Goal: Task Accomplishment & Management: Use online tool/utility

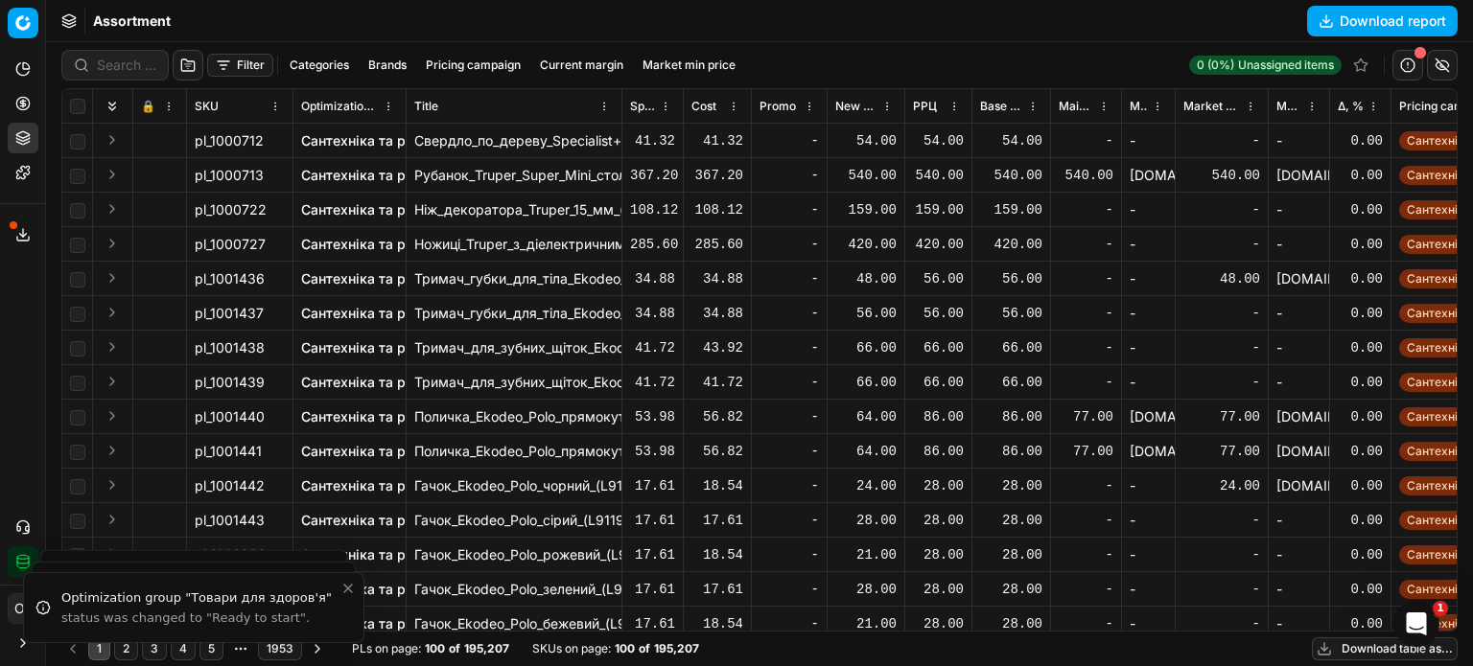
click at [6, 104] on div "Analytics Pricing Product portfolio Templates" at bounding box center [22, 121] width 45 height 150
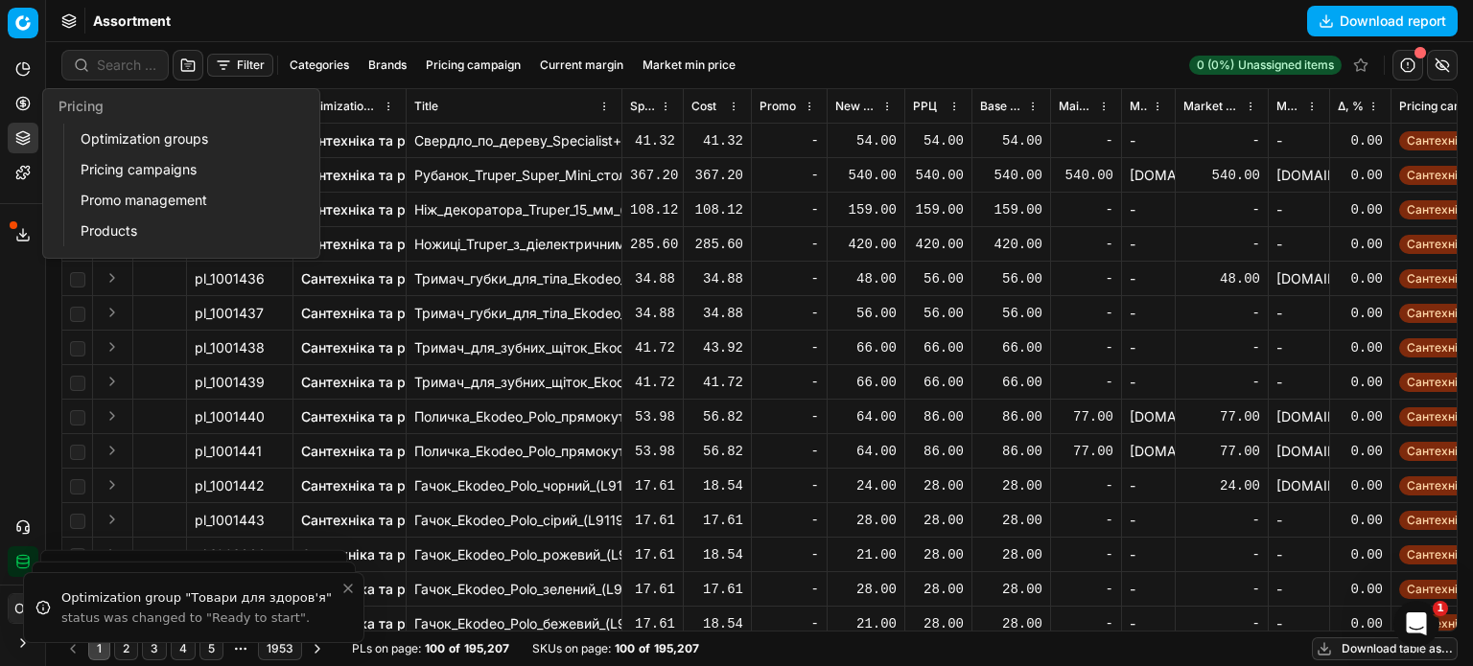
click at [97, 144] on link "Optimization groups" at bounding box center [184, 139] width 223 height 27
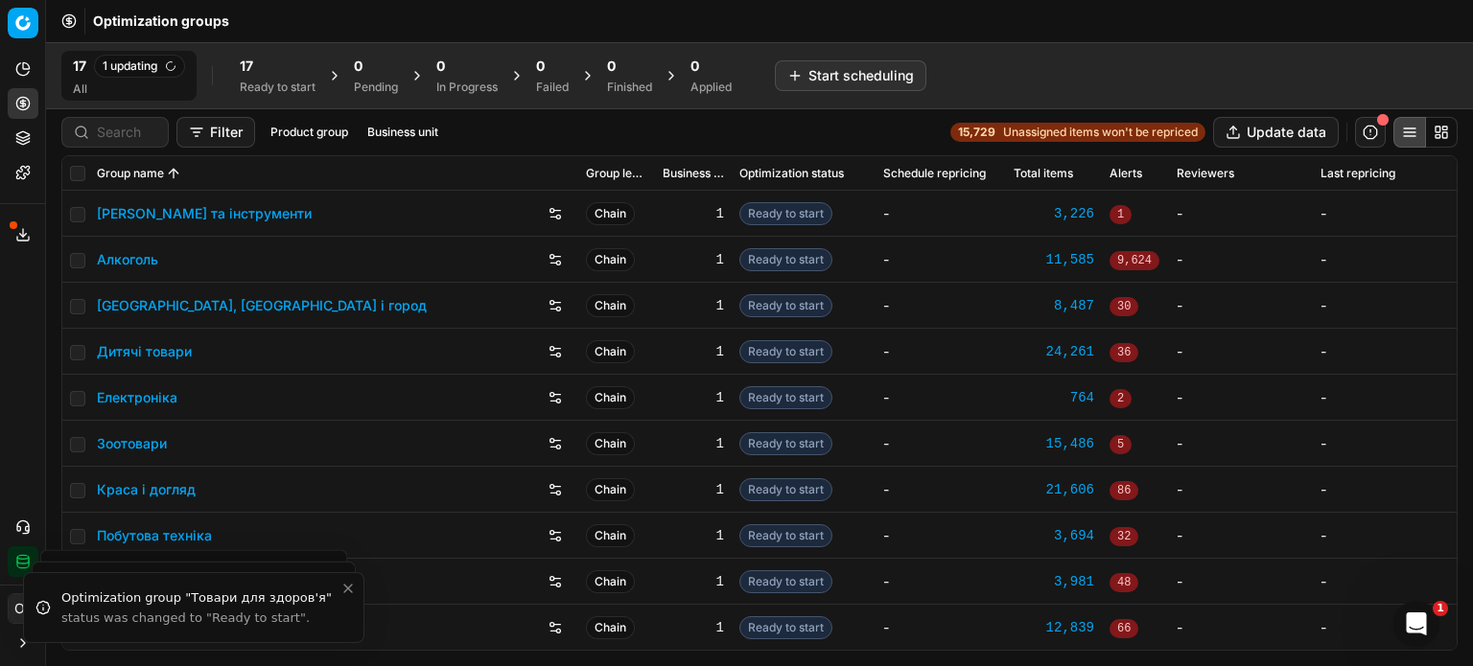
click at [311, 6] on div "Optimization groups" at bounding box center [759, 21] width 1427 height 42
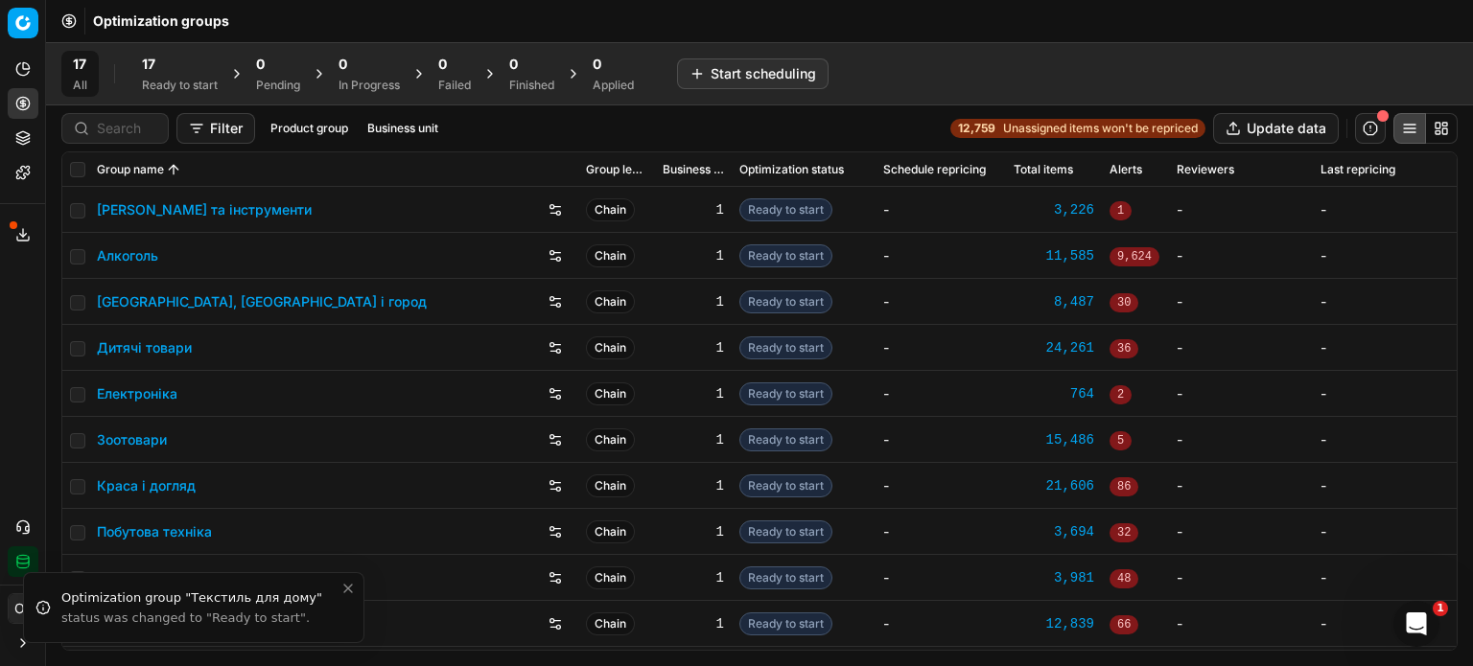
click at [33, 141] on button "Product portfolio" at bounding box center [23, 138] width 31 height 31
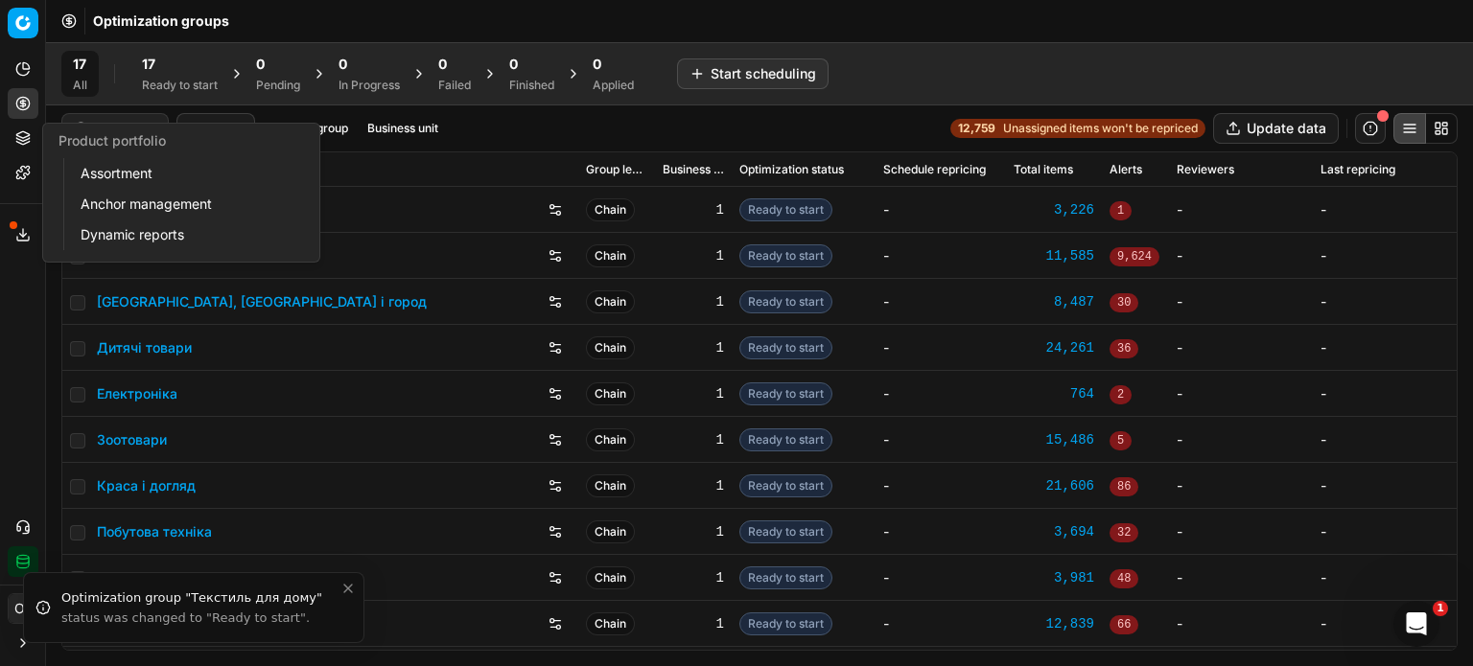
click at [127, 177] on link "Assortment" at bounding box center [184, 173] width 223 height 27
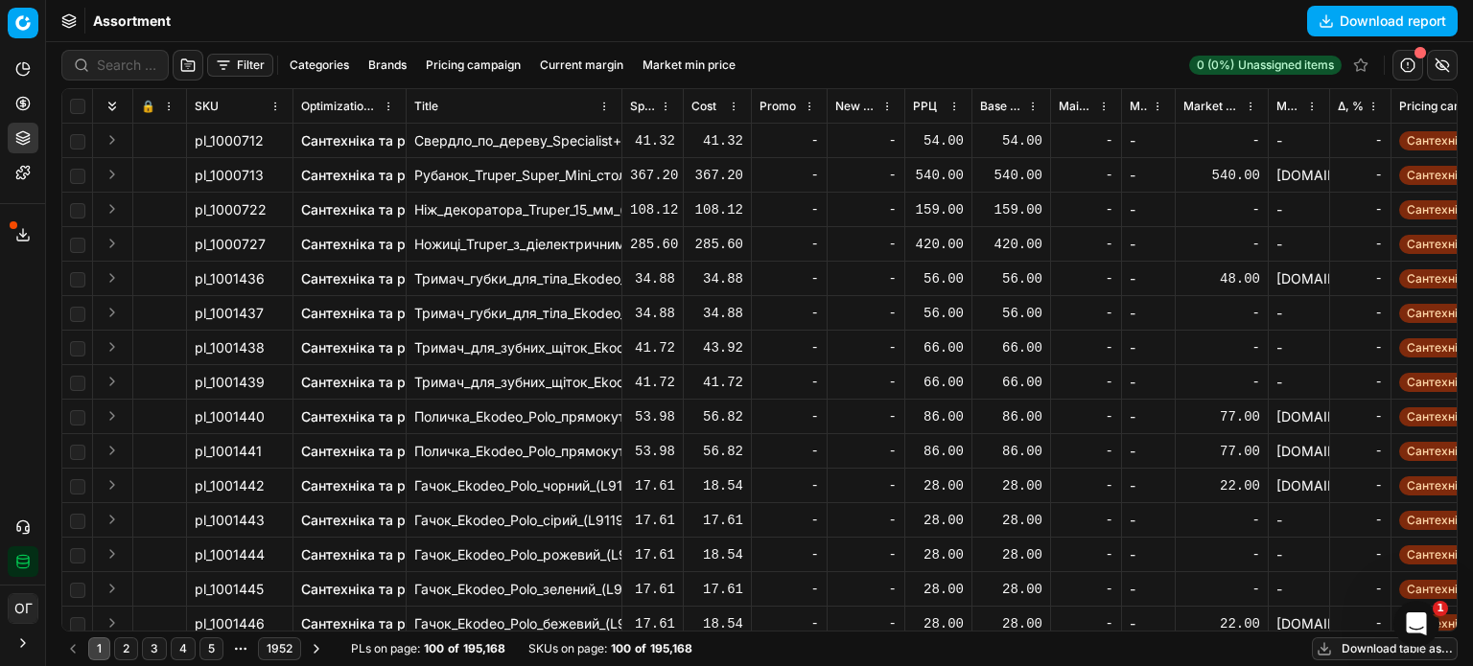
click at [240, 64] on button "Filter" at bounding box center [240, 65] width 66 height 23
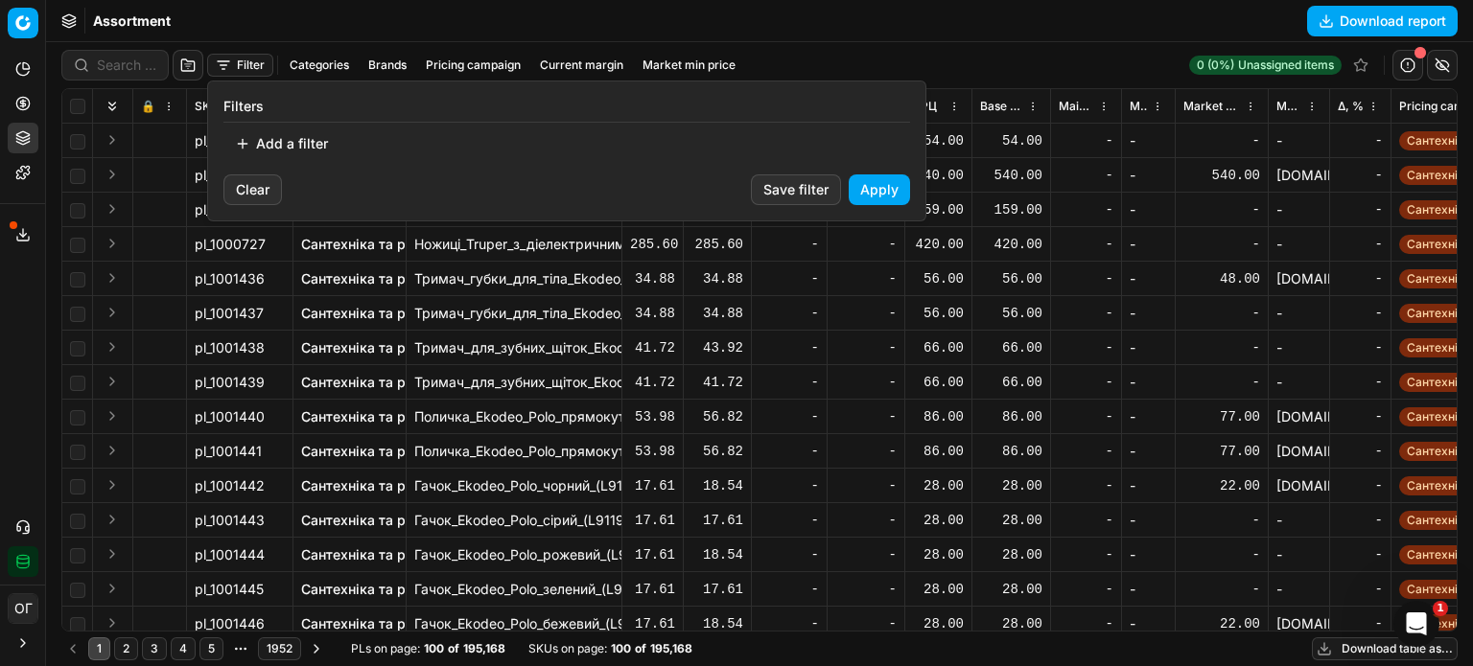
click at [292, 140] on button "Add a filter" at bounding box center [281, 143] width 116 height 31
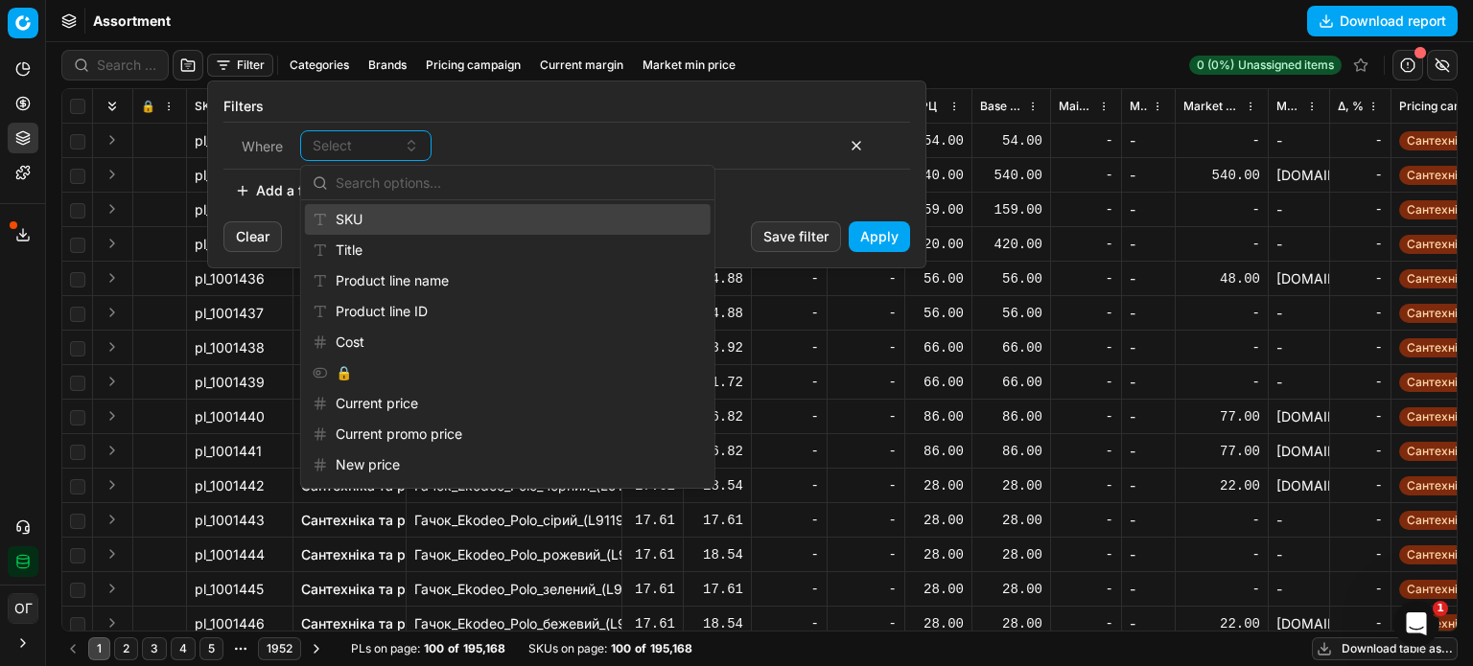
click at [366, 218] on div "SKU" at bounding box center [508, 219] width 406 height 31
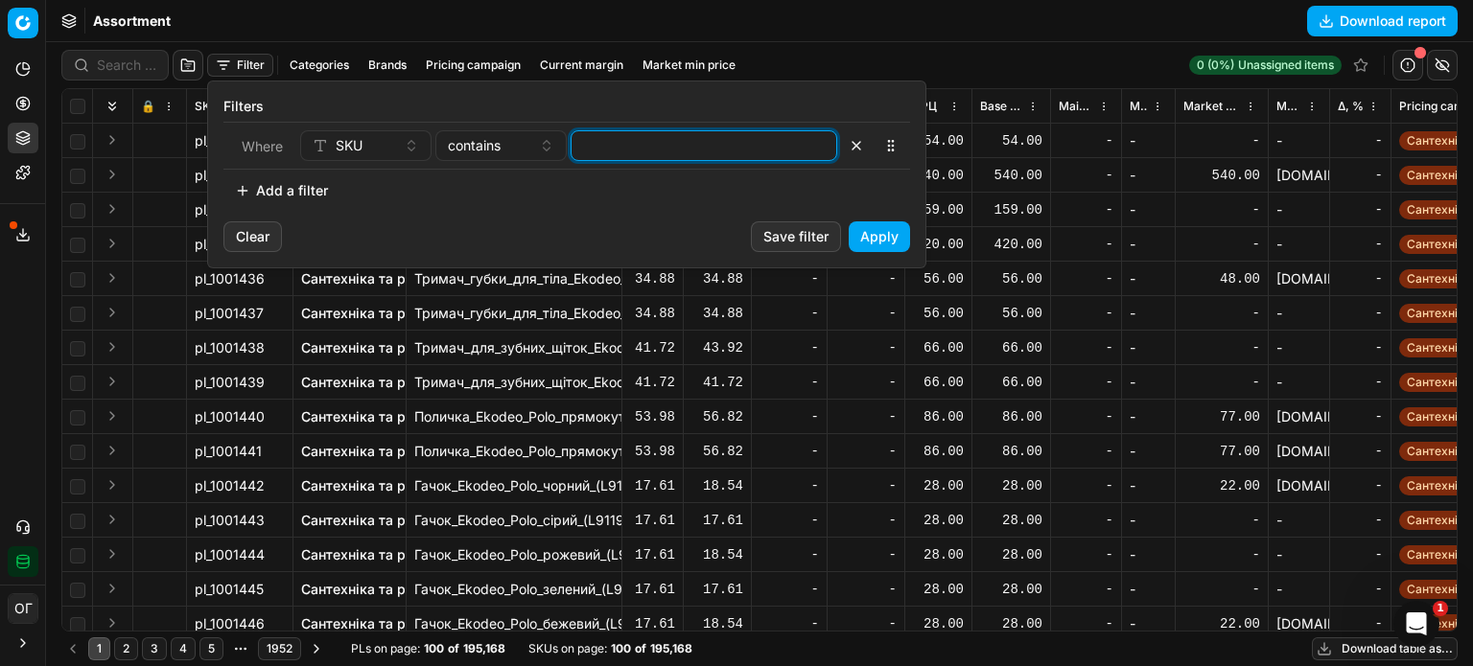
click at [652, 147] on input at bounding box center [703, 145] width 249 height 29
paste input "498147,842524,557549,842552,446618,446619,875888,875887,875883,875900,875902,69…"
type input "498147,842524,557549,842552,446618,446619,875888,875887,875883,875900,875902,69…"
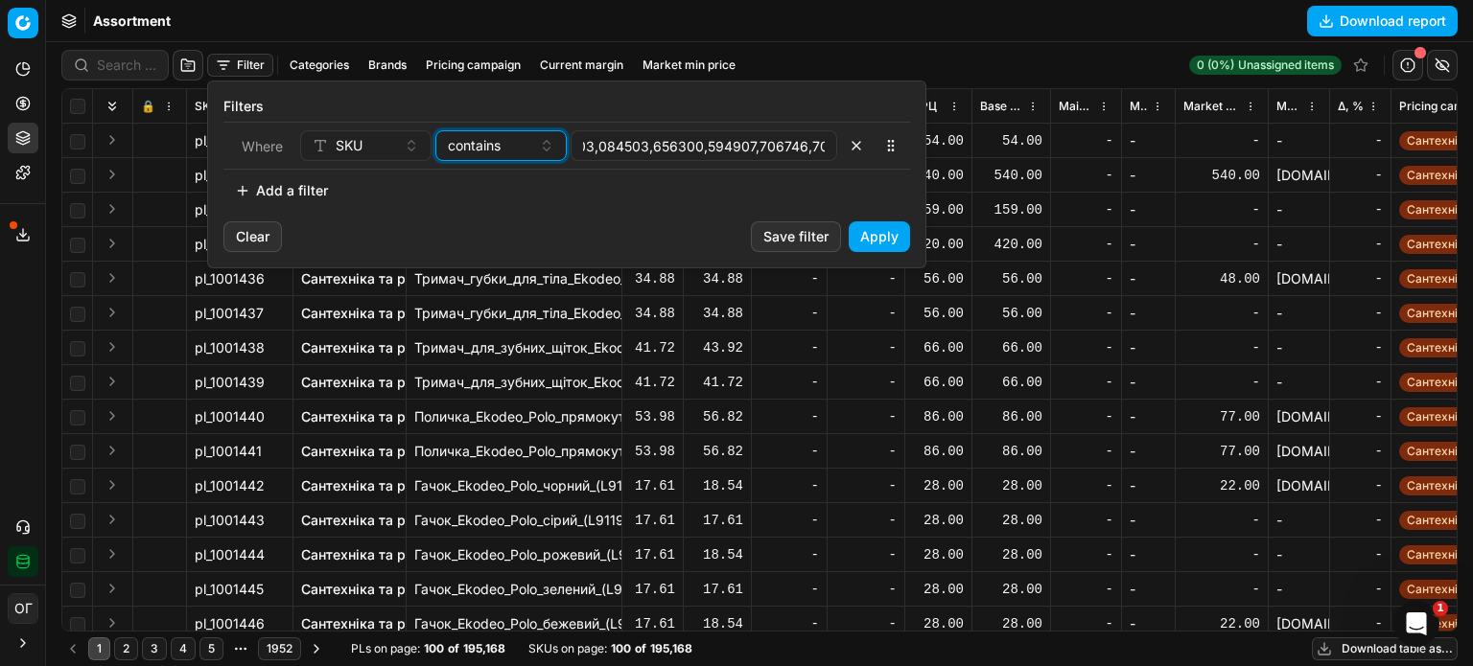
click at [468, 144] on span "contains" at bounding box center [474, 145] width 53 height 19
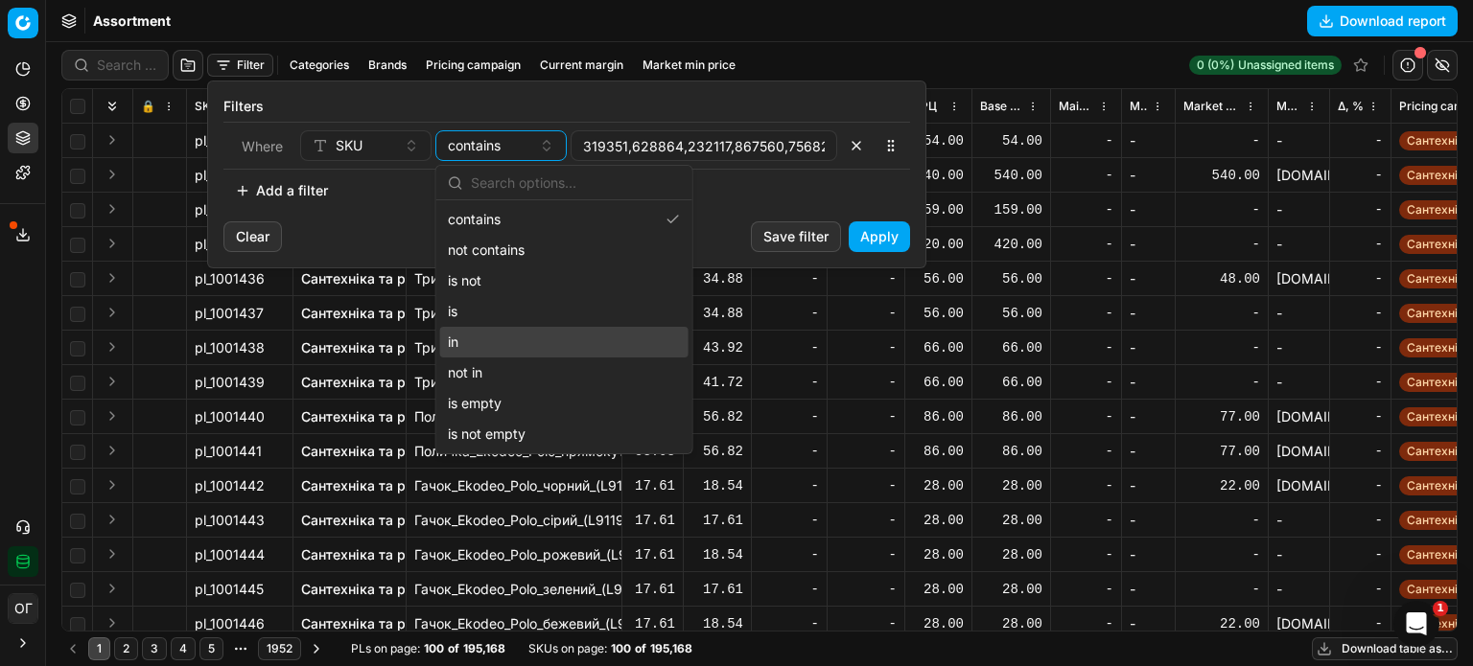
click at [546, 335] on div "in" at bounding box center [564, 342] width 248 height 31
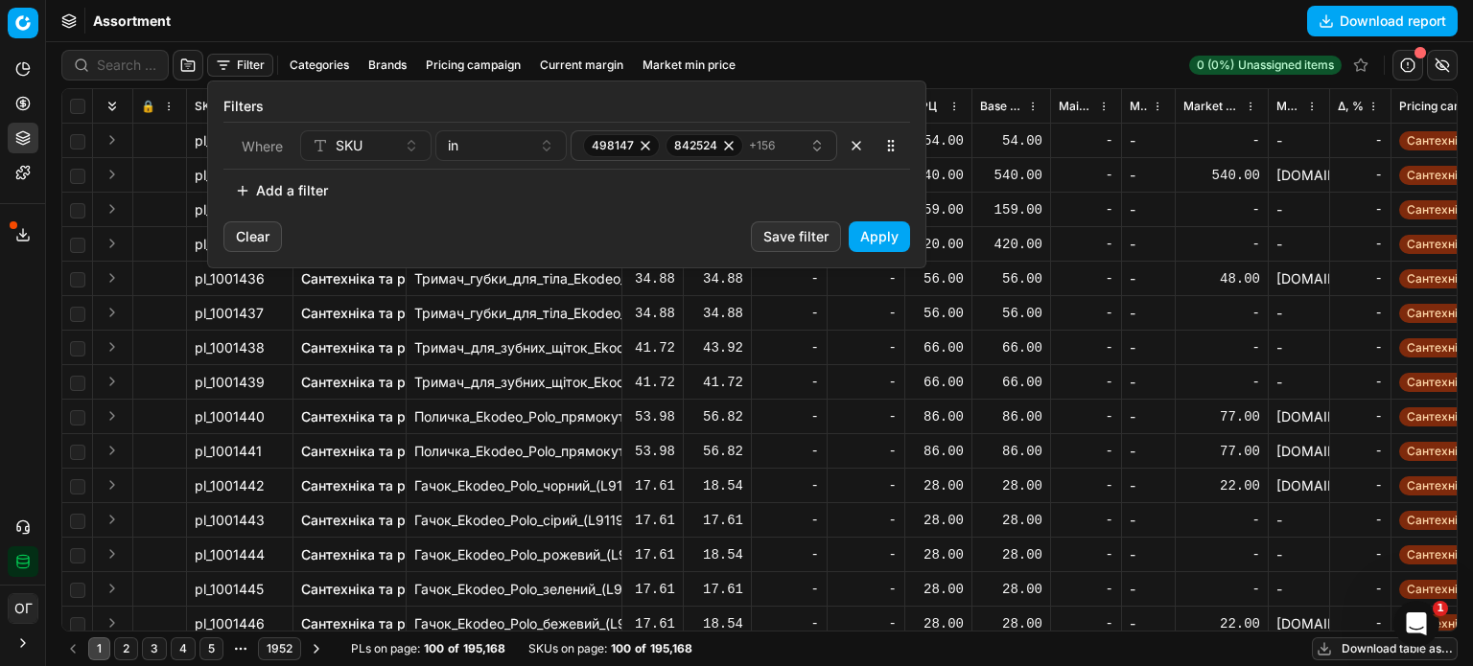
click at [883, 245] on button "Apply" at bounding box center [879, 237] width 61 height 31
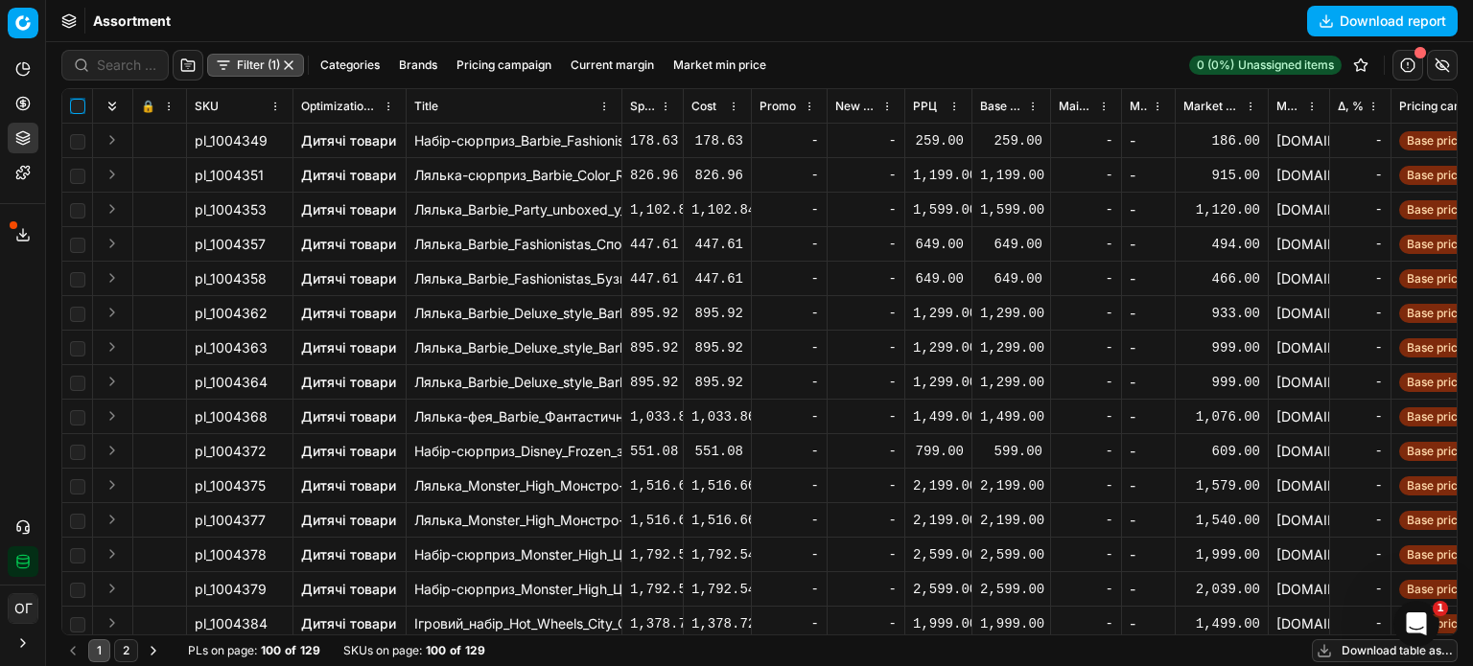
click at [78, 107] on input "checkbox" at bounding box center [77, 106] width 15 height 15
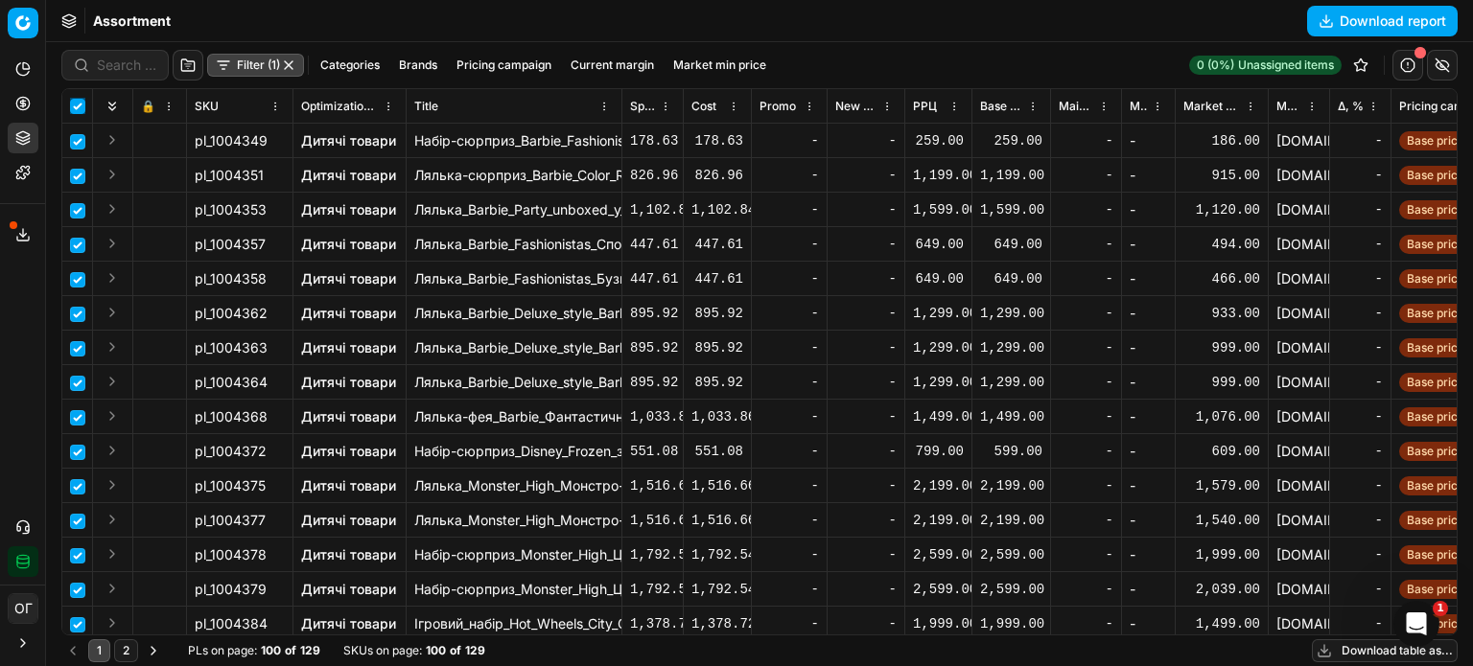
checkbox input "true"
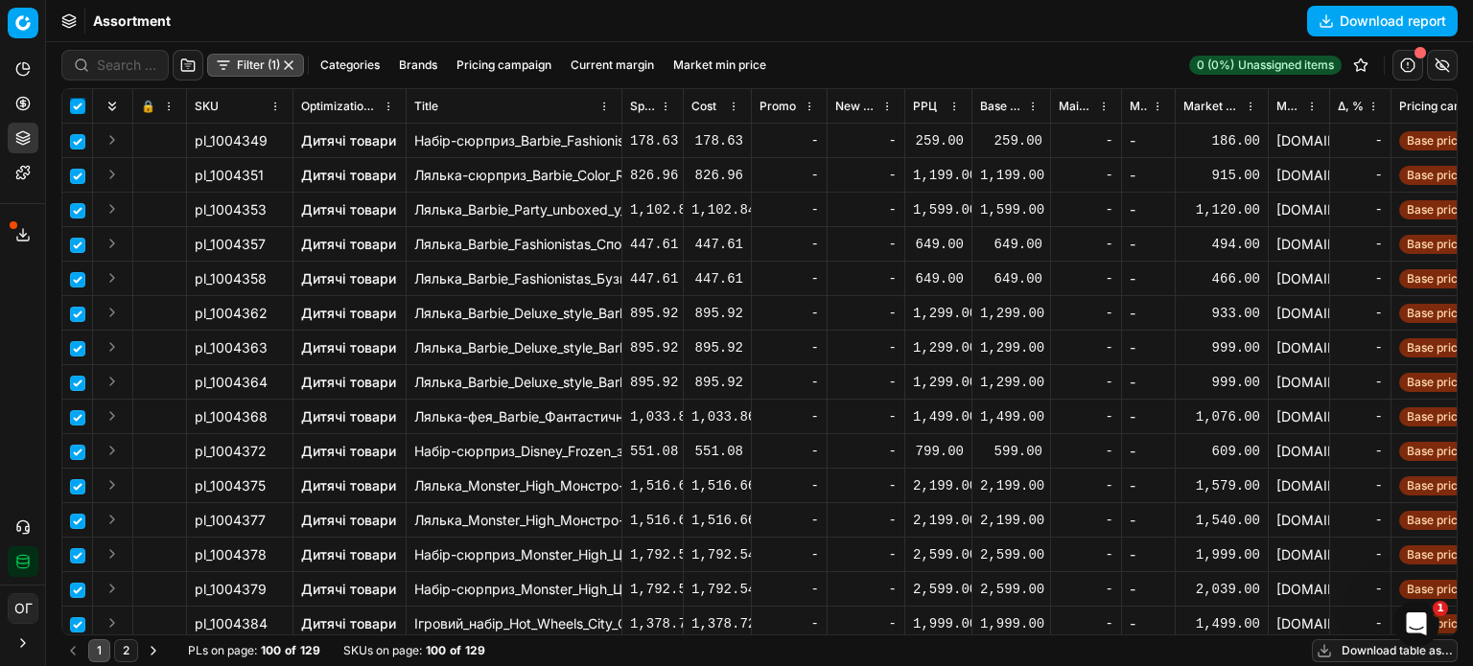
checkbox input "true"
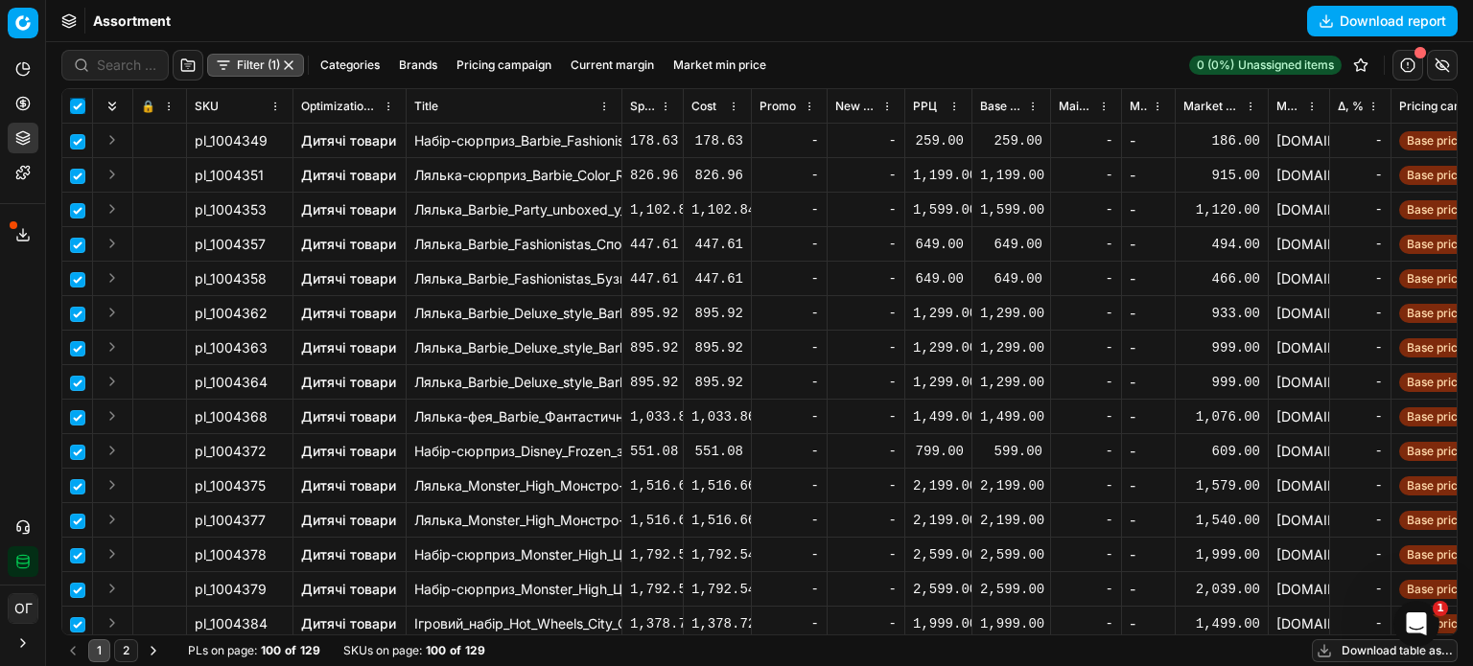
checkbox input "true"
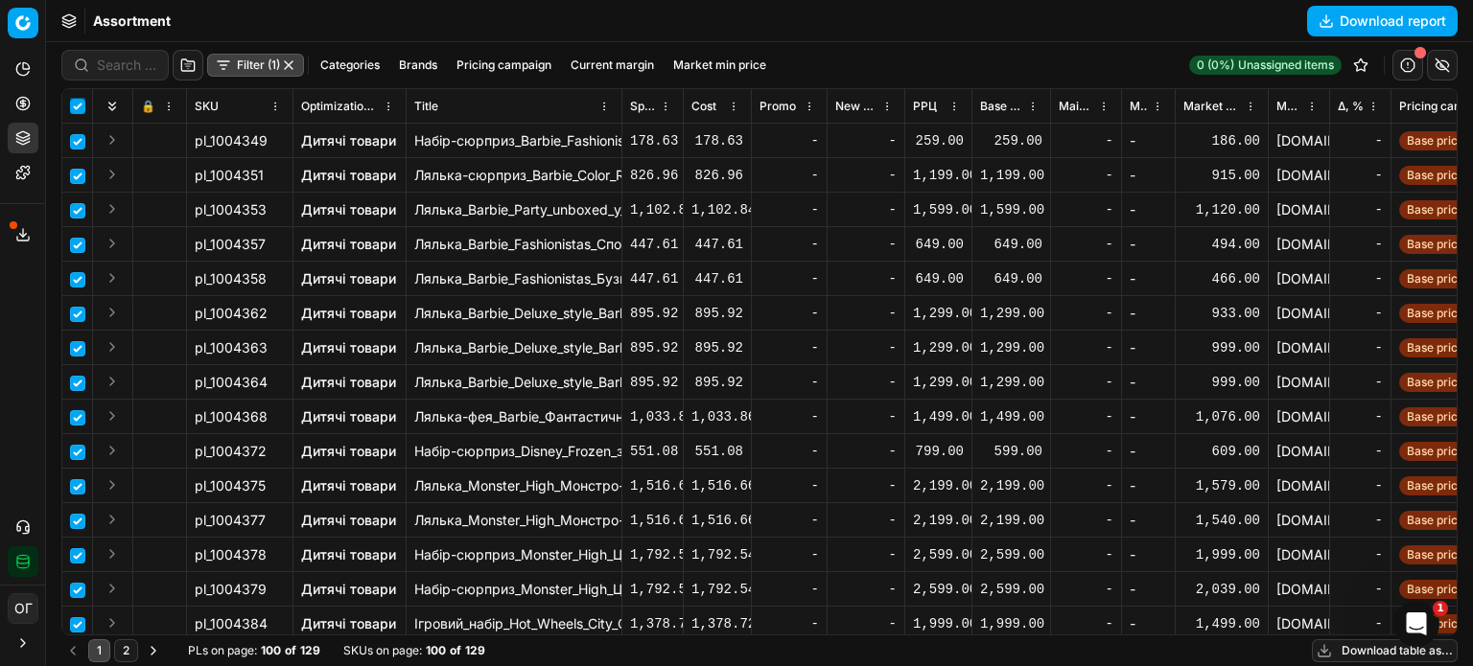
checkbox input "true"
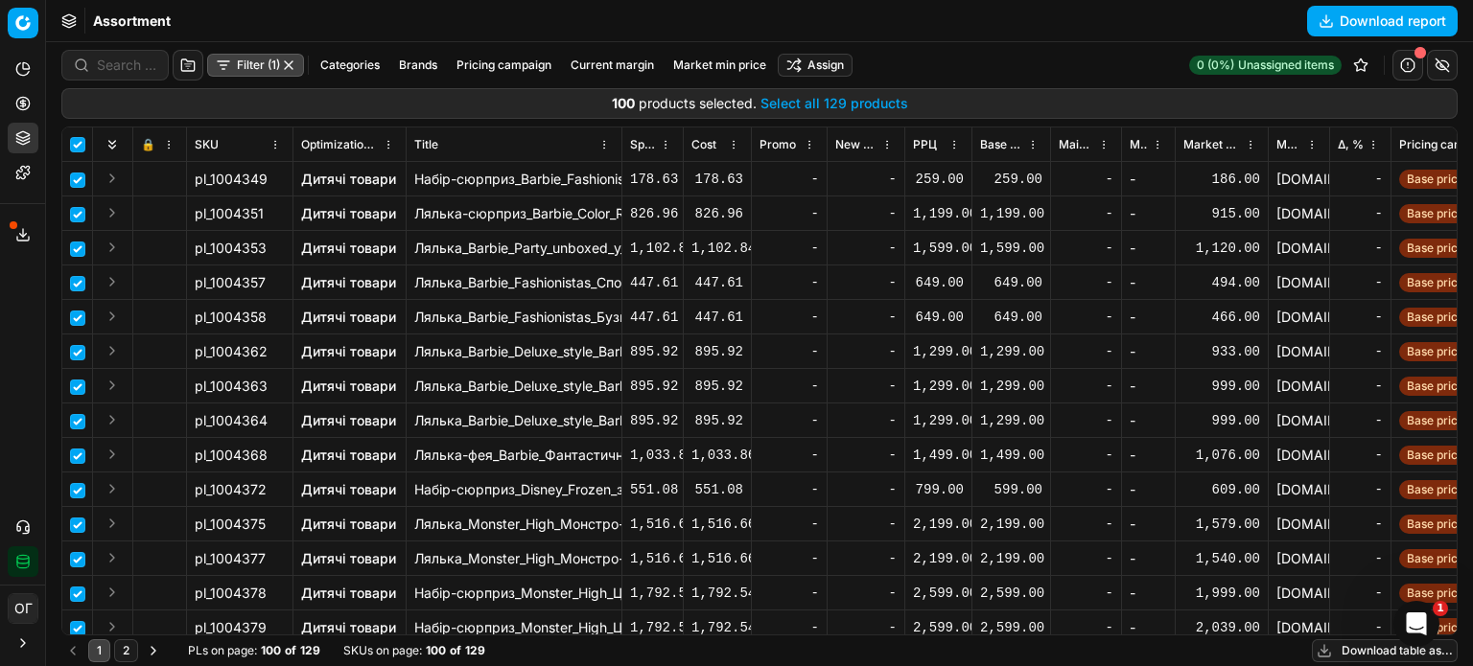
click at [844, 97] on button "Select all 129 products" at bounding box center [834, 103] width 148 height 19
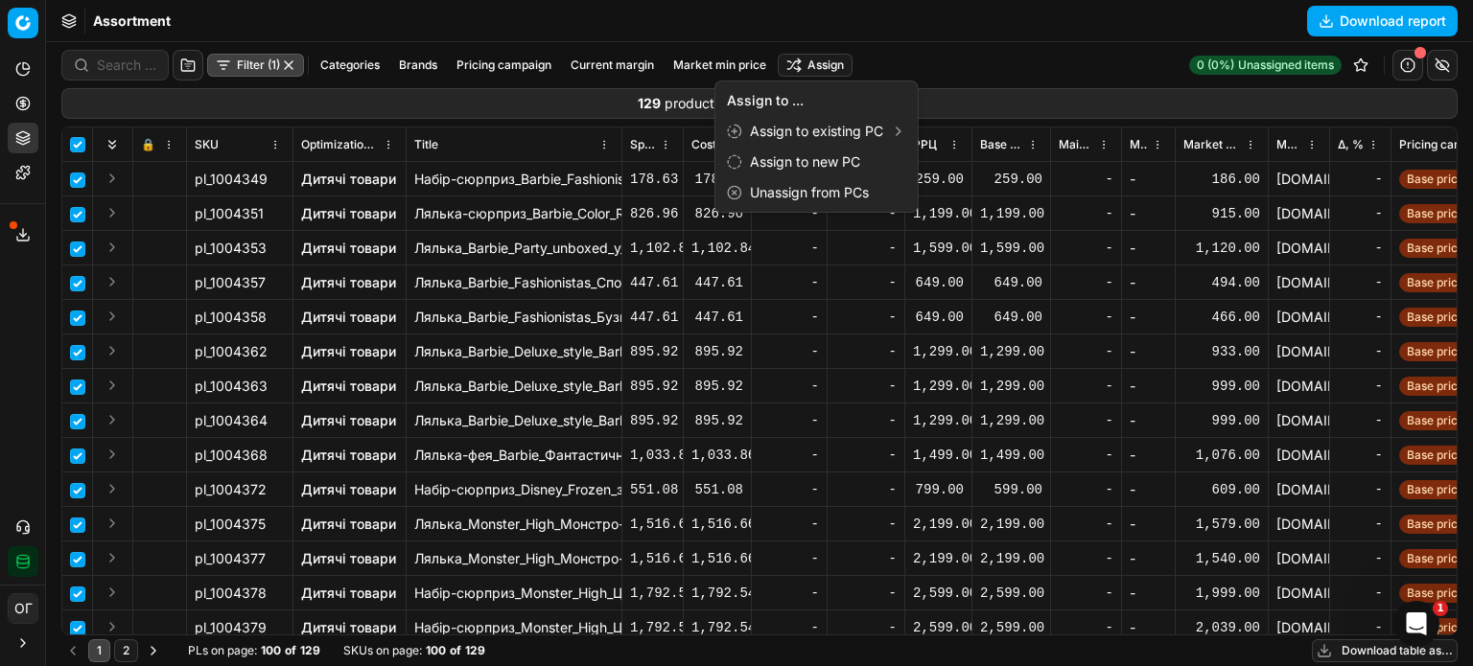
click at [838, 68] on html "Pricing platform Analytics Pricing Product portfolio Templates Export service 1…" at bounding box center [736, 333] width 1473 height 666
click at [875, 187] on div "Unassign from PCs" at bounding box center [816, 192] width 195 height 31
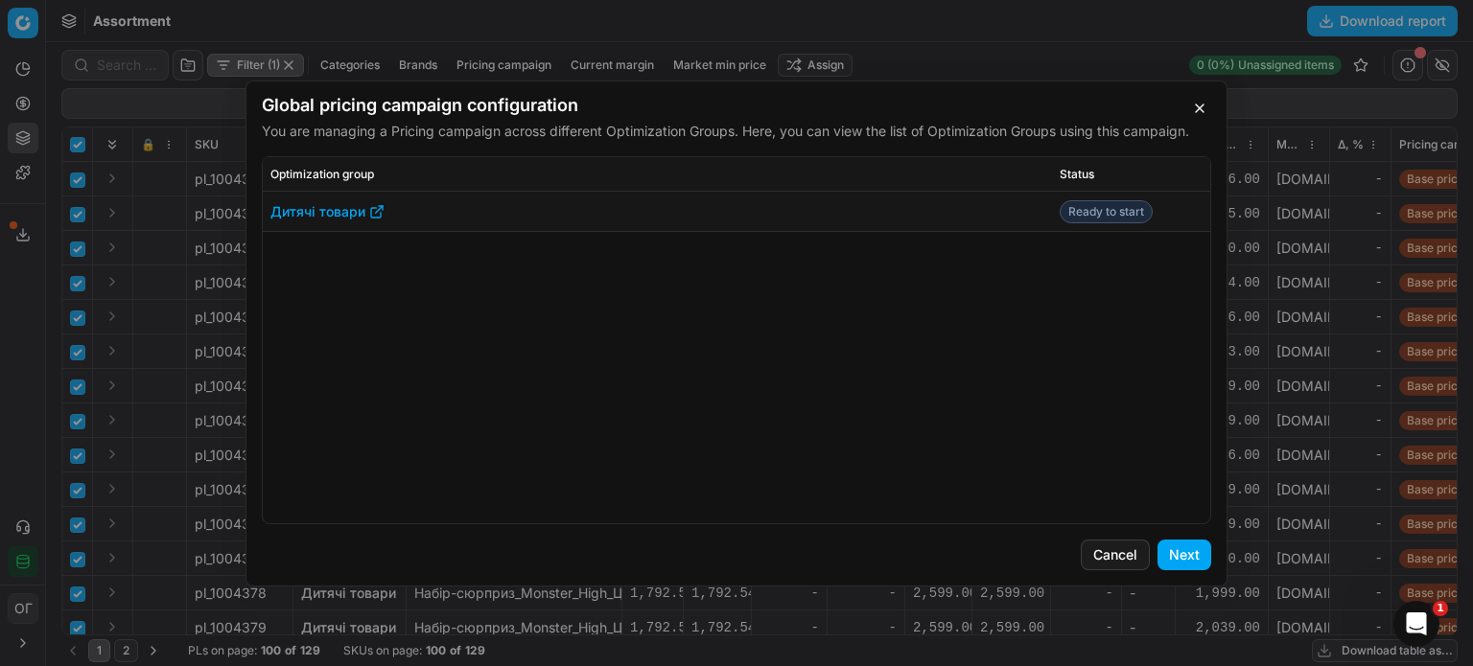
click at [1190, 548] on button "Next" at bounding box center [1184, 555] width 54 height 31
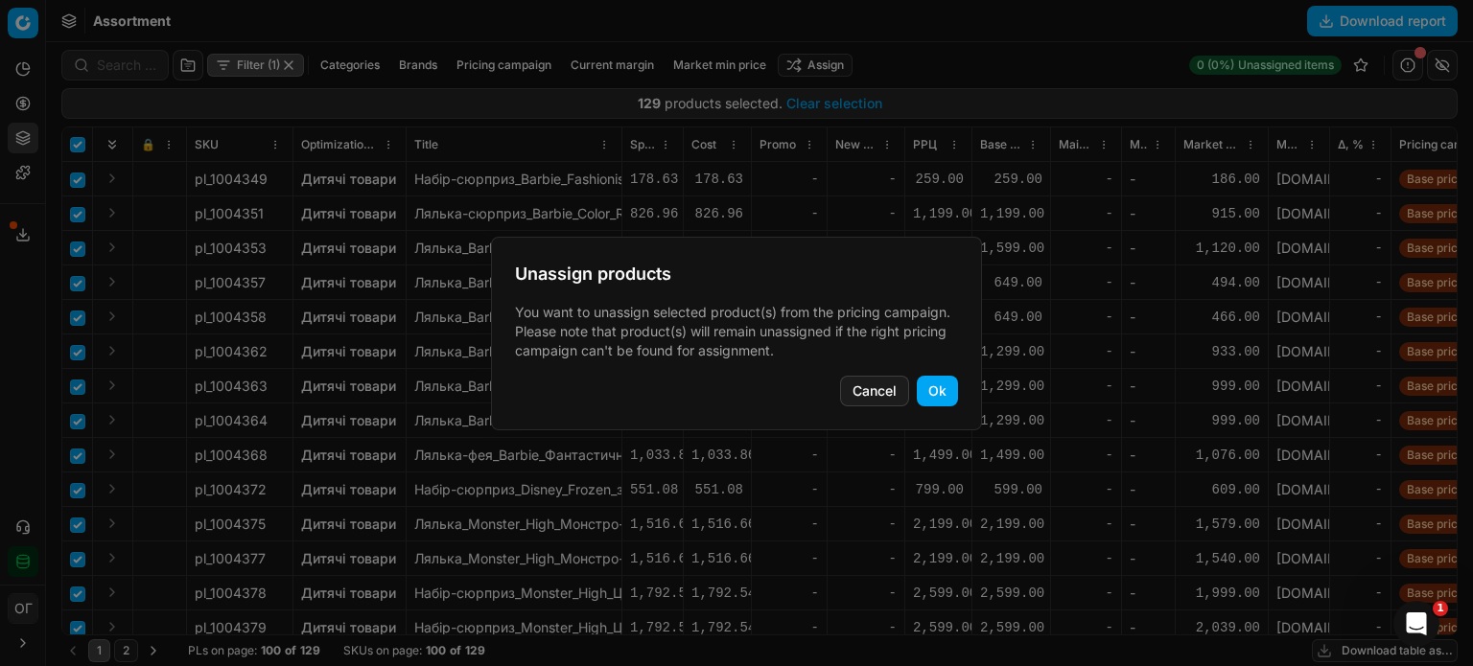
click at [945, 391] on button "Ok" at bounding box center [937, 391] width 41 height 31
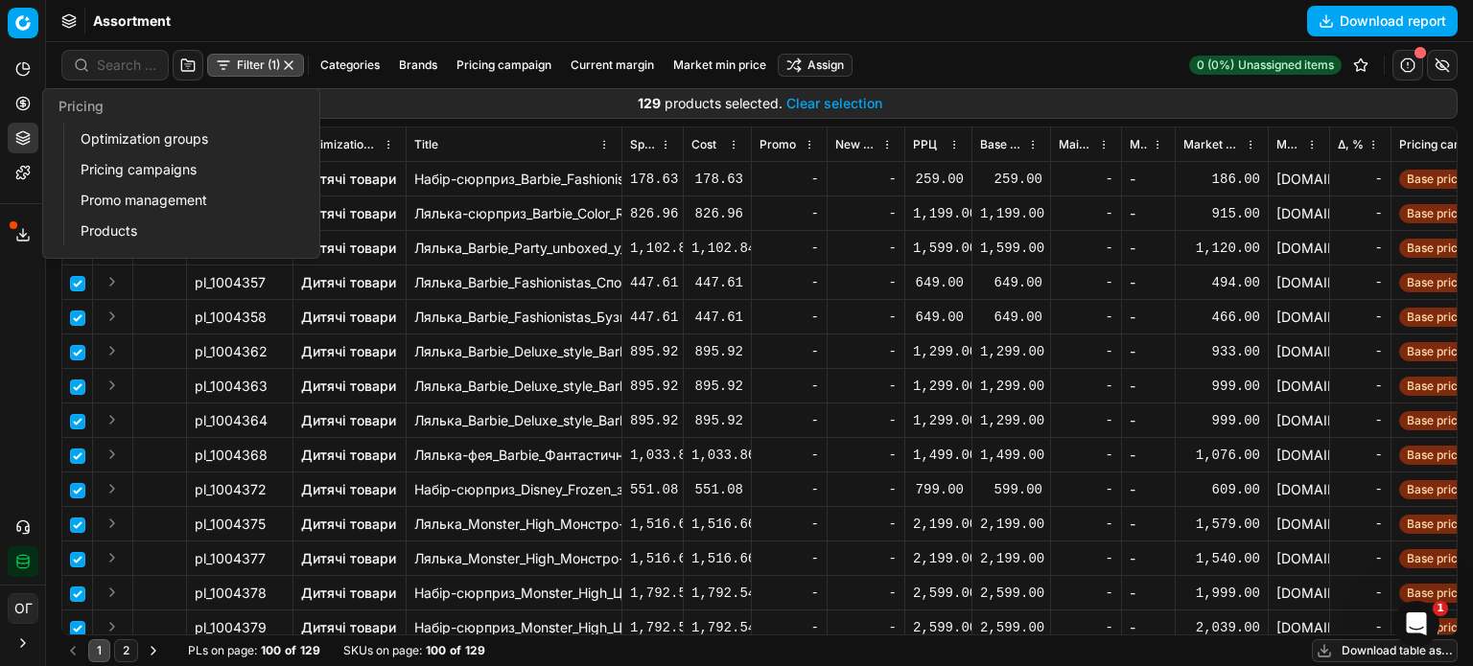
click at [27, 103] on icon at bounding box center [22, 103] width 15 height 15
checkbox input "false"
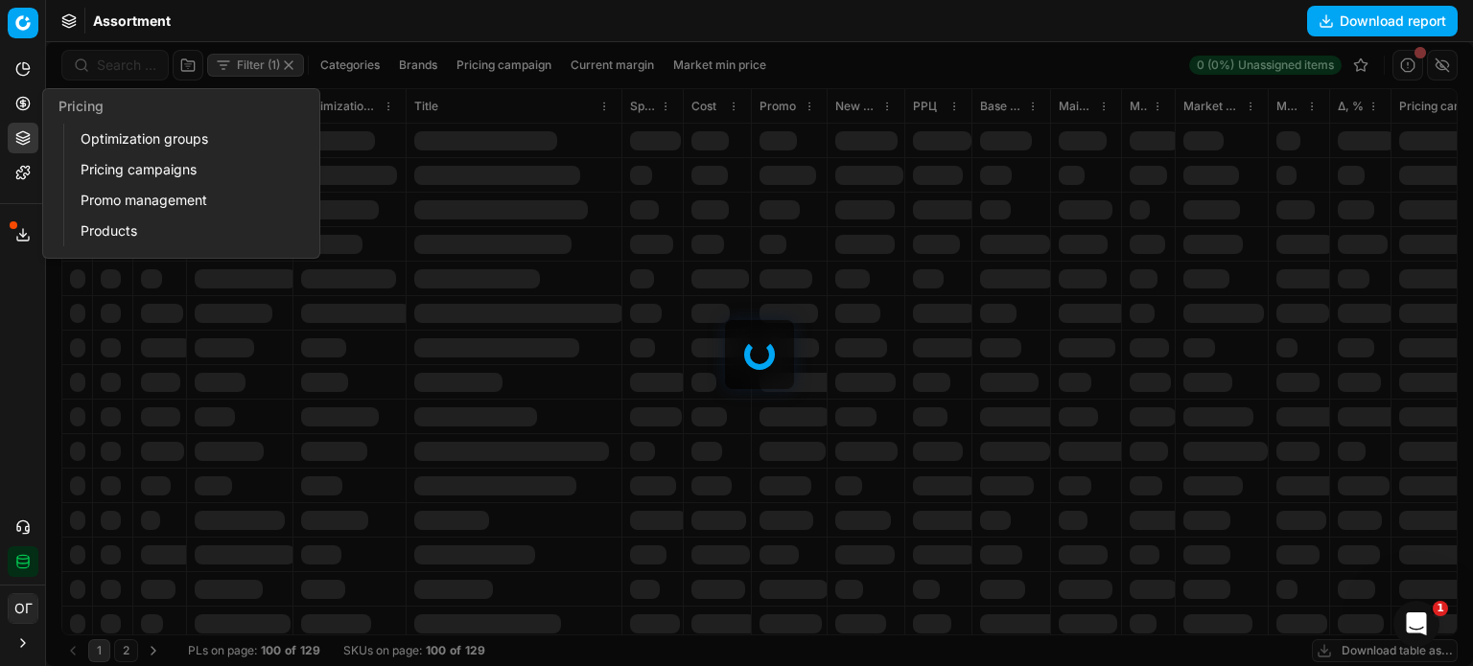
drag, startPoint x: 136, startPoint y: 147, endPoint x: 196, endPoint y: 82, distance: 88.2
click at [136, 147] on link "Optimization groups" at bounding box center [184, 139] width 223 height 27
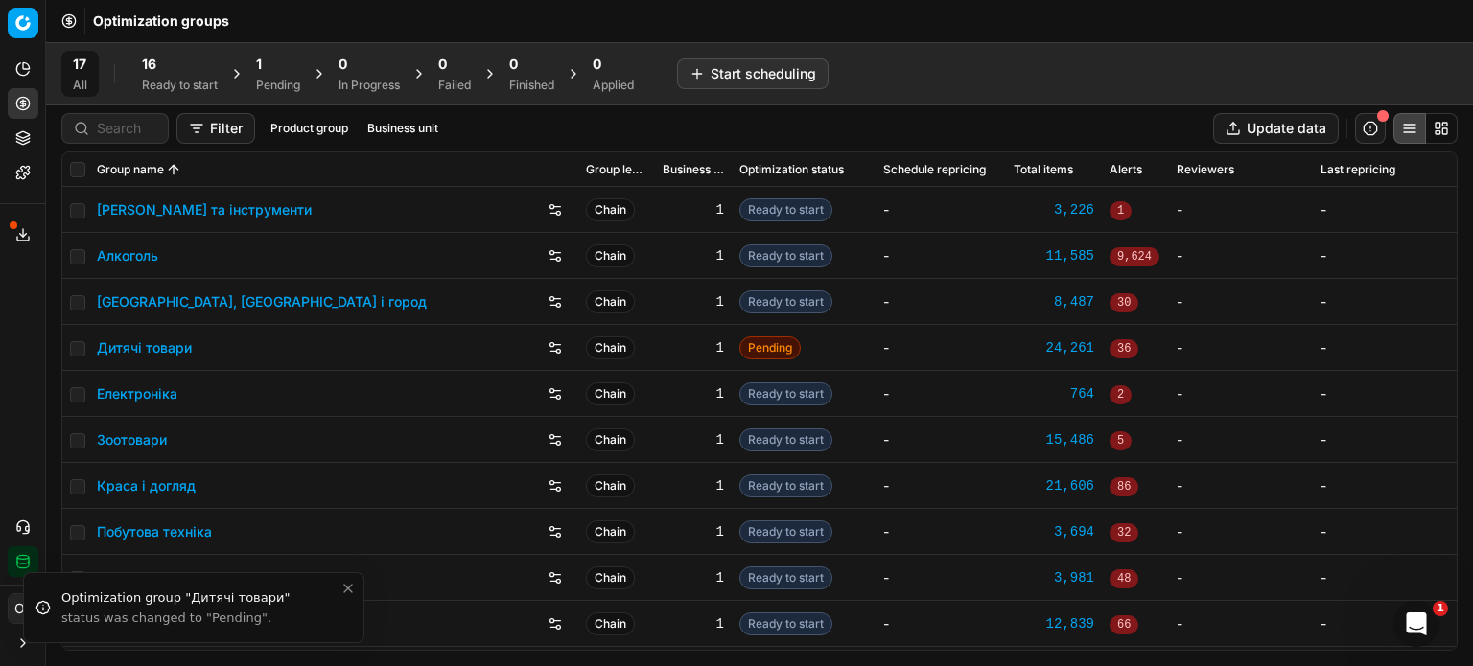
click at [206, 53] on div "16 Ready to start" at bounding box center [179, 74] width 99 height 46
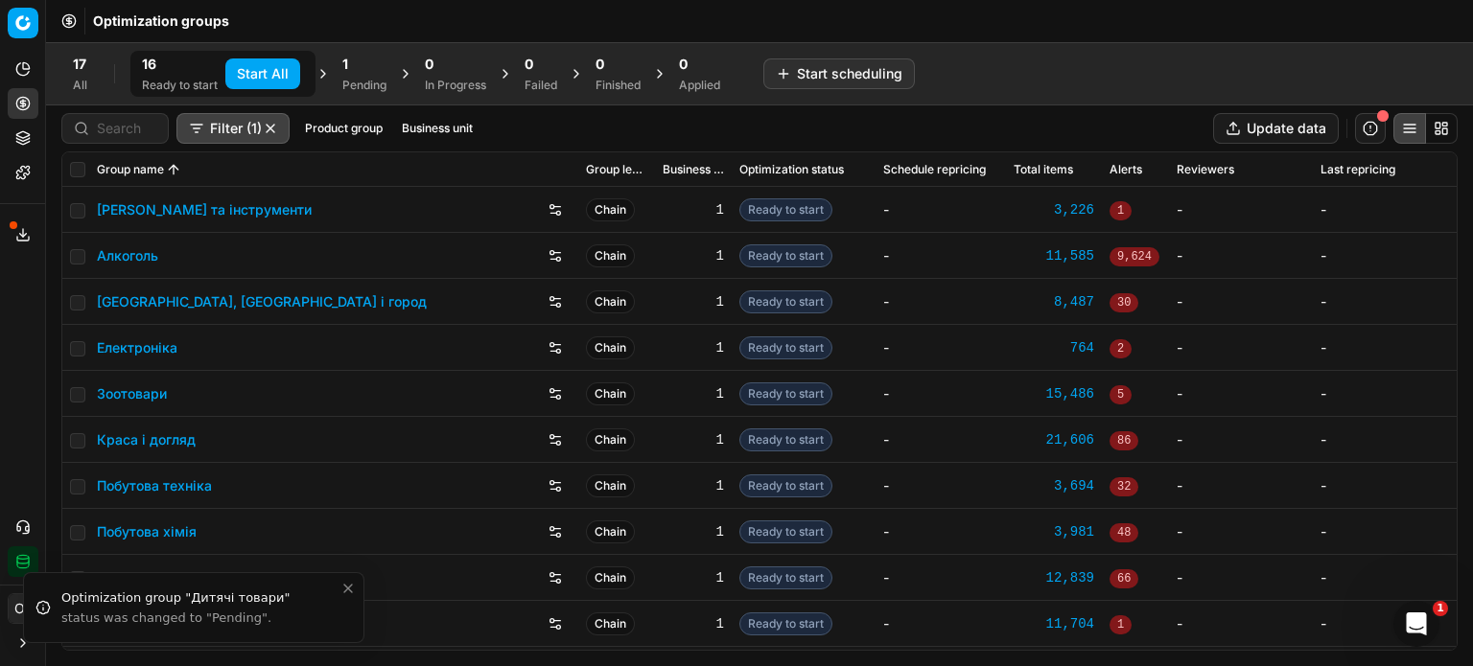
click at [267, 82] on button "Start All" at bounding box center [262, 73] width 75 height 31
click at [362, 72] on div "1" at bounding box center [374, 64] width 44 height 19
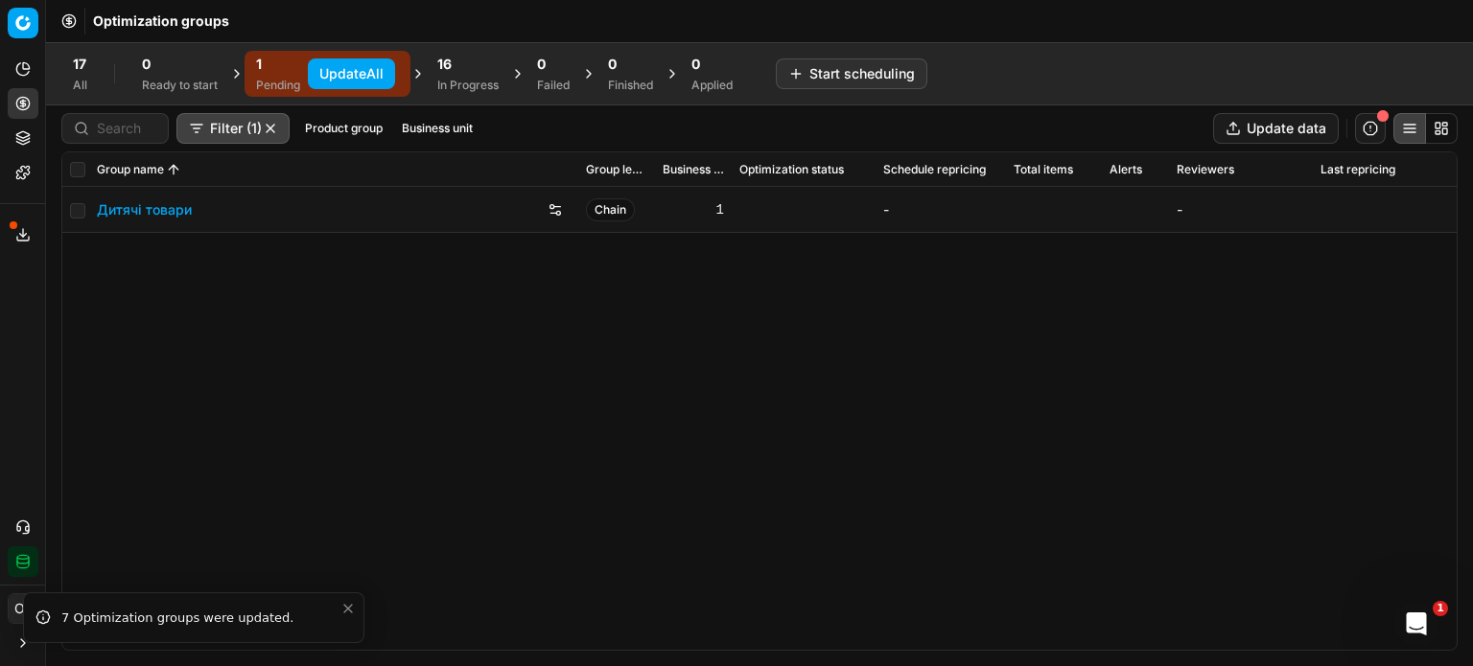
click at [367, 82] on button "Update All" at bounding box center [351, 73] width 87 height 31
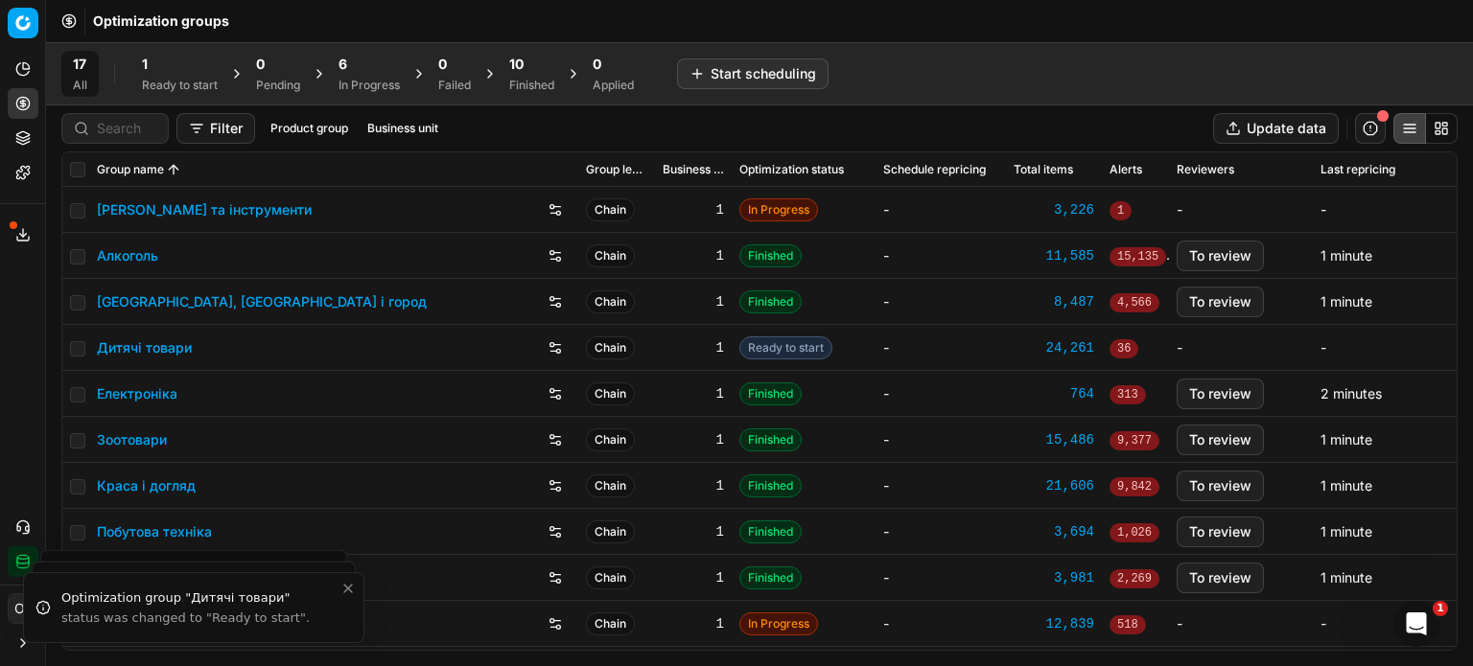
click at [198, 82] on div "Ready to start" at bounding box center [180, 85] width 76 height 15
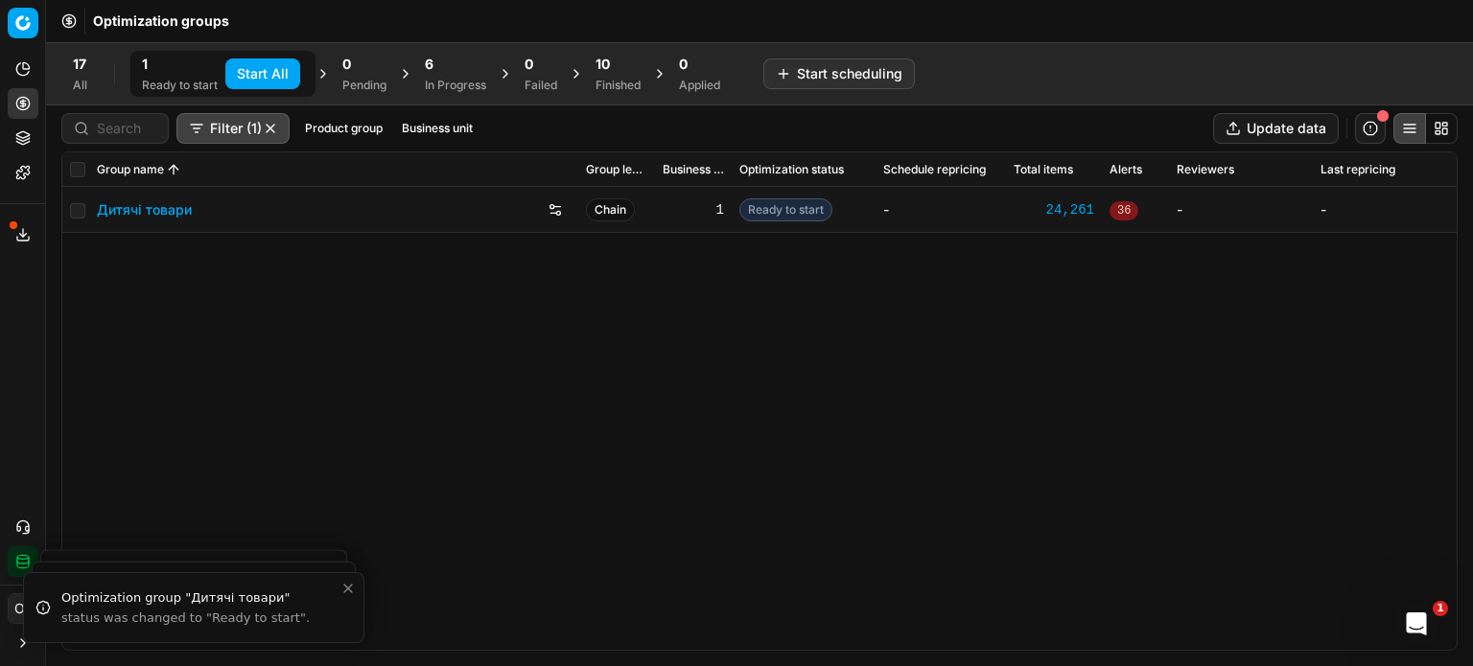
click at [33, 148] on button "Product portfolio" at bounding box center [23, 138] width 31 height 31
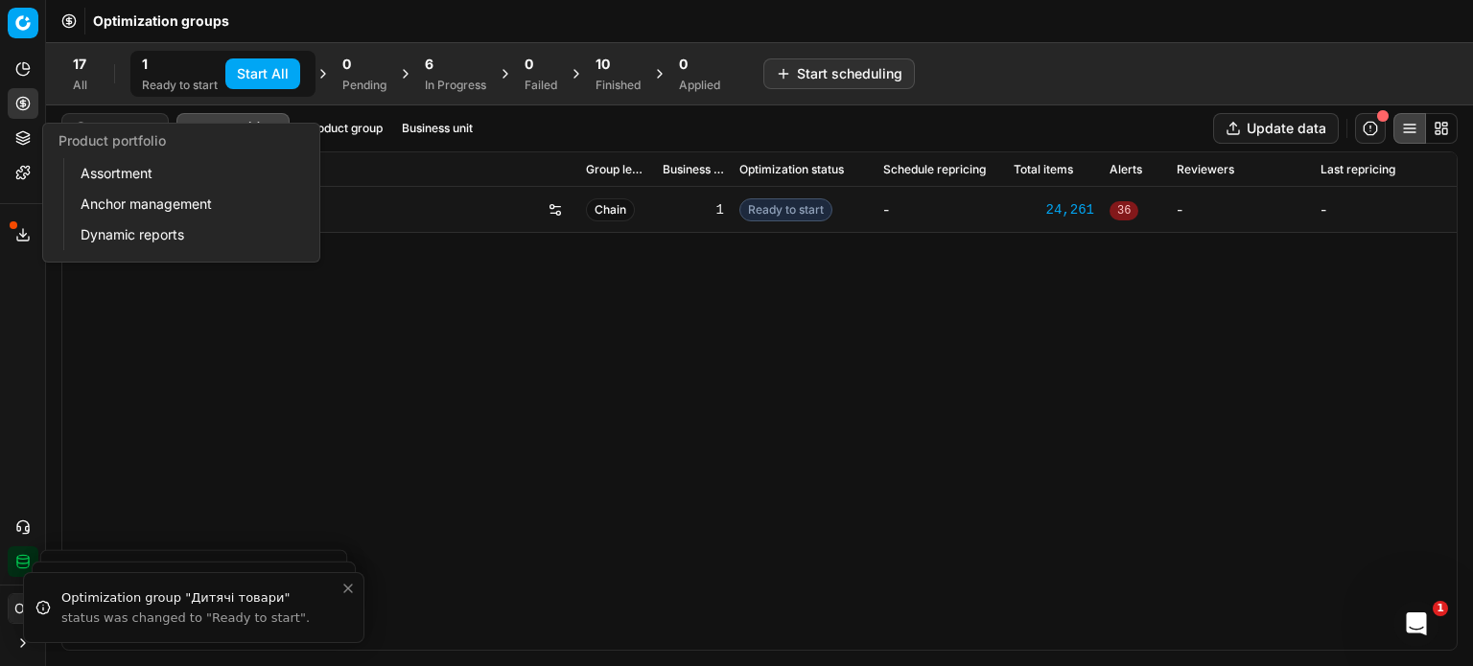
click at [118, 177] on link "Assortment" at bounding box center [184, 173] width 223 height 27
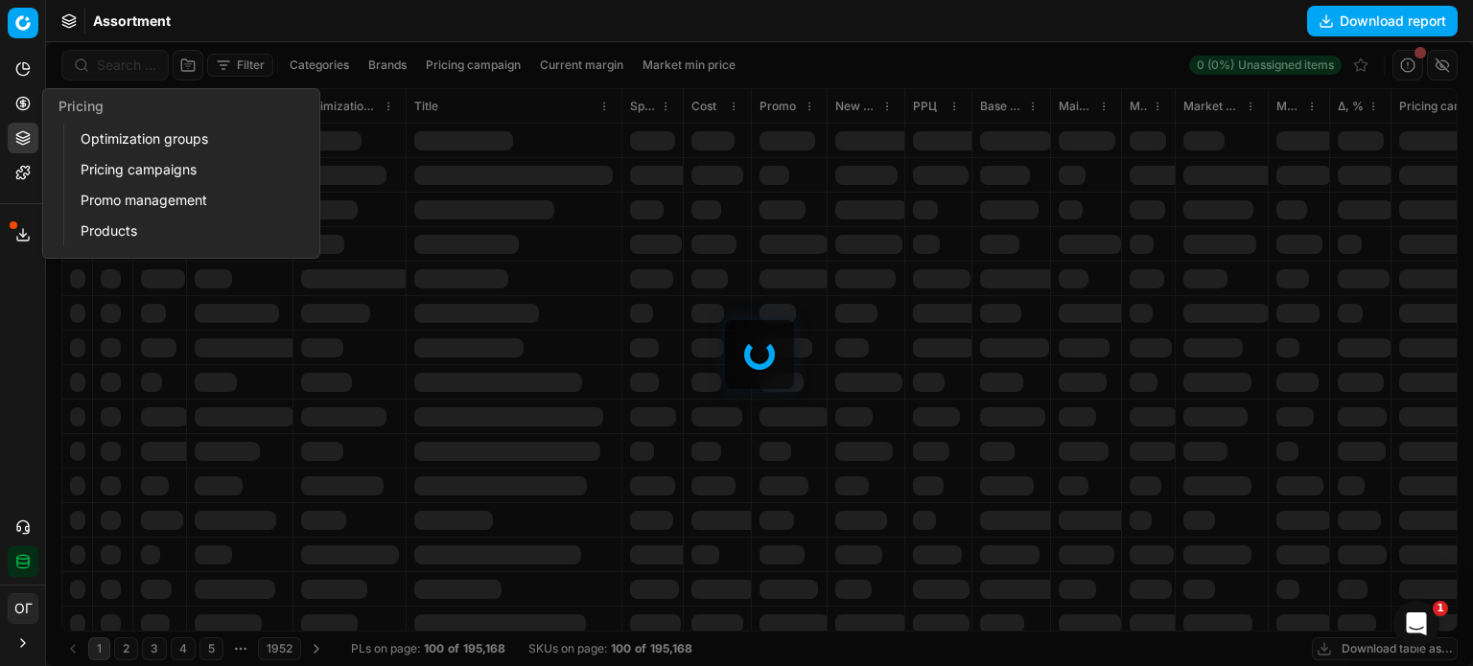
click at [14, 104] on button "Pricing" at bounding box center [23, 103] width 31 height 31
click at [100, 131] on link "Optimization groups" at bounding box center [184, 139] width 223 height 27
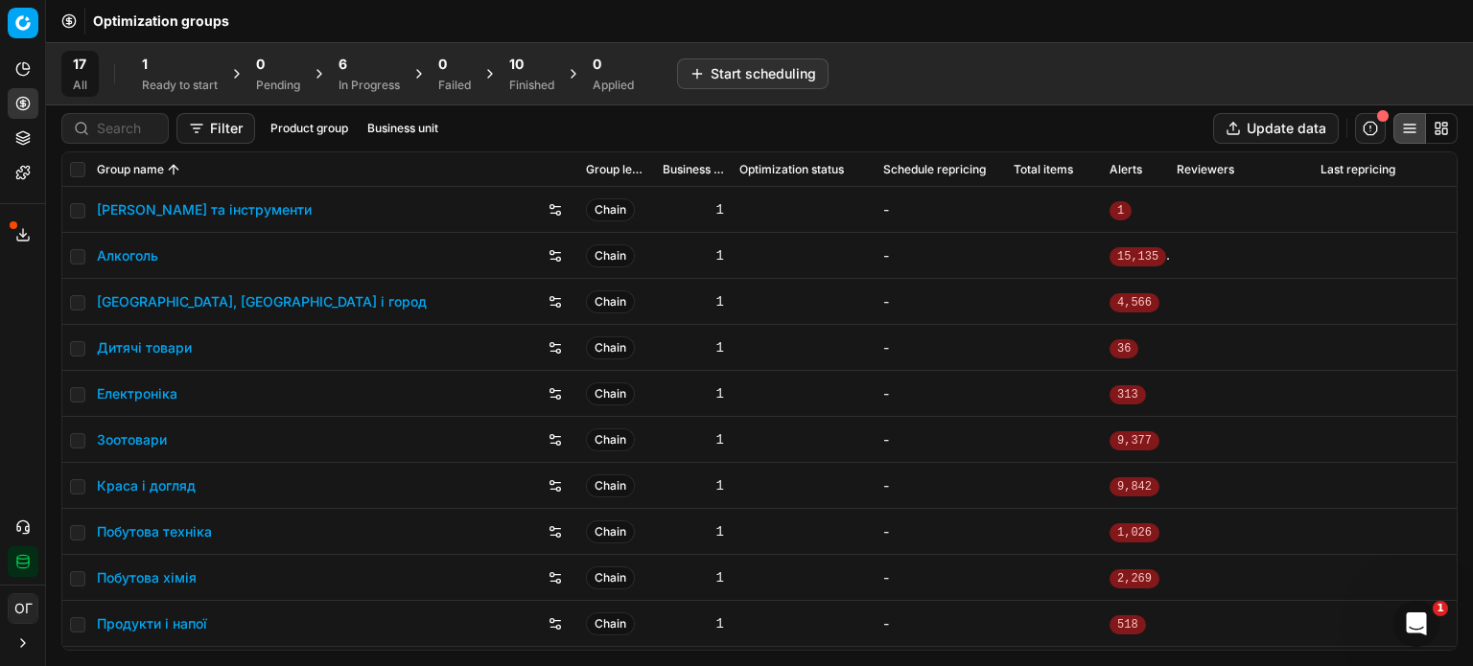
click at [170, 76] on div "1 Ready to start" at bounding box center [180, 74] width 76 height 38
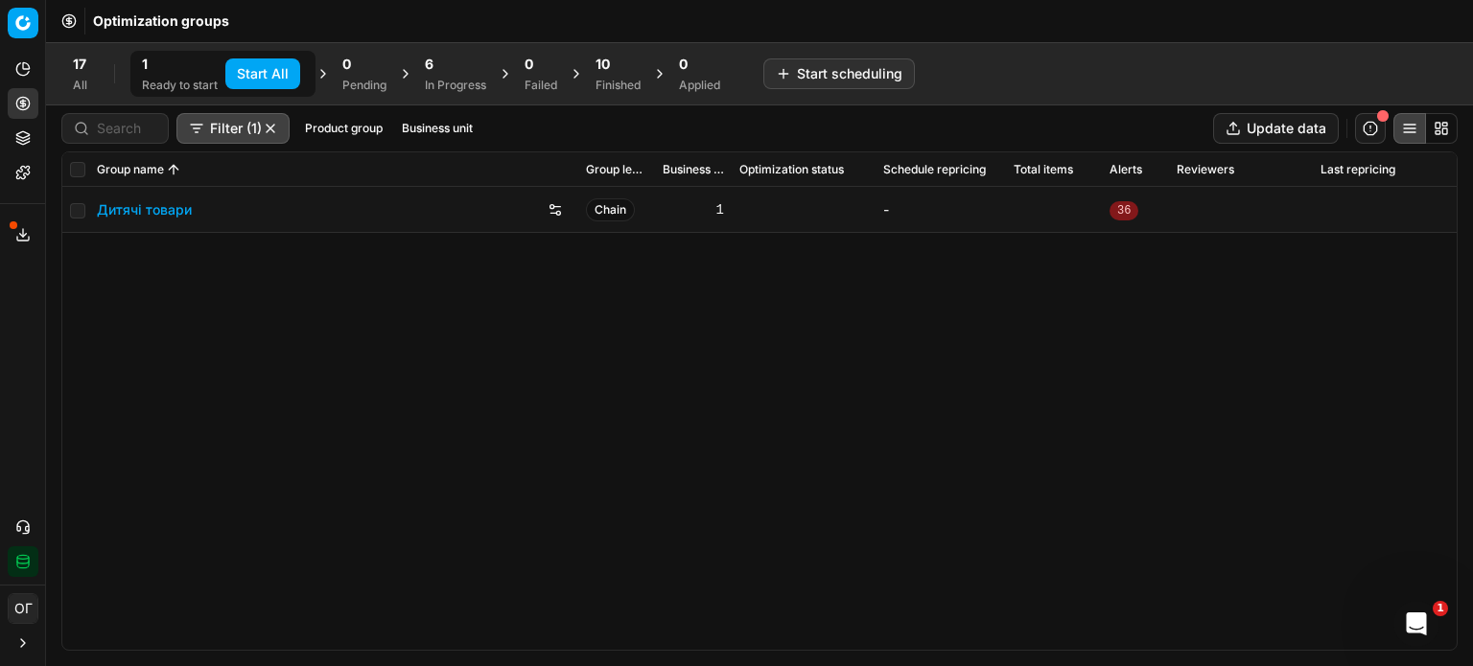
click at [251, 73] on button "Start All" at bounding box center [262, 73] width 75 height 31
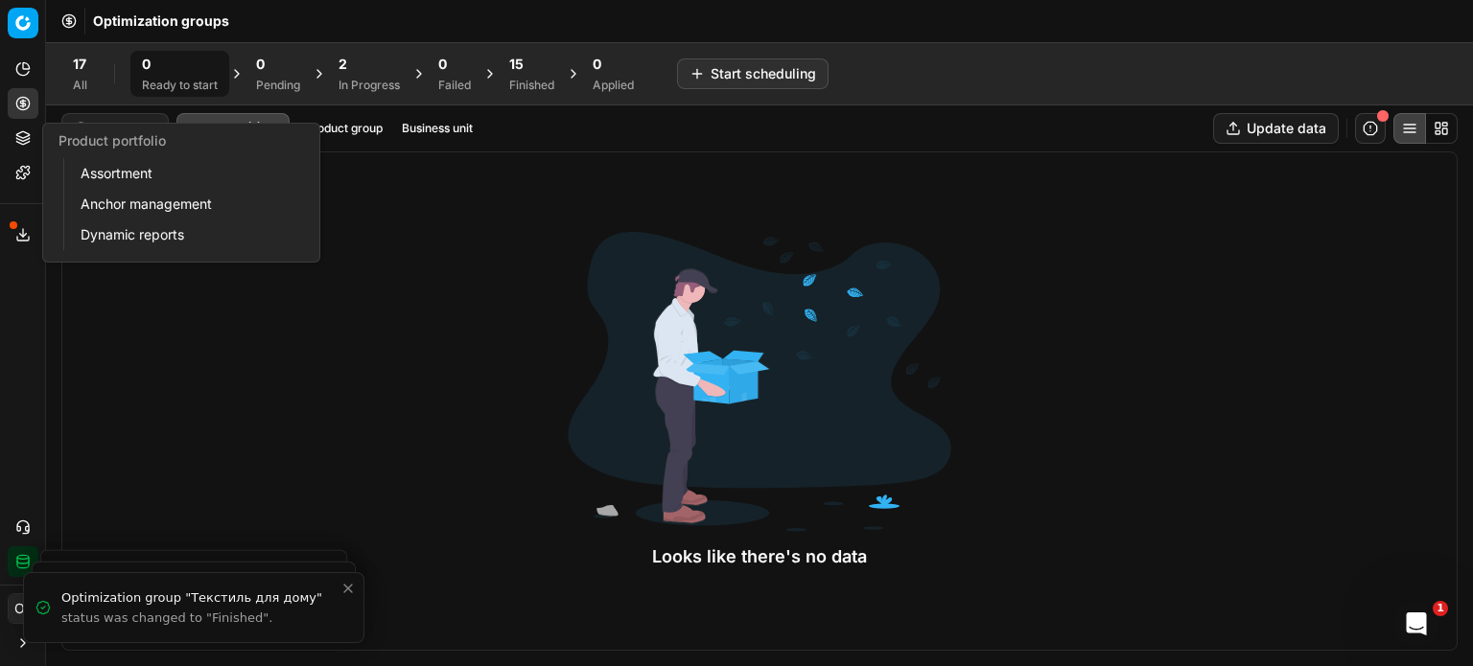
click at [29, 141] on icon at bounding box center [22, 142] width 12 height 3
click at [86, 185] on link "Assortment" at bounding box center [184, 173] width 223 height 27
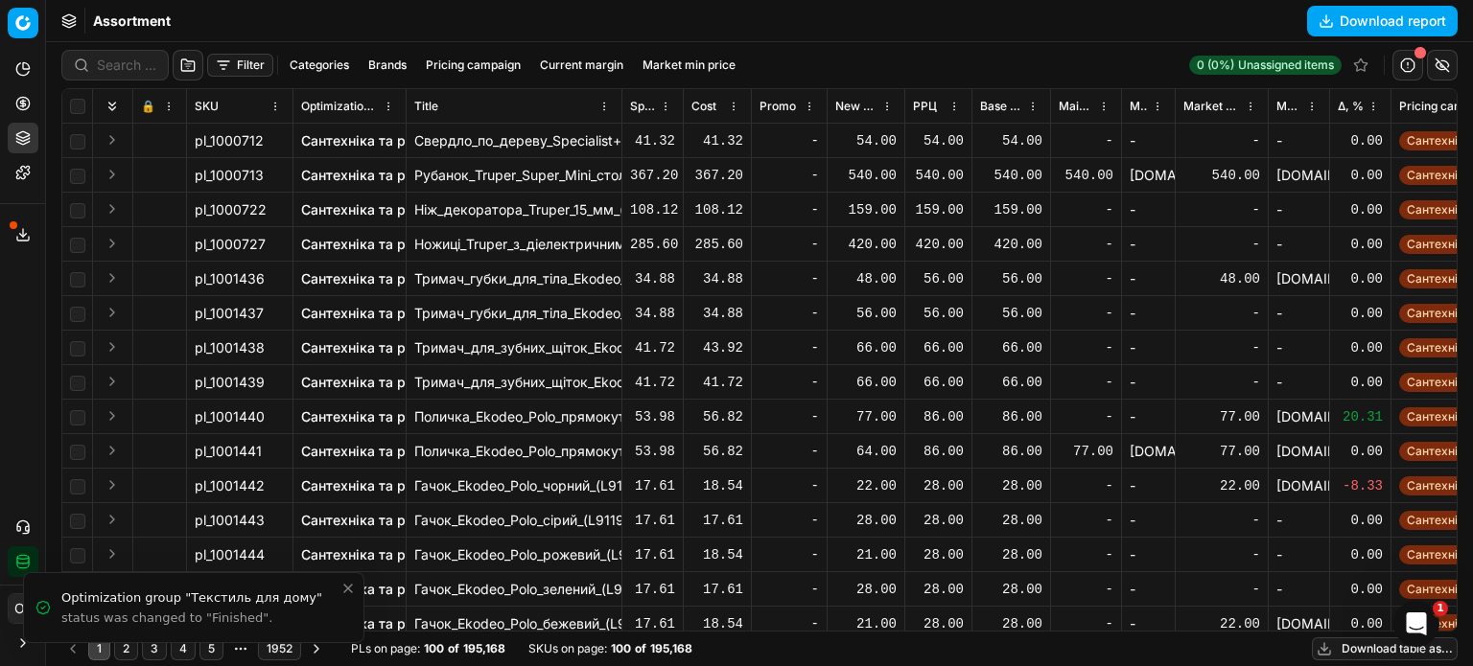
click at [245, 63] on button "Filter" at bounding box center [240, 65] width 66 height 23
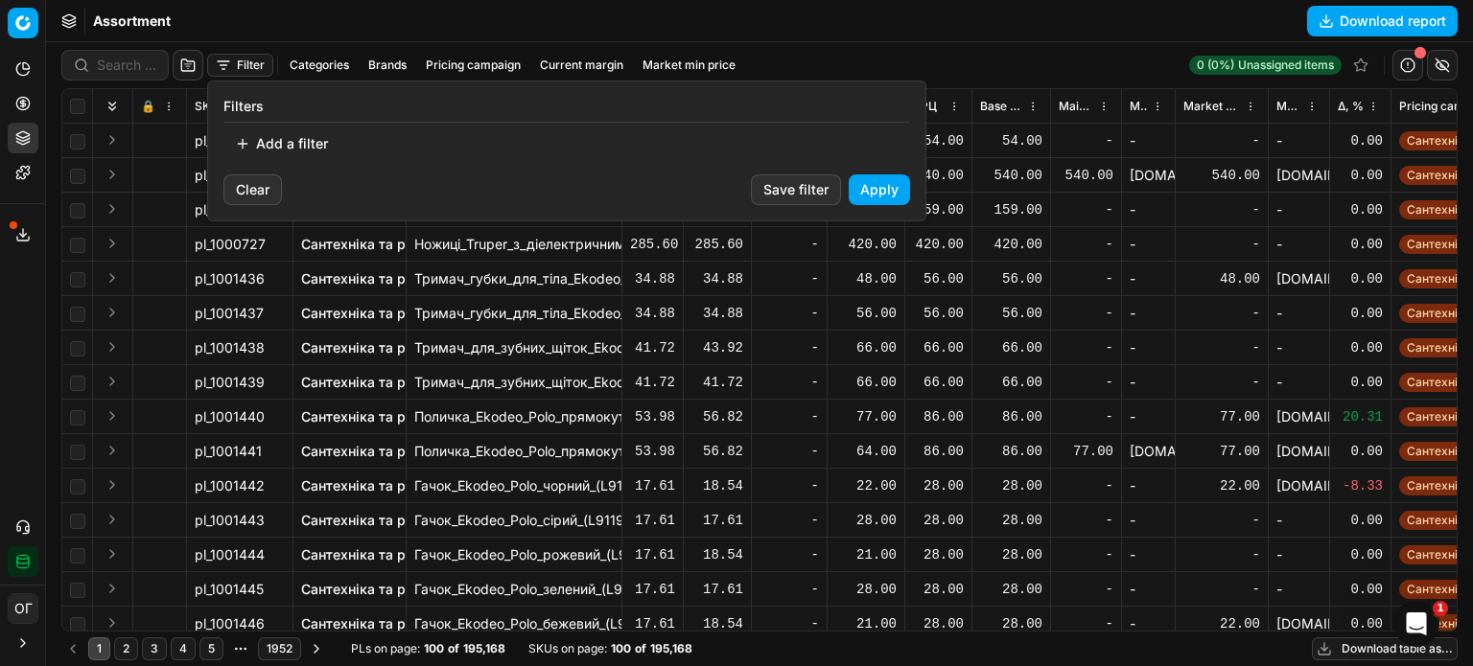
click at [319, 142] on button "Add a filter" at bounding box center [281, 143] width 116 height 31
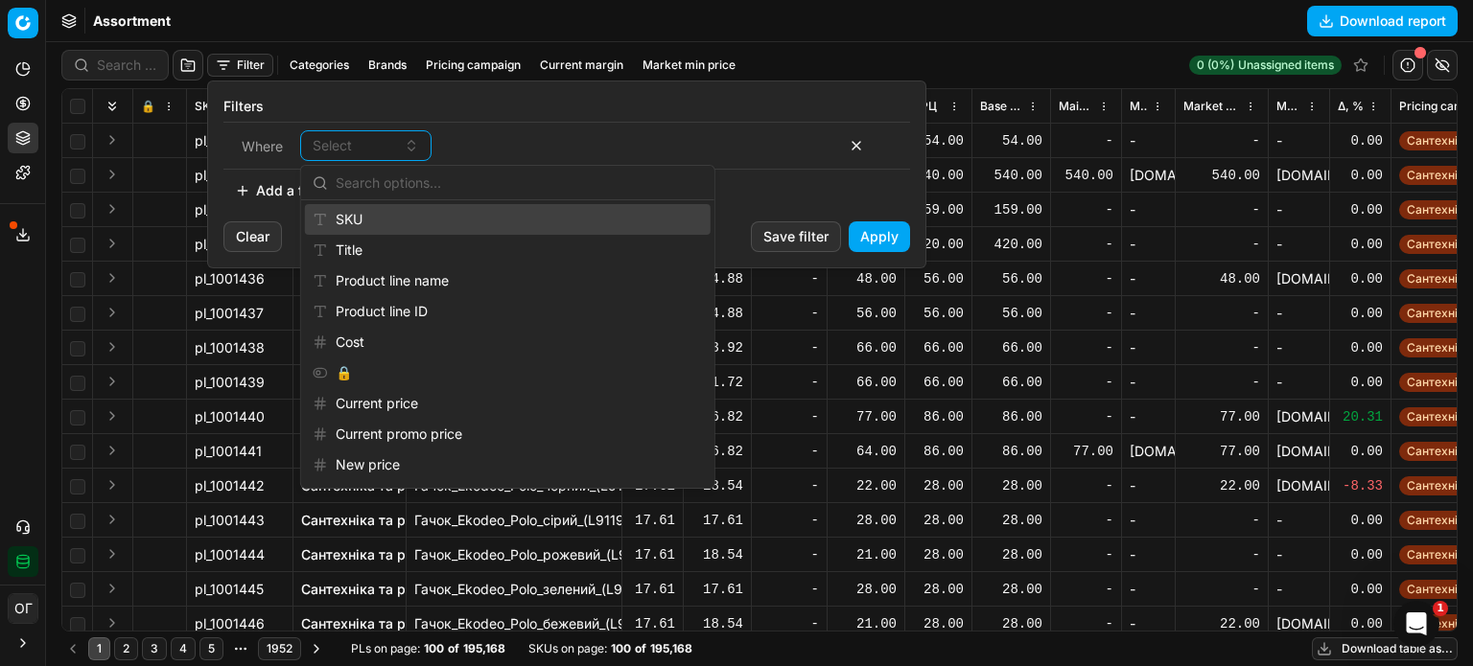
click at [383, 216] on div "SKU" at bounding box center [508, 219] width 406 height 31
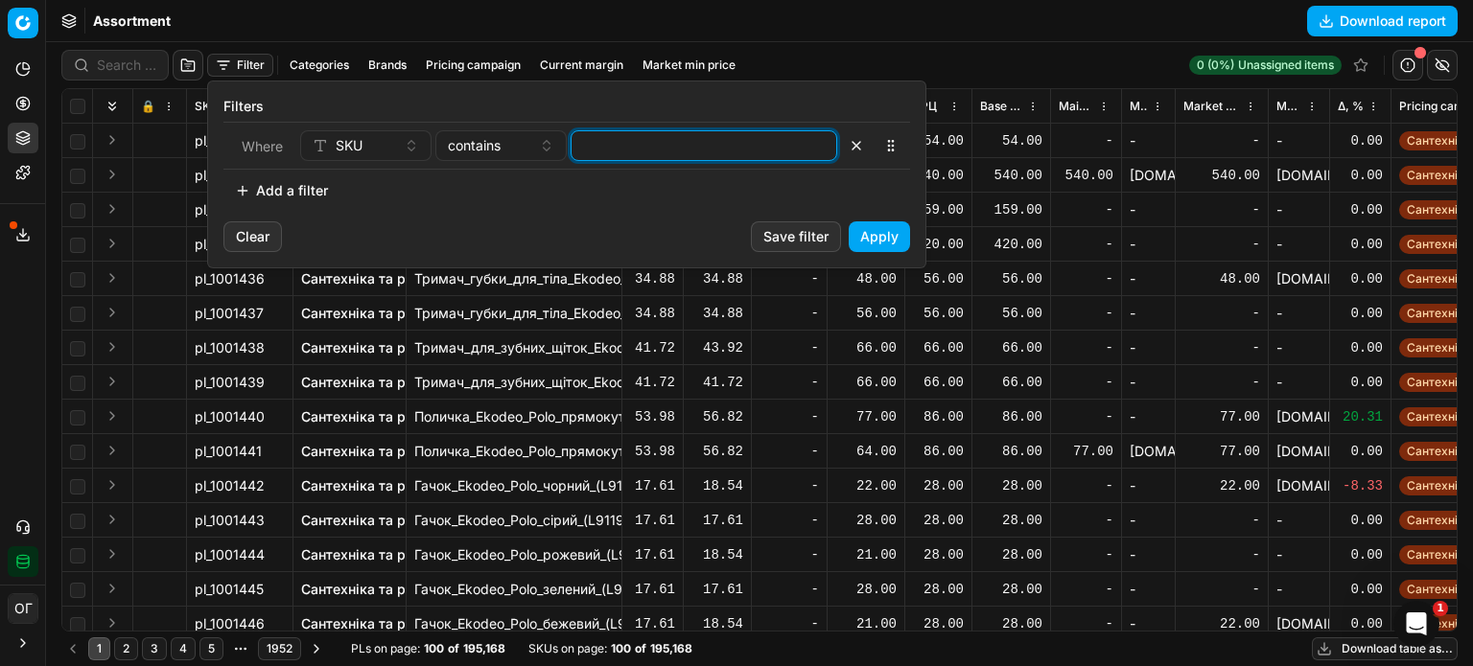
click at [643, 147] on input at bounding box center [703, 145] width 249 height 29
paste input "482562,473381,426755,28055,31683,32984,36902,44481,65239,69195,70812,75728,8970…"
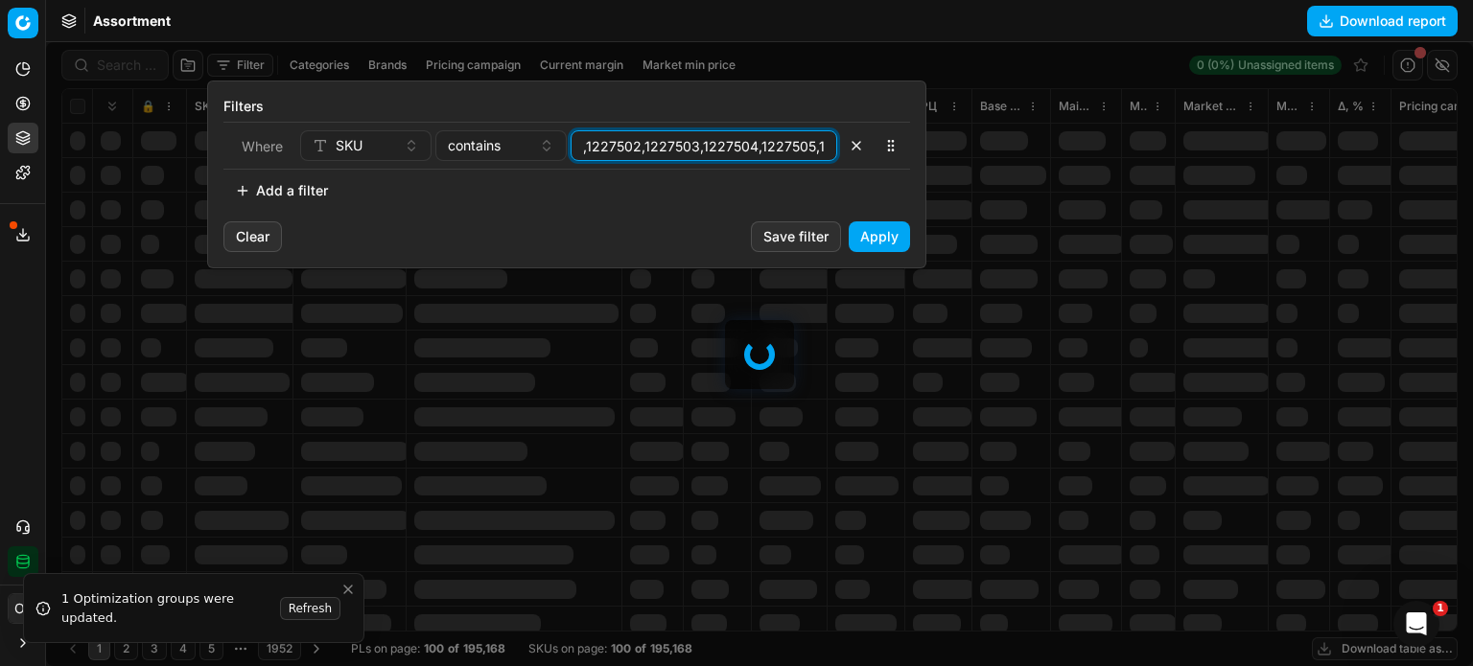
type input "482562,473381,426755,28055,31683,32984,36902,44481,65239,69195,70812,75728,8970…"
click at [486, 155] on button "contains" at bounding box center [500, 145] width 131 height 31
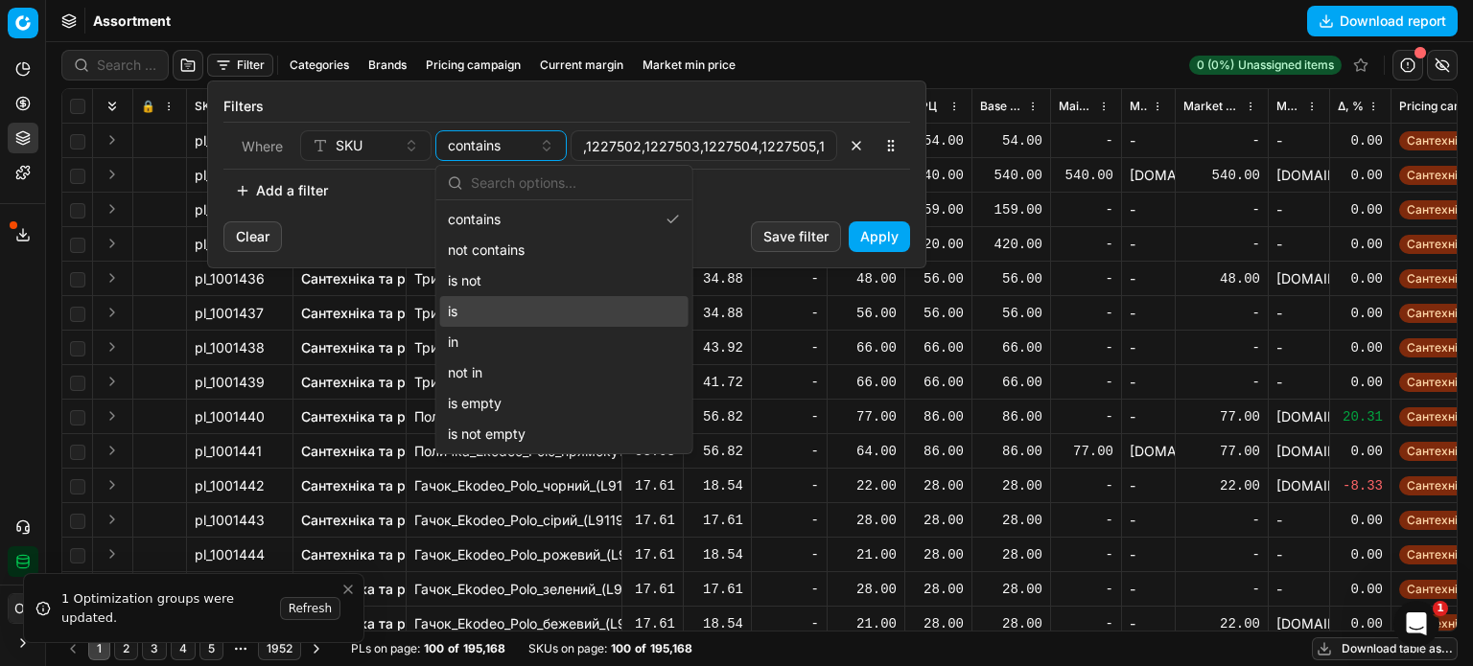
scroll to position [0, 0]
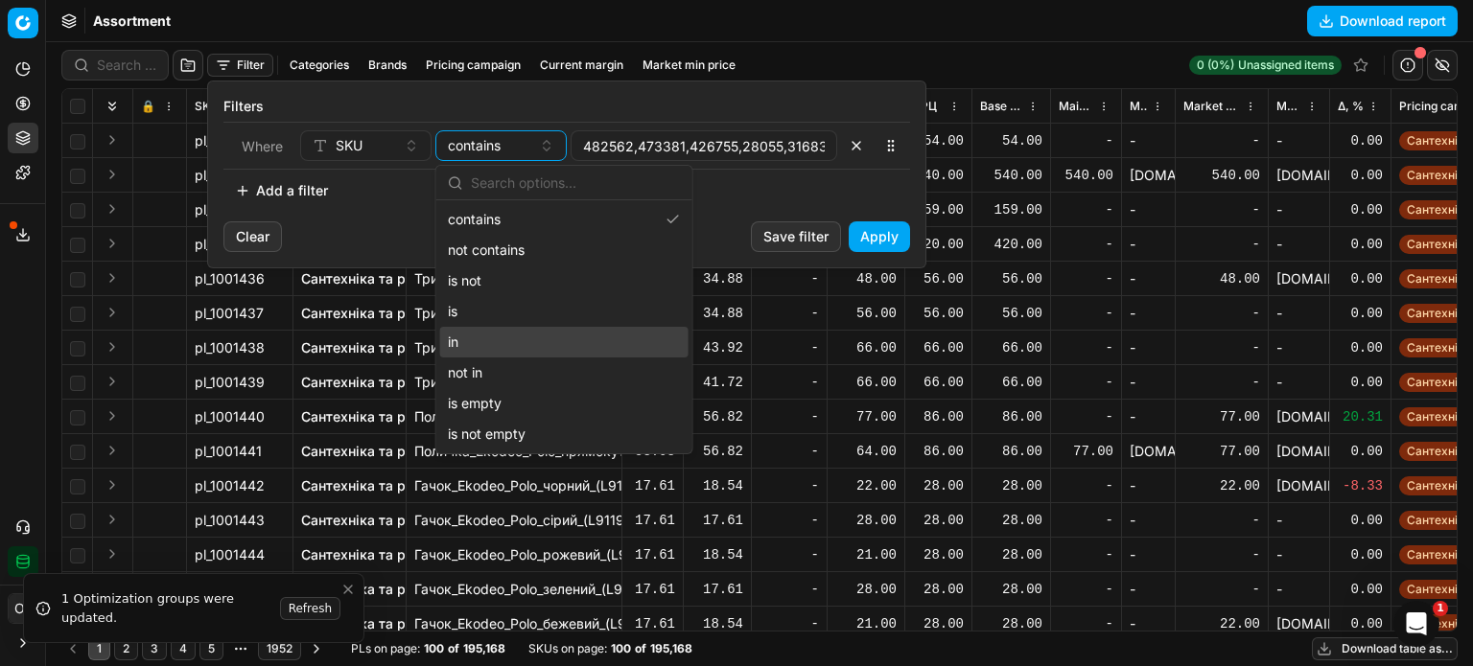
click at [548, 340] on div "in" at bounding box center [564, 342] width 248 height 31
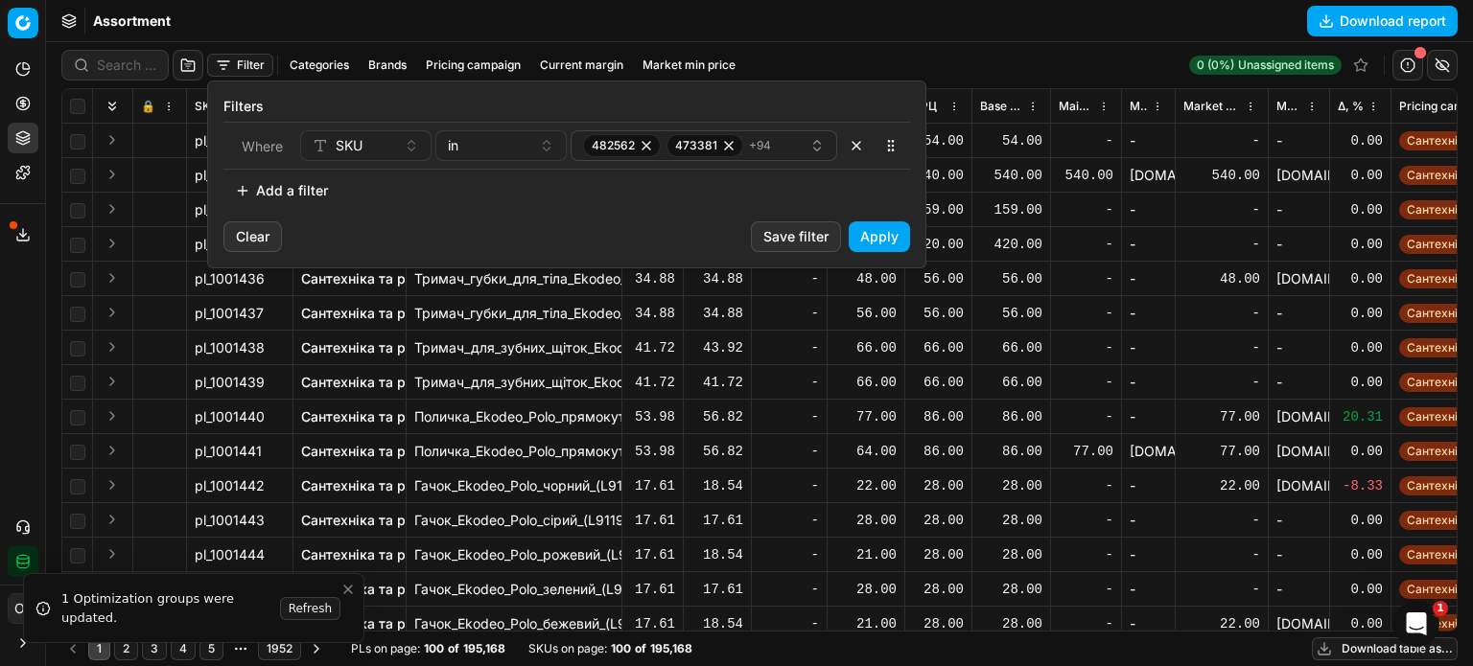
click at [874, 230] on button "Apply" at bounding box center [879, 237] width 61 height 31
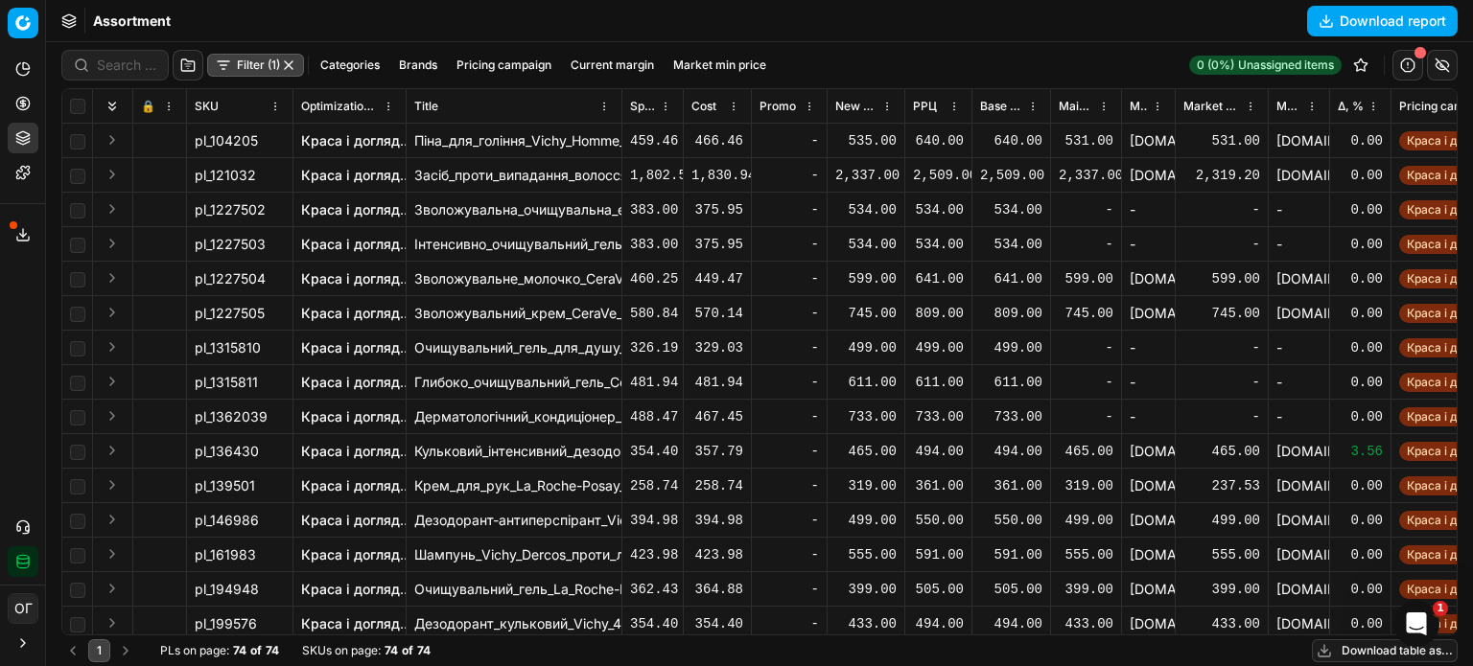
click at [84, 106] on div at bounding box center [81, 106] width 22 height 16
click at [76, 106] on input "checkbox" at bounding box center [77, 106] width 15 height 15
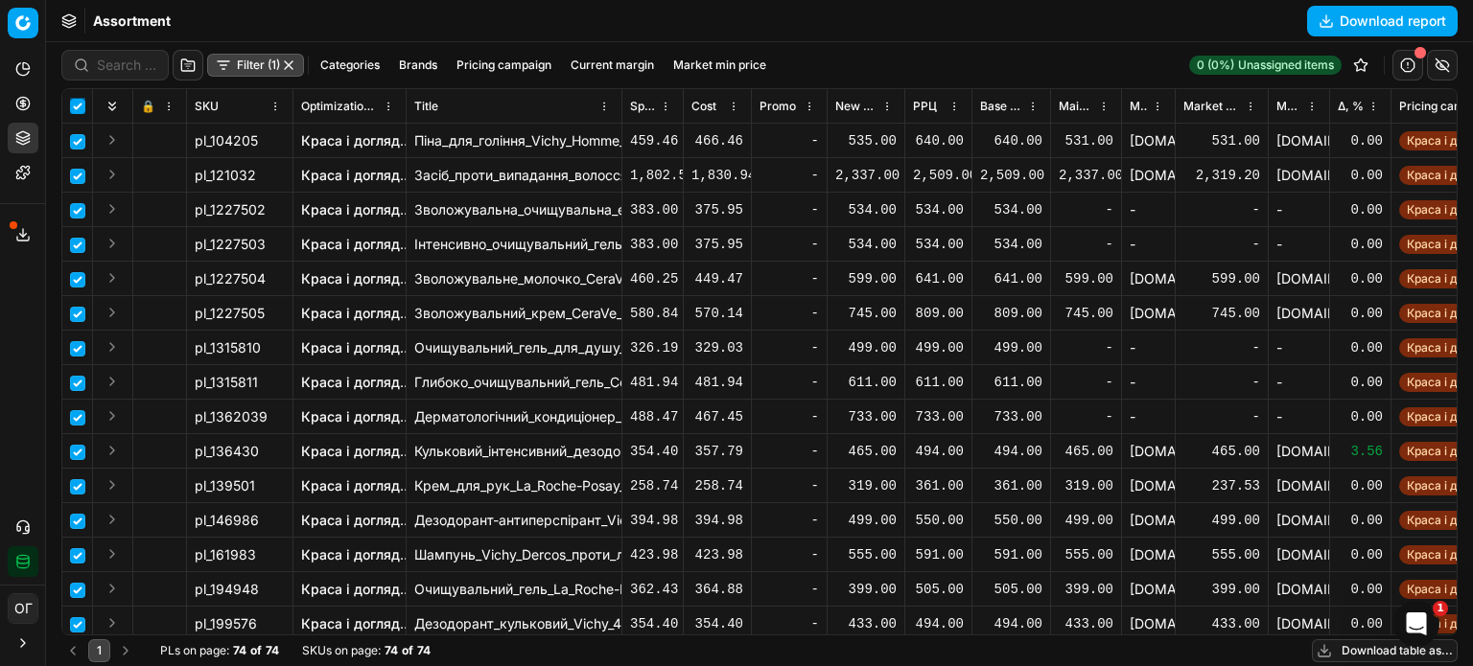
checkbox input "true"
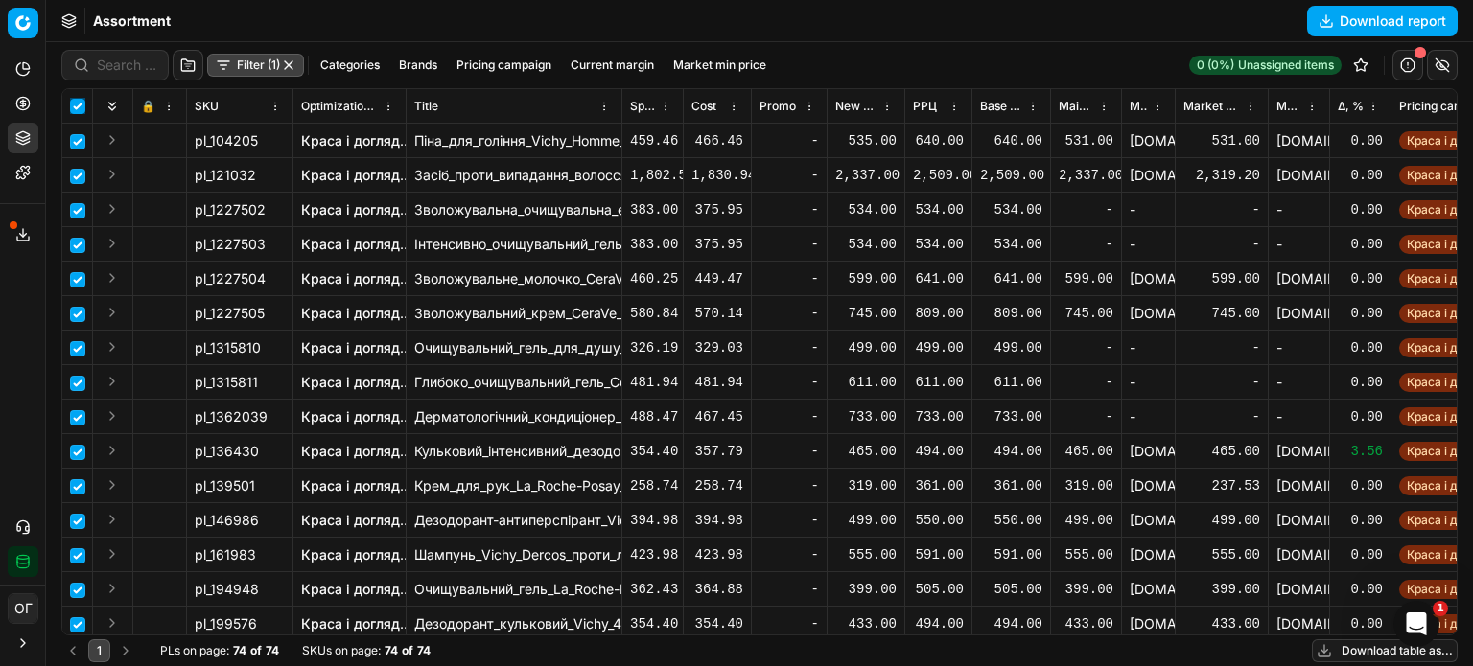
checkbox input "true"
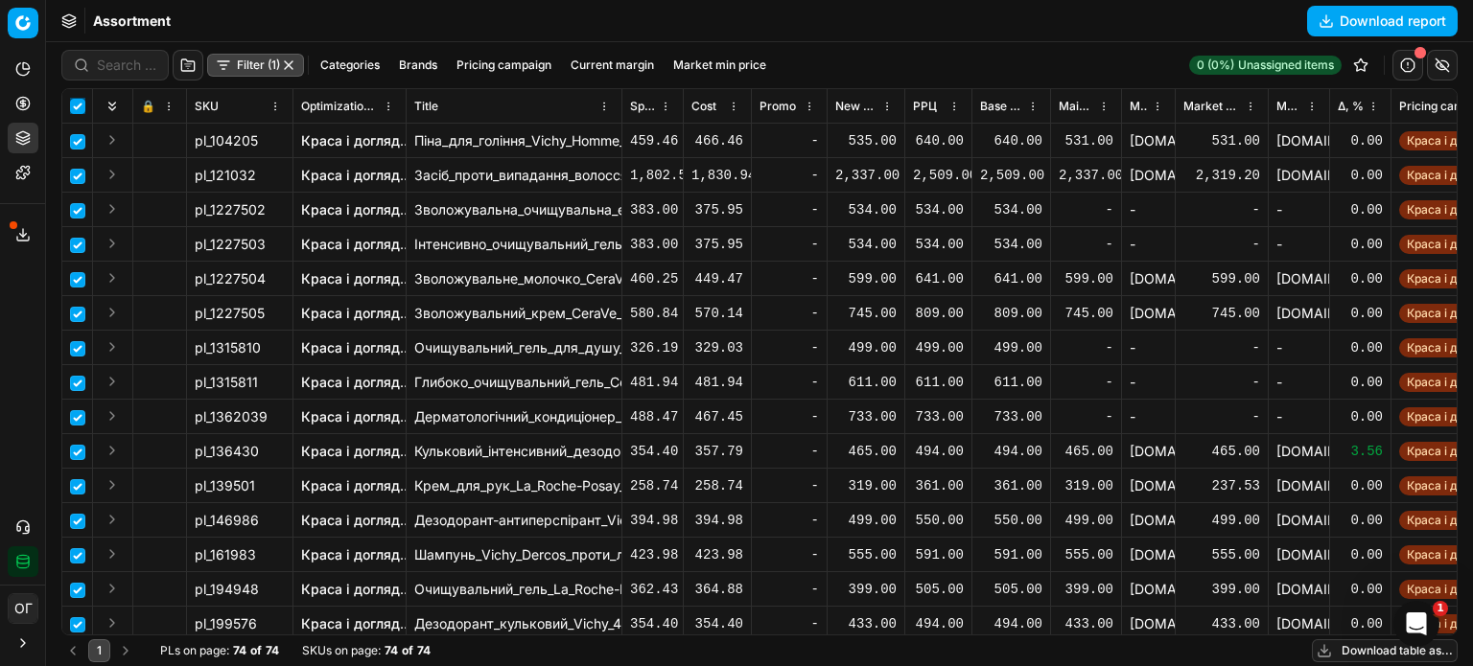
checkbox input "true"
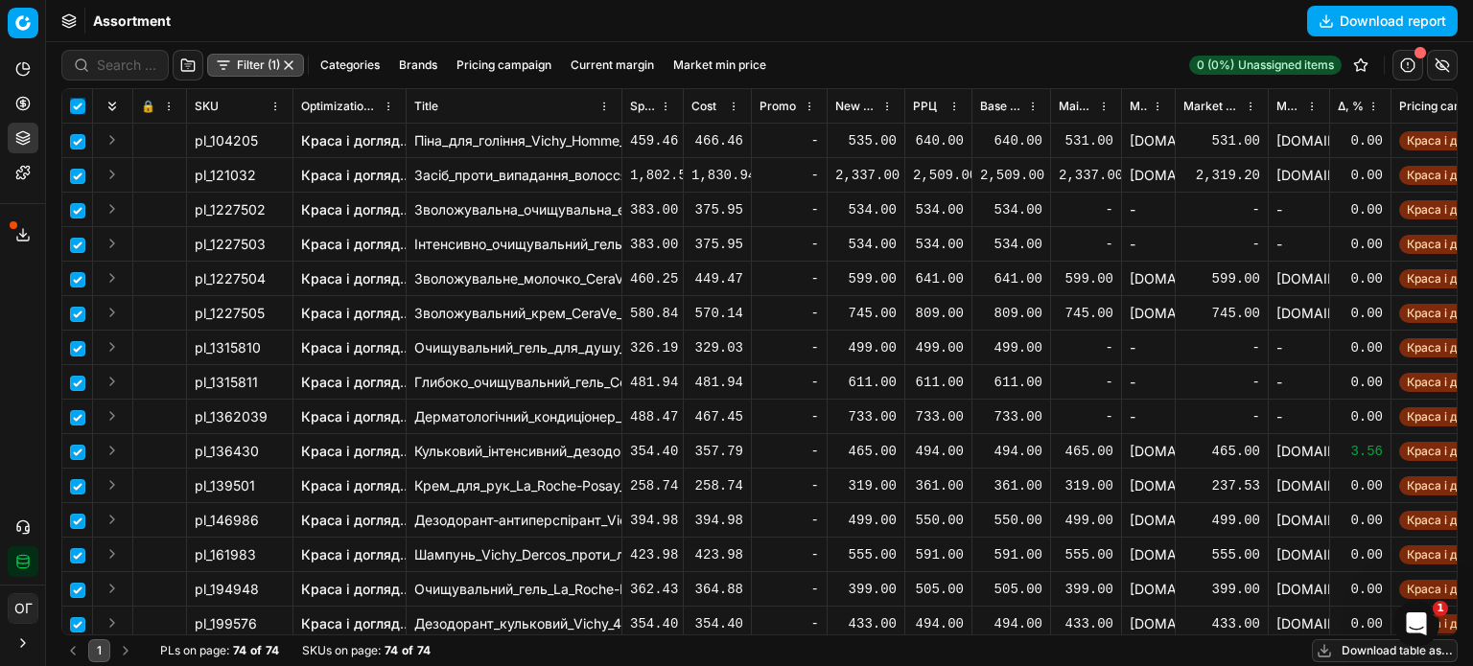
checkbox input "true"
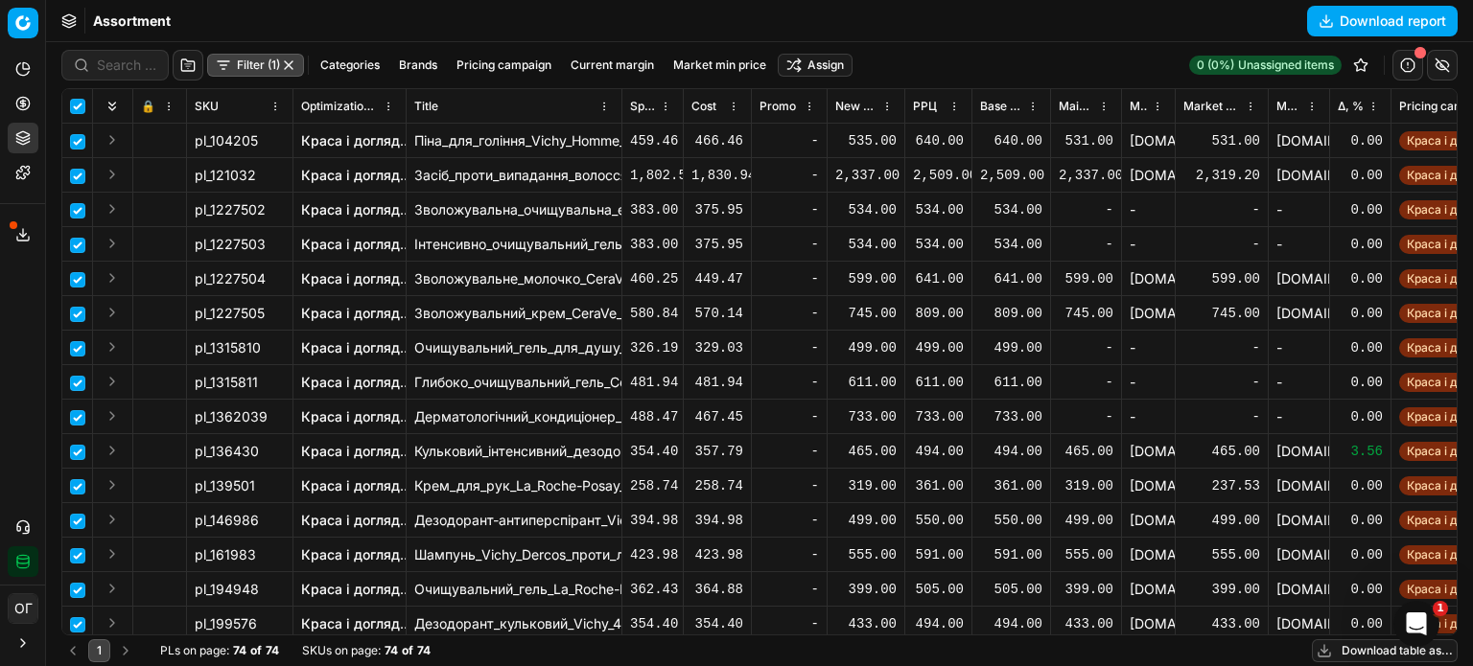
click at [825, 72] on html "Pricing platform Analytics Pricing Product portfolio Templates Export service 1…" at bounding box center [736, 333] width 1473 height 666
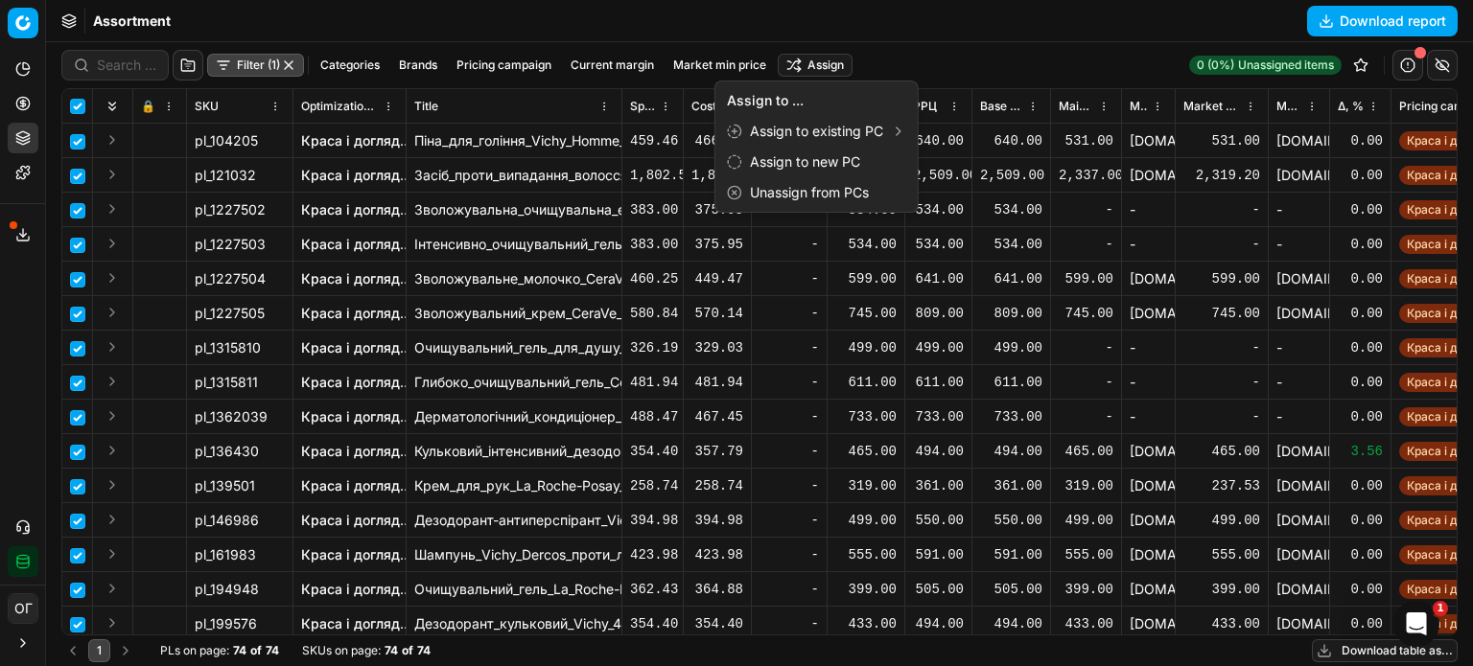
click at [949, 171] on html "Pricing platform Analytics Pricing Product portfolio Templates Export service 1…" at bounding box center [736, 333] width 1473 height 666
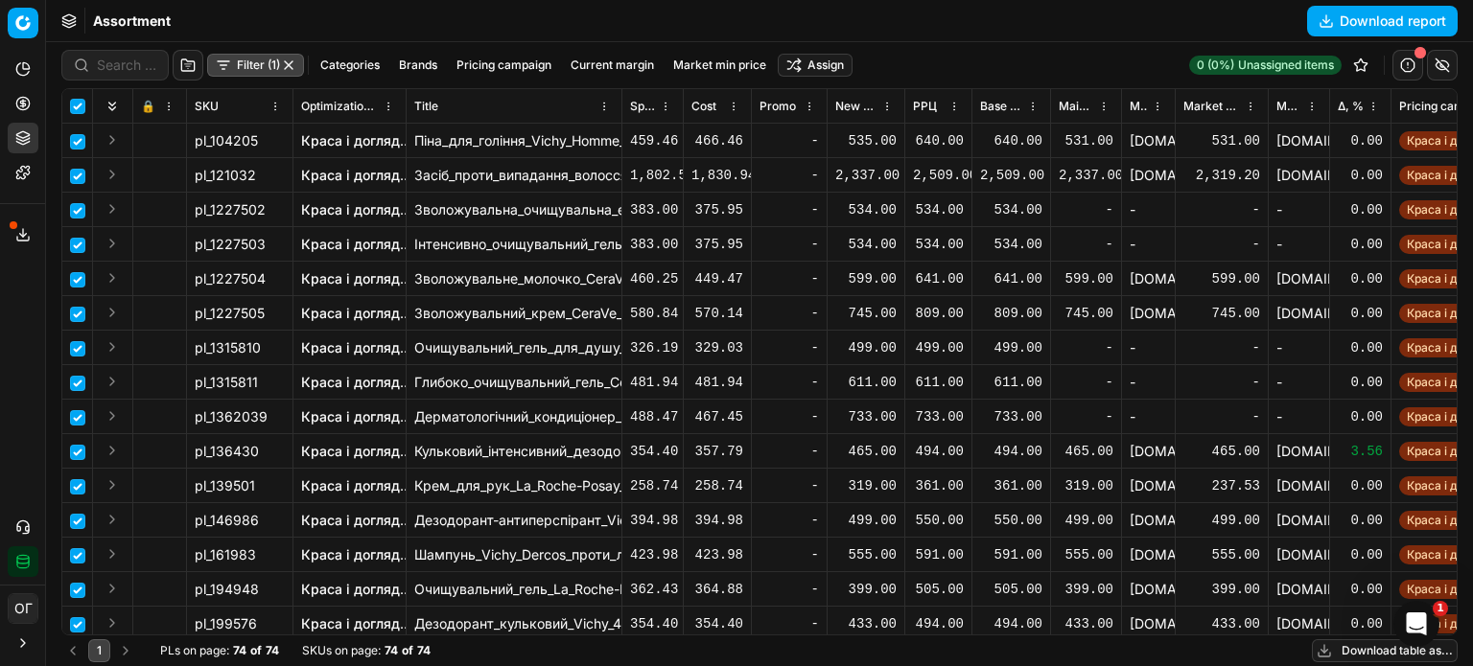
click at [813, 60] on html "Pricing platform Analytics Pricing Product portfolio Templates Export service 1…" at bounding box center [736, 333] width 1473 height 666
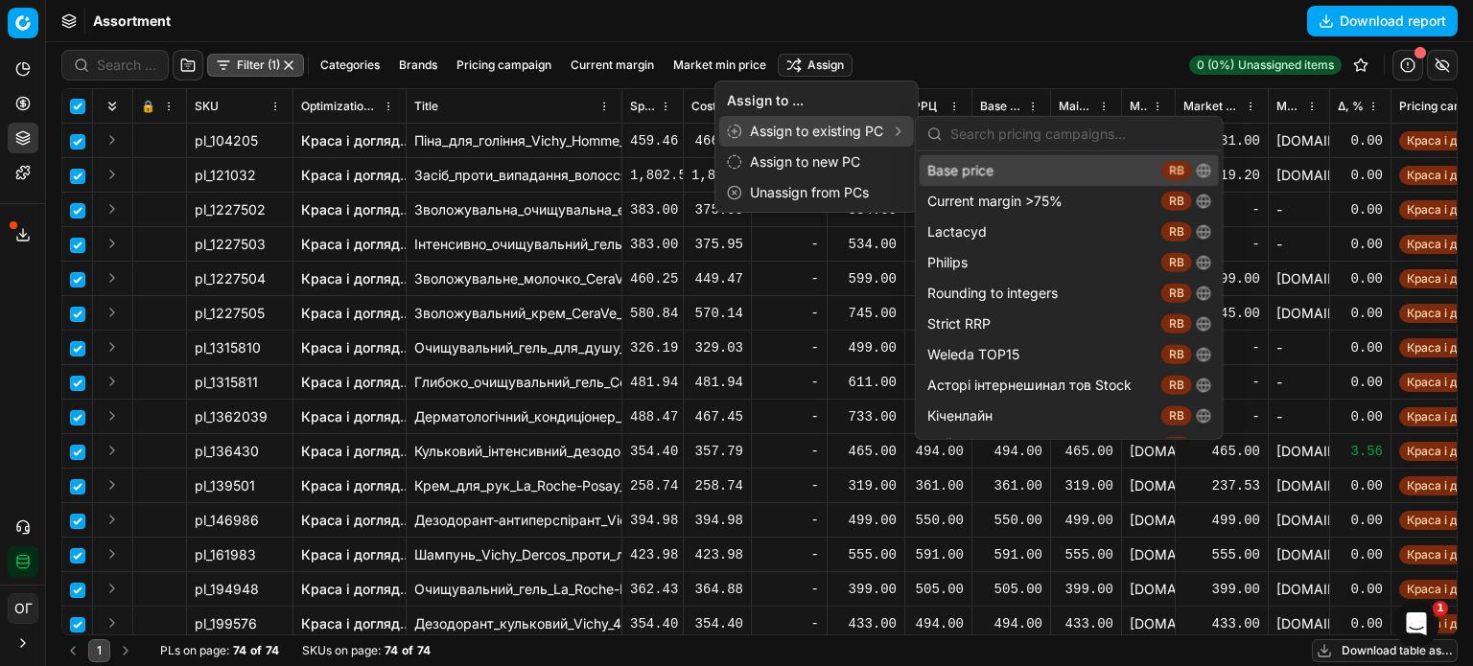
click at [986, 172] on div "Base price RB" at bounding box center [1069, 170] width 299 height 31
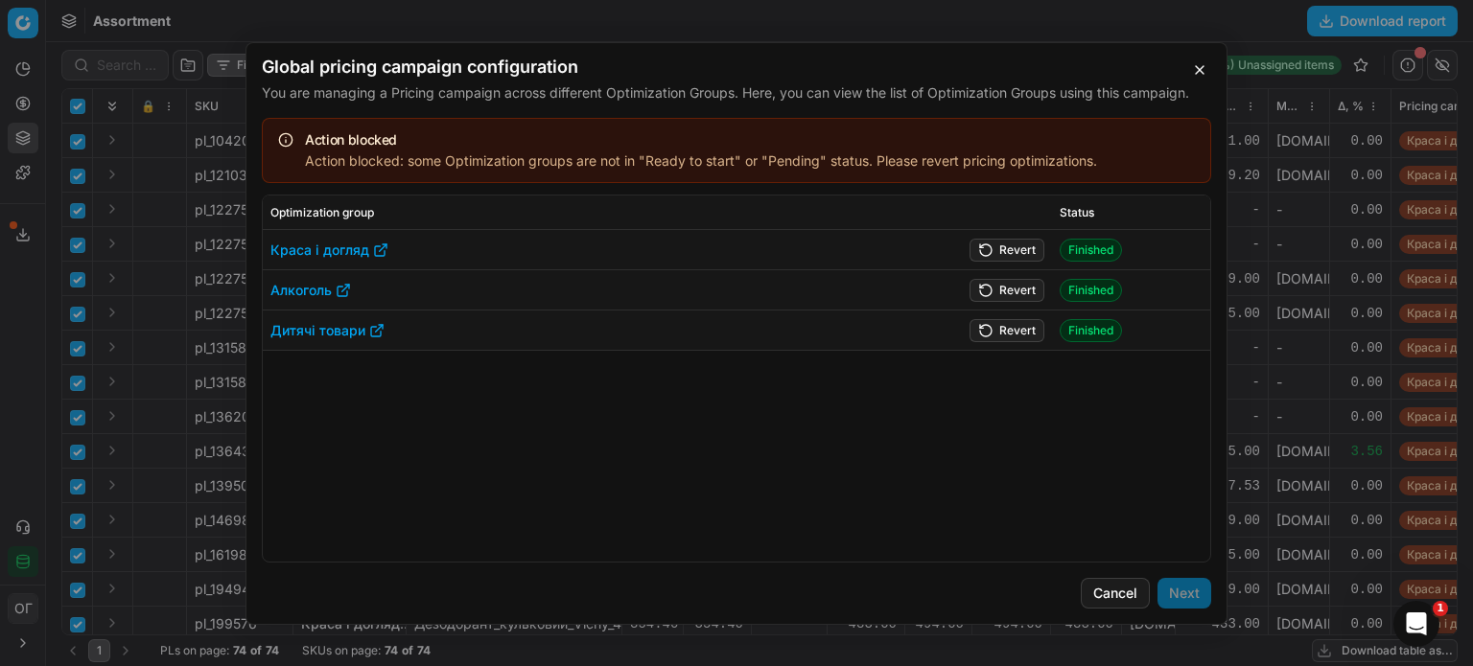
click at [1003, 327] on button "Revert" at bounding box center [1006, 329] width 75 height 23
click at [992, 292] on button "Revert" at bounding box center [1006, 289] width 75 height 23
click at [996, 260] on button "Revert" at bounding box center [1006, 249] width 75 height 23
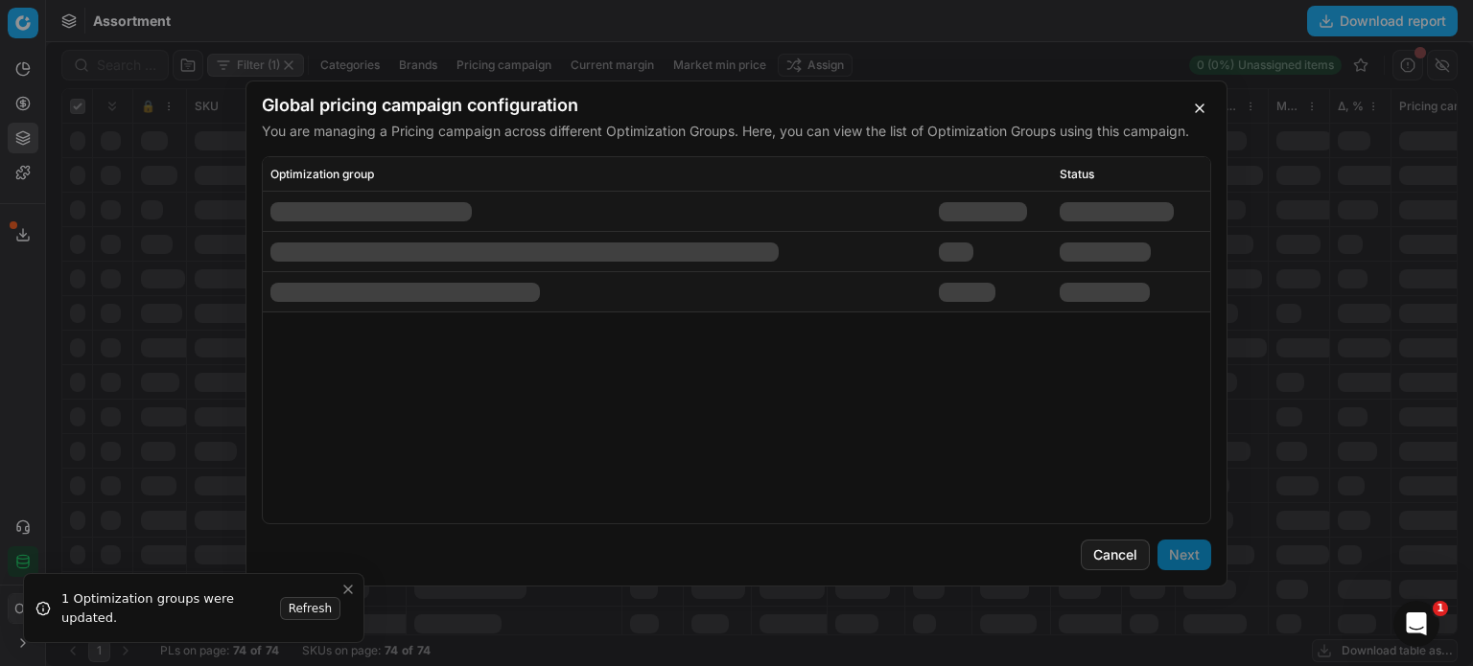
click at [1184, 562] on button "Next" at bounding box center [1184, 555] width 54 height 31
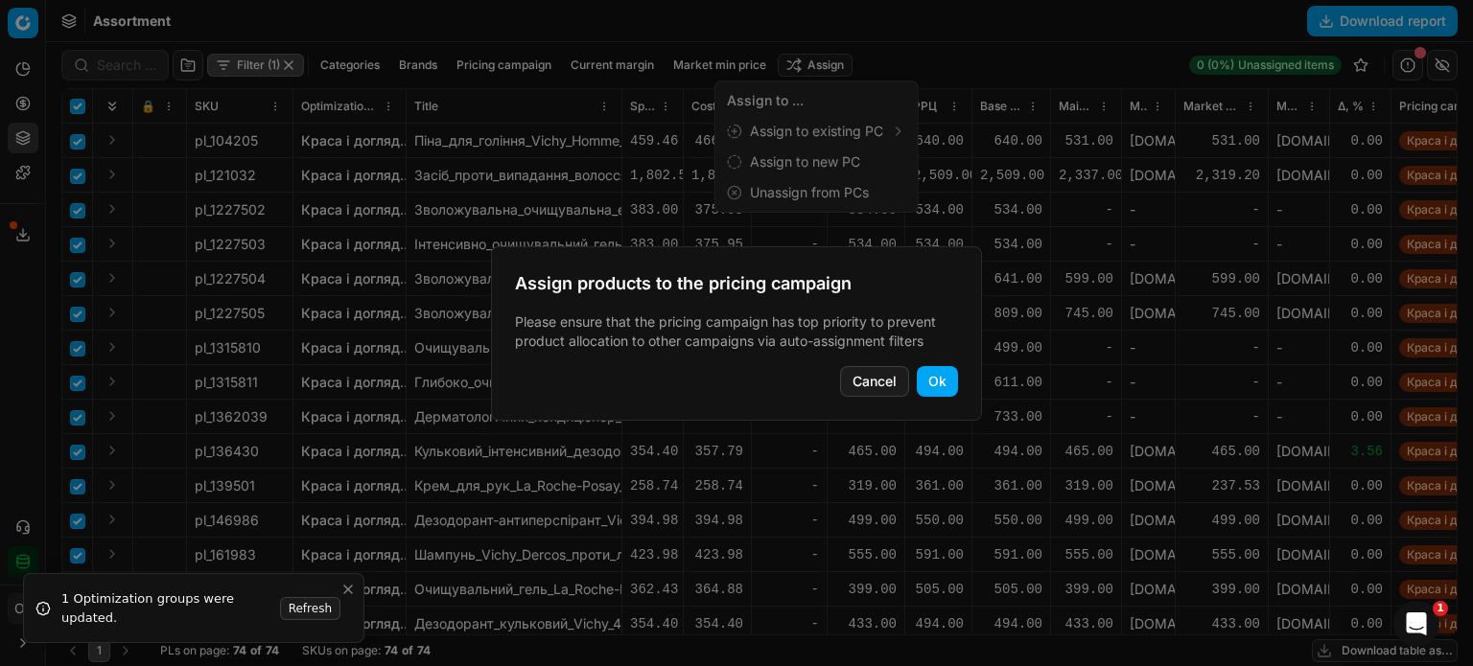
click at [930, 385] on button "Ok" at bounding box center [937, 381] width 41 height 31
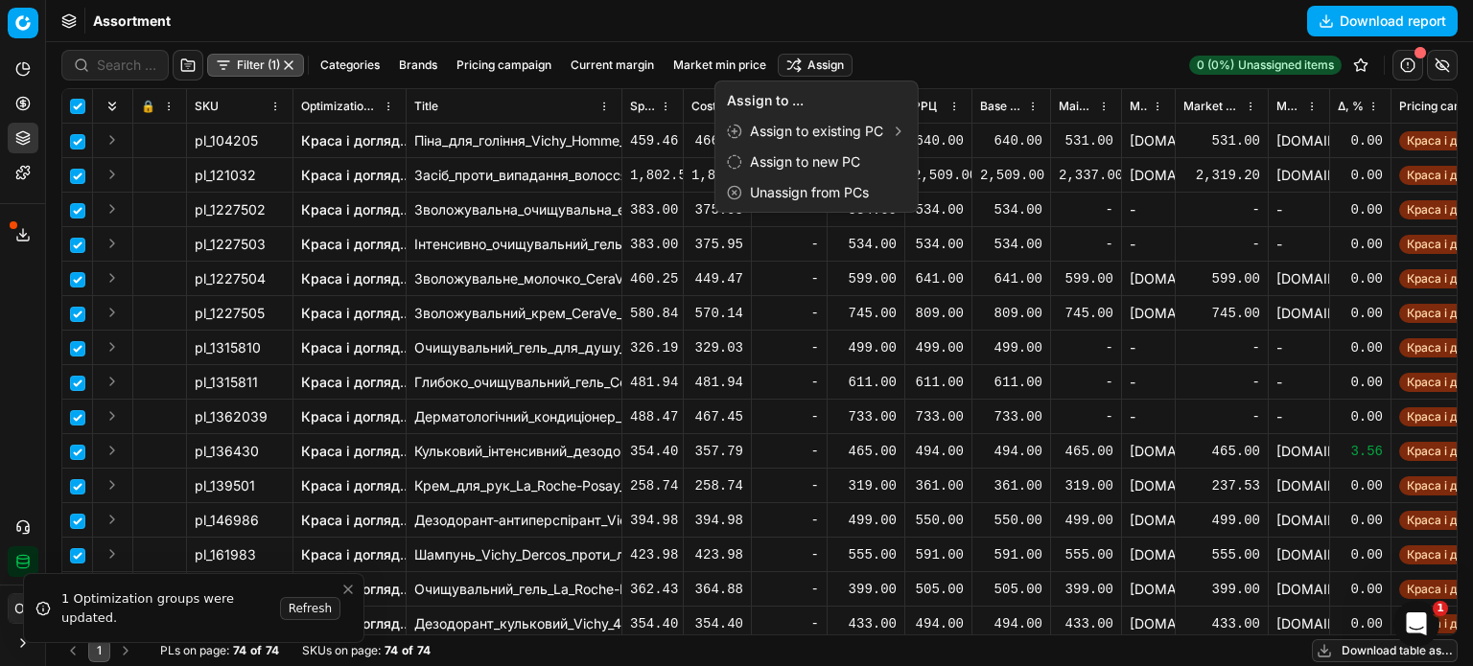
click at [26, 105] on html "Pricing platform Analytics Pricing Product portfolio Templates Export service 1…" at bounding box center [736, 333] width 1473 height 666
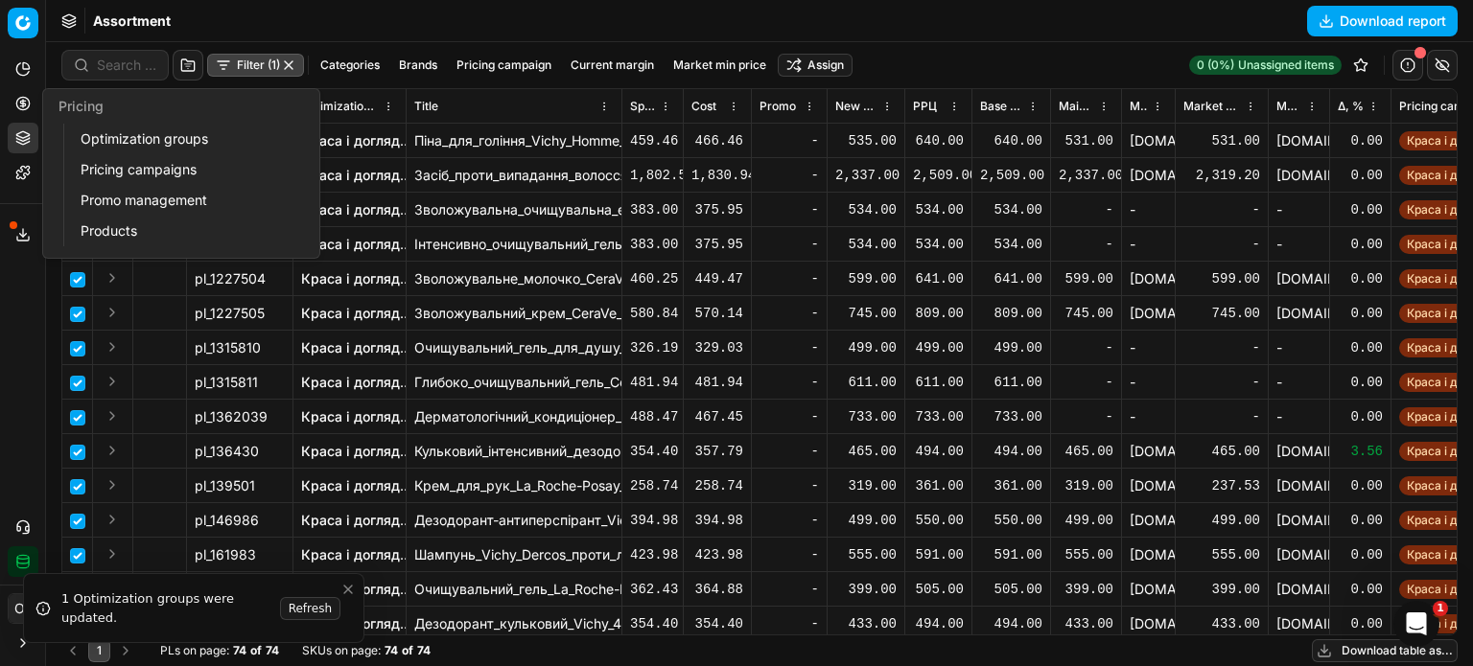
click at [119, 134] on link "Optimization groups" at bounding box center [184, 139] width 223 height 27
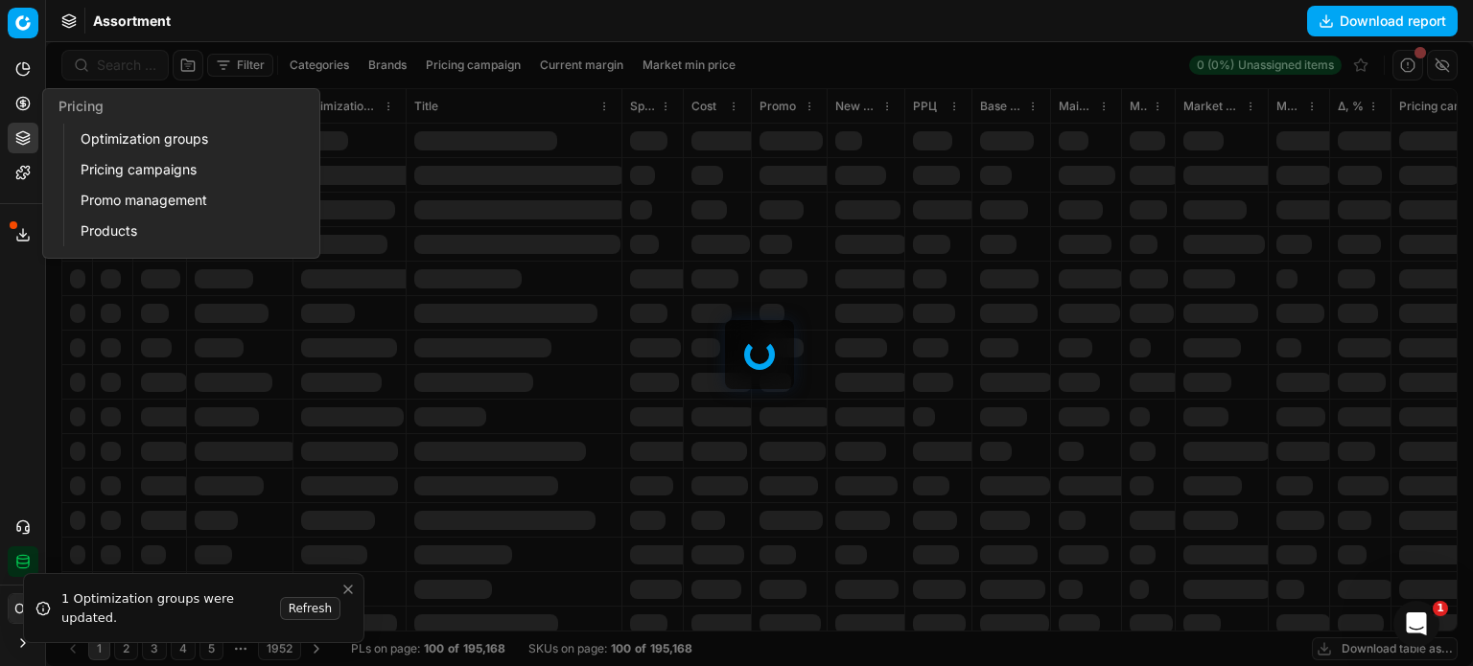
checkbox input "false"
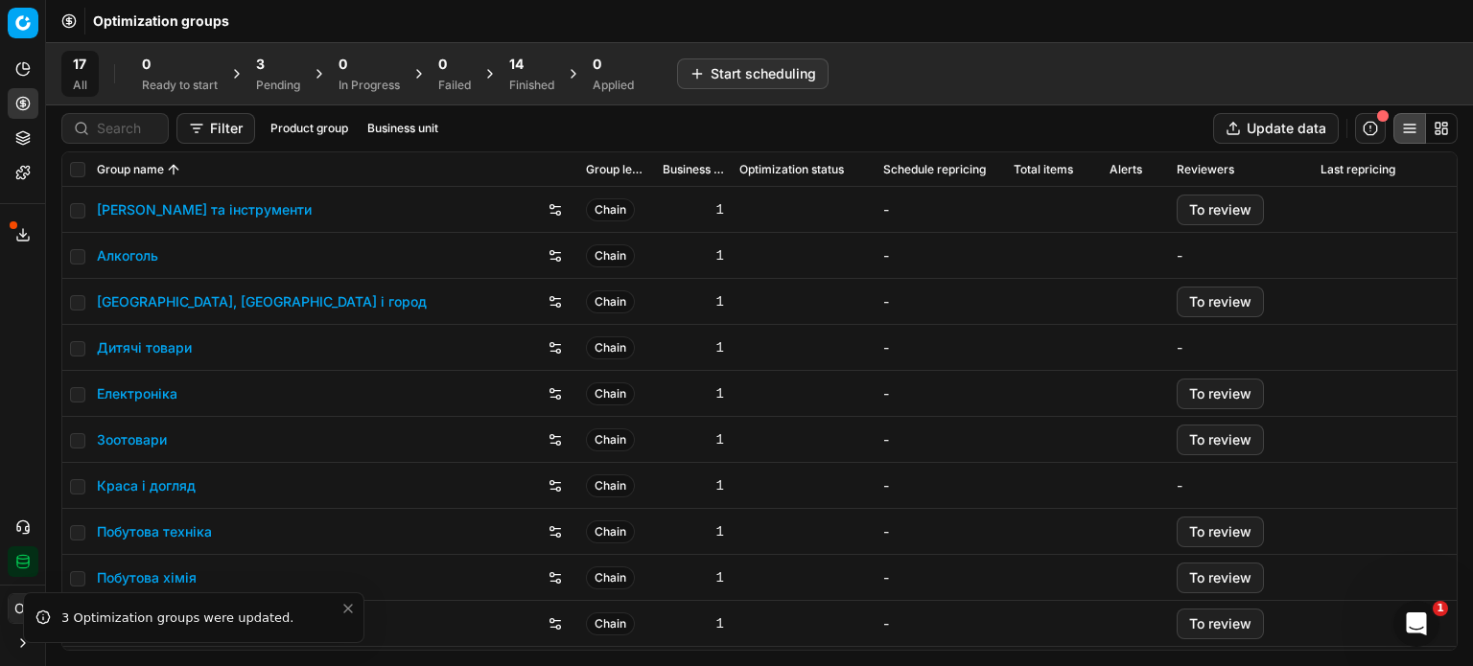
click at [278, 79] on div "Pending" at bounding box center [278, 85] width 44 height 15
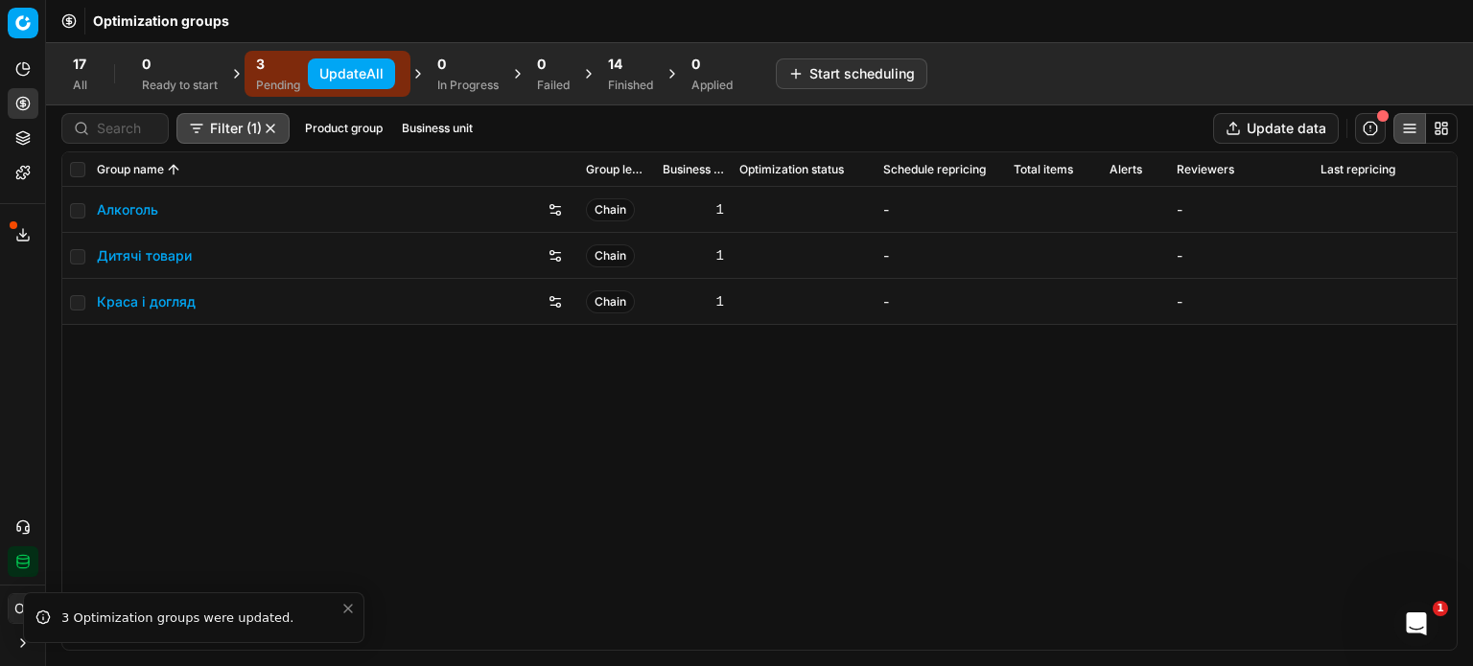
click at [333, 66] on button "Update All" at bounding box center [351, 73] width 87 height 31
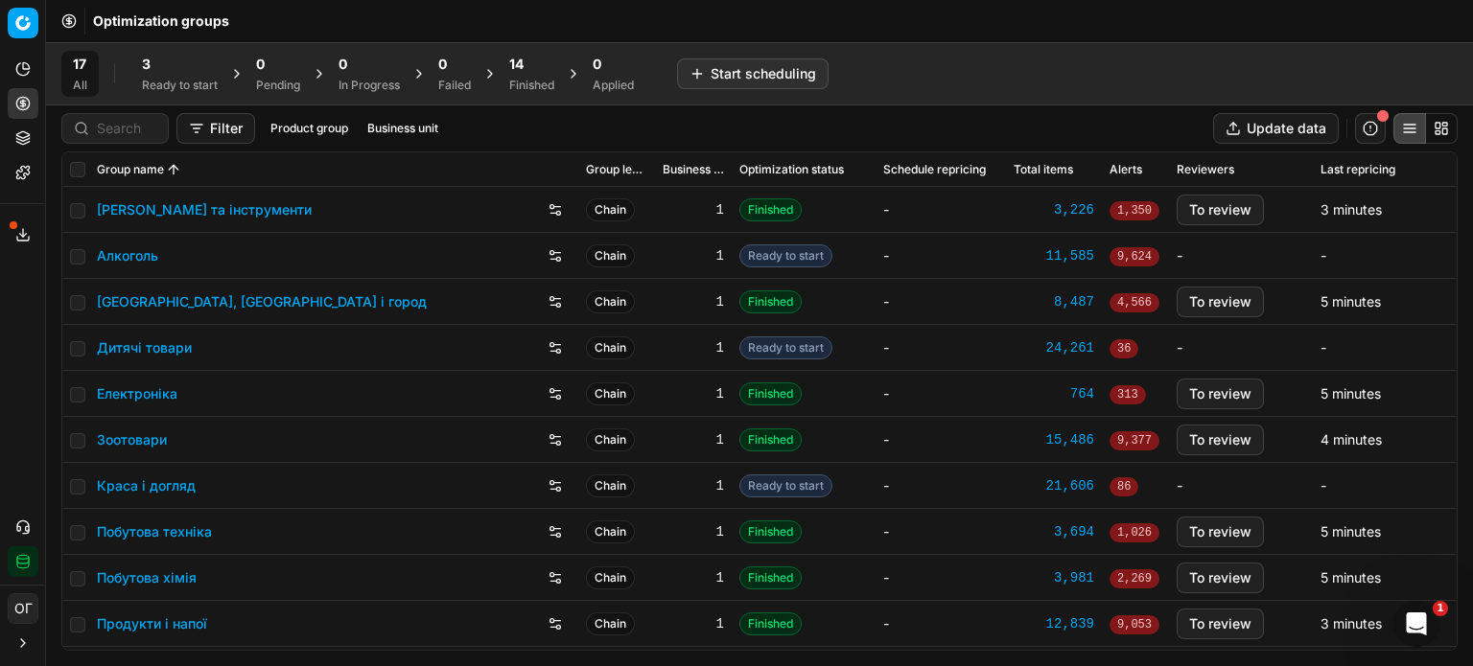
click at [196, 88] on div "Ready to start" at bounding box center [180, 85] width 76 height 15
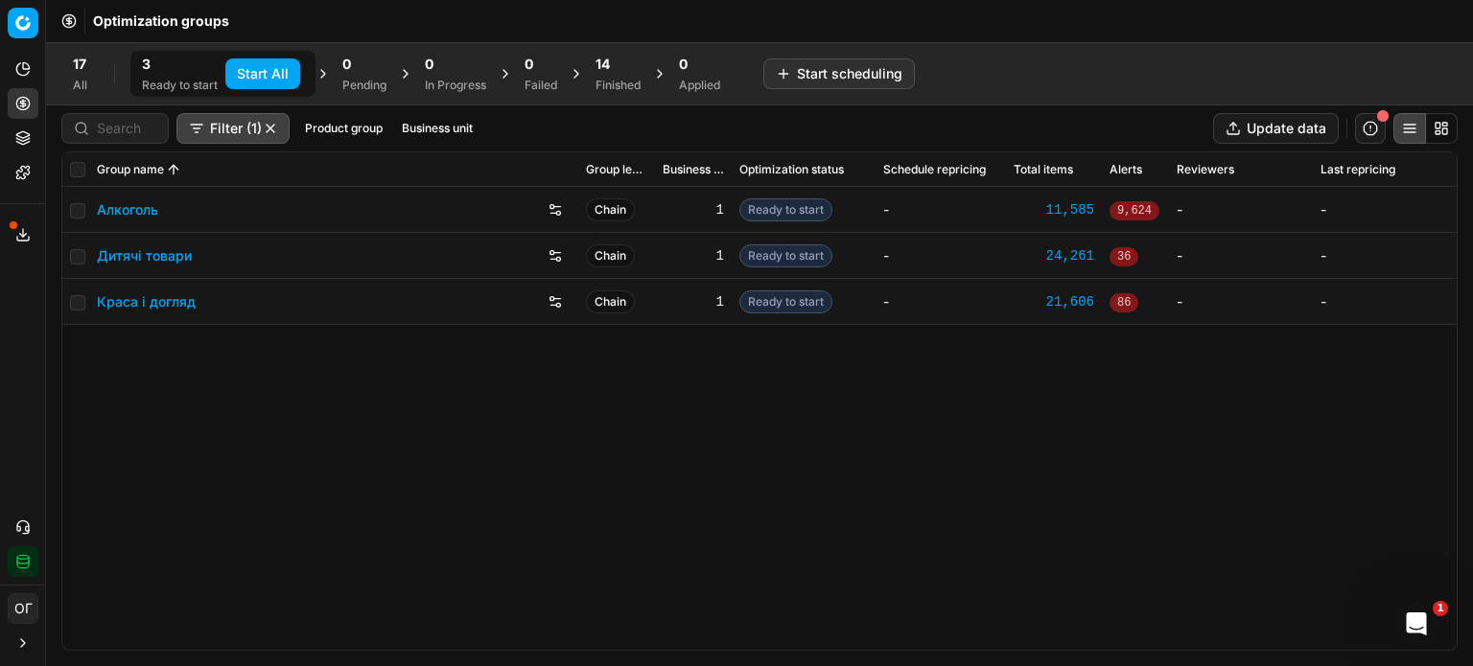
click at [265, 73] on button "Start All" at bounding box center [262, 73] width 75 height 31
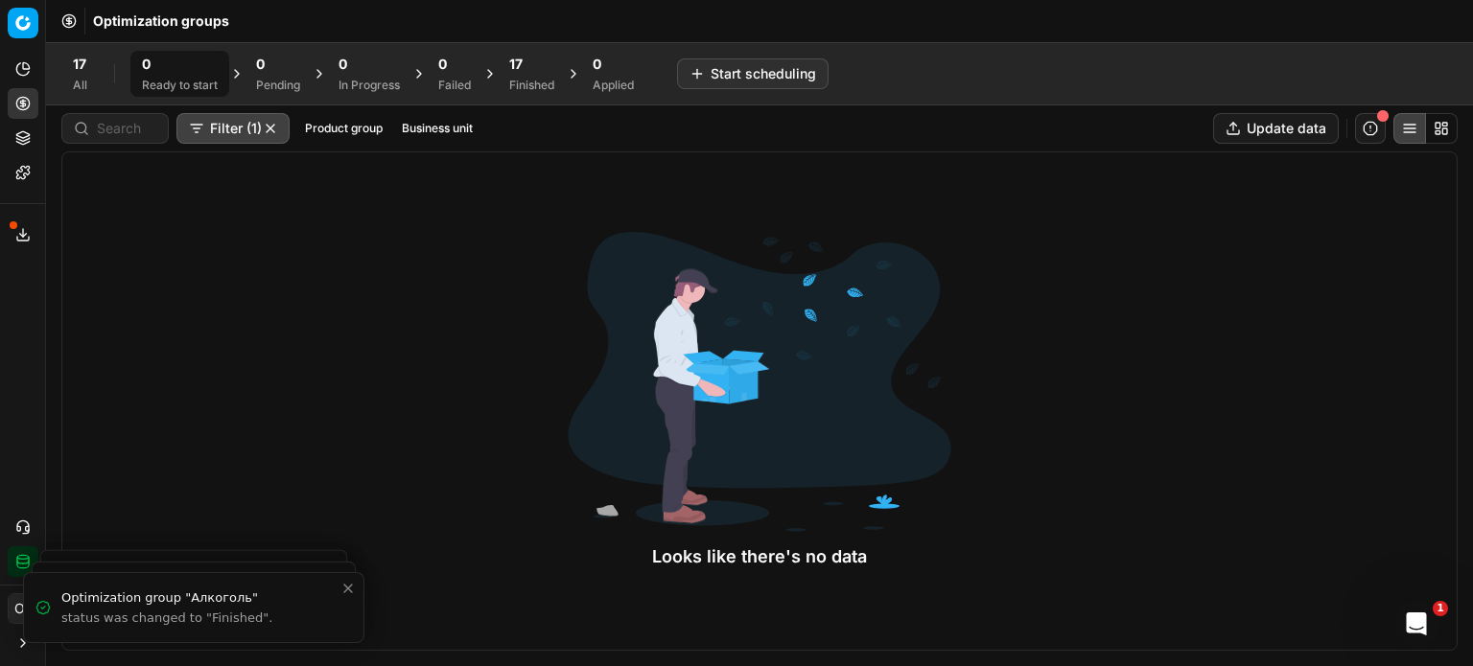
click at [533, 61] on div "17" at bounding box center [531, 64] width 45 height 19
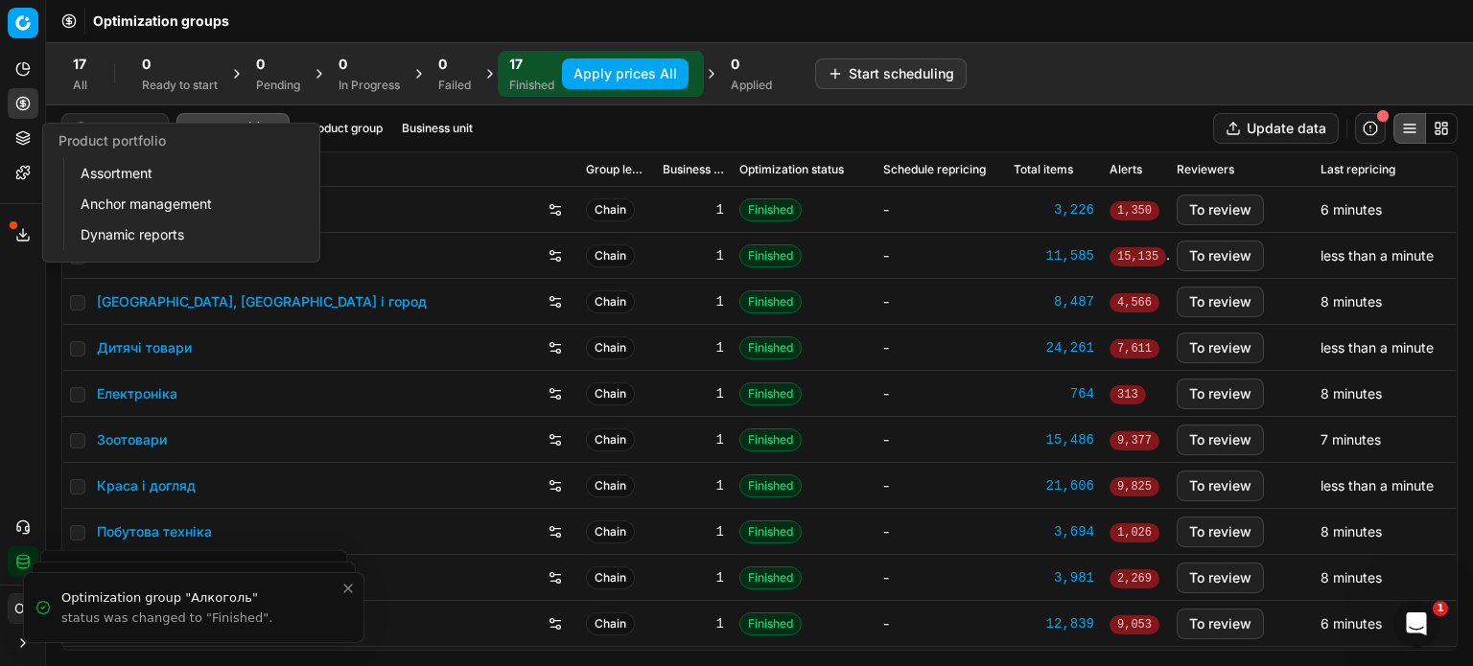
drag, startPoint x: 16, startPoint y: 146, endPoint x: 36, endPoint y: 156, distance: 22.7
click at [16, 146] on button "Product portfolio" at bounding box center [23, 138] width 31 height 31
click at [119, 175] on link "Assortment" at bounding box center [184, 173] width 223 height 27
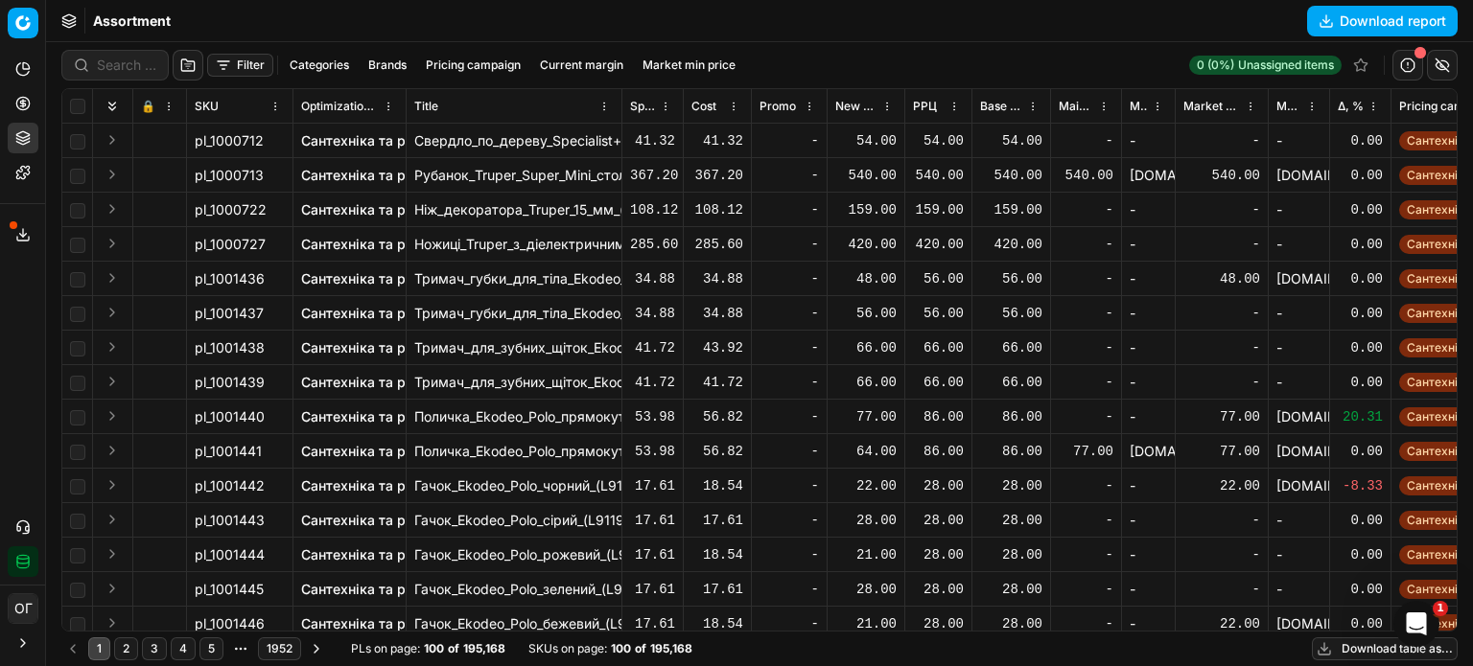
click at [1347, 106] on span "Δ, %" at bounding box center [1351, 106] width 26 height 15
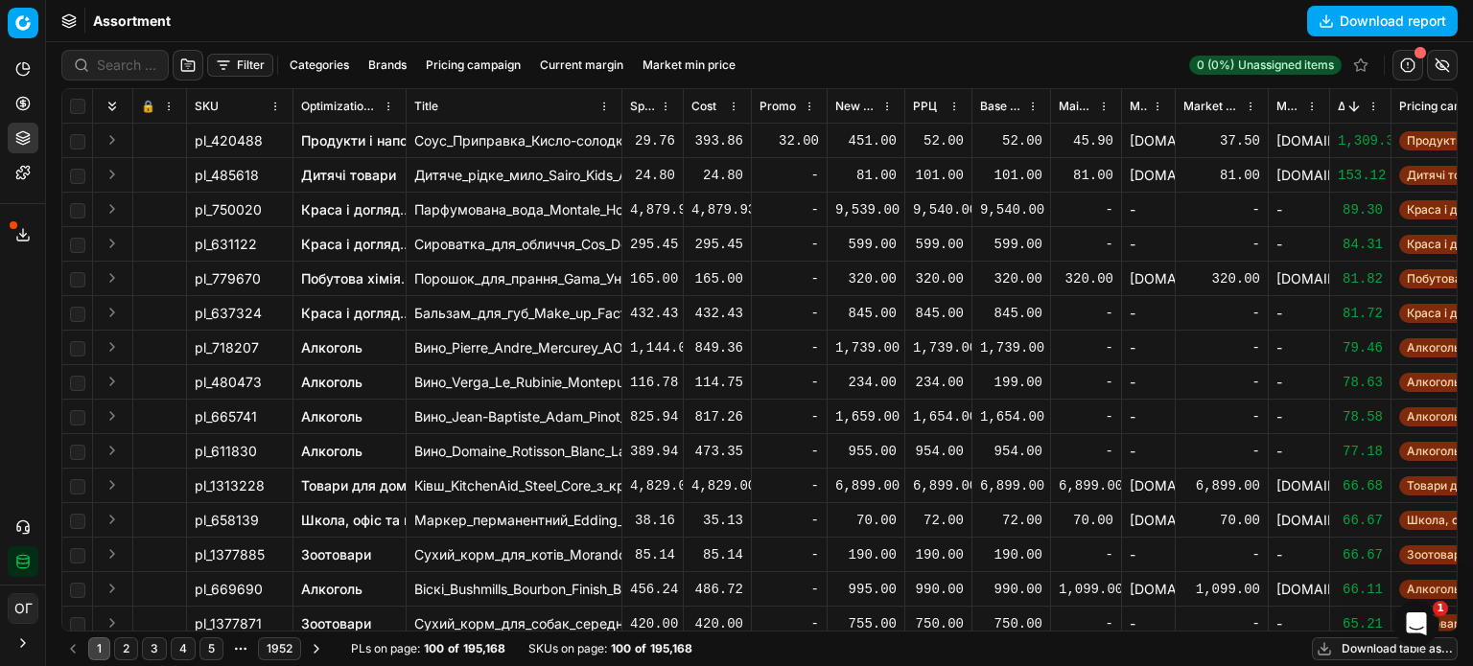
click at [23, 105] on icon at bounding box center [22, 103] width 5 height 5
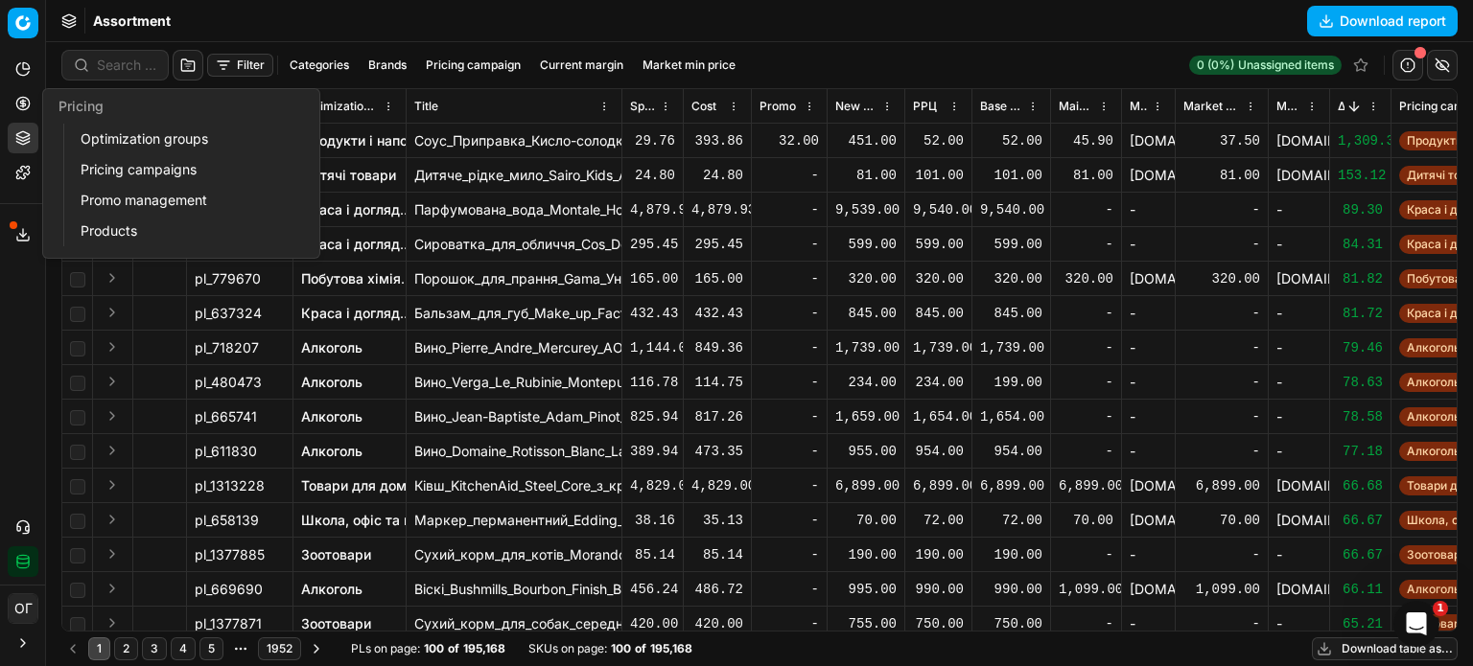
click at [110, 139] on link "Optimization groups" at bounding box center [184, 139] width 223 height 27
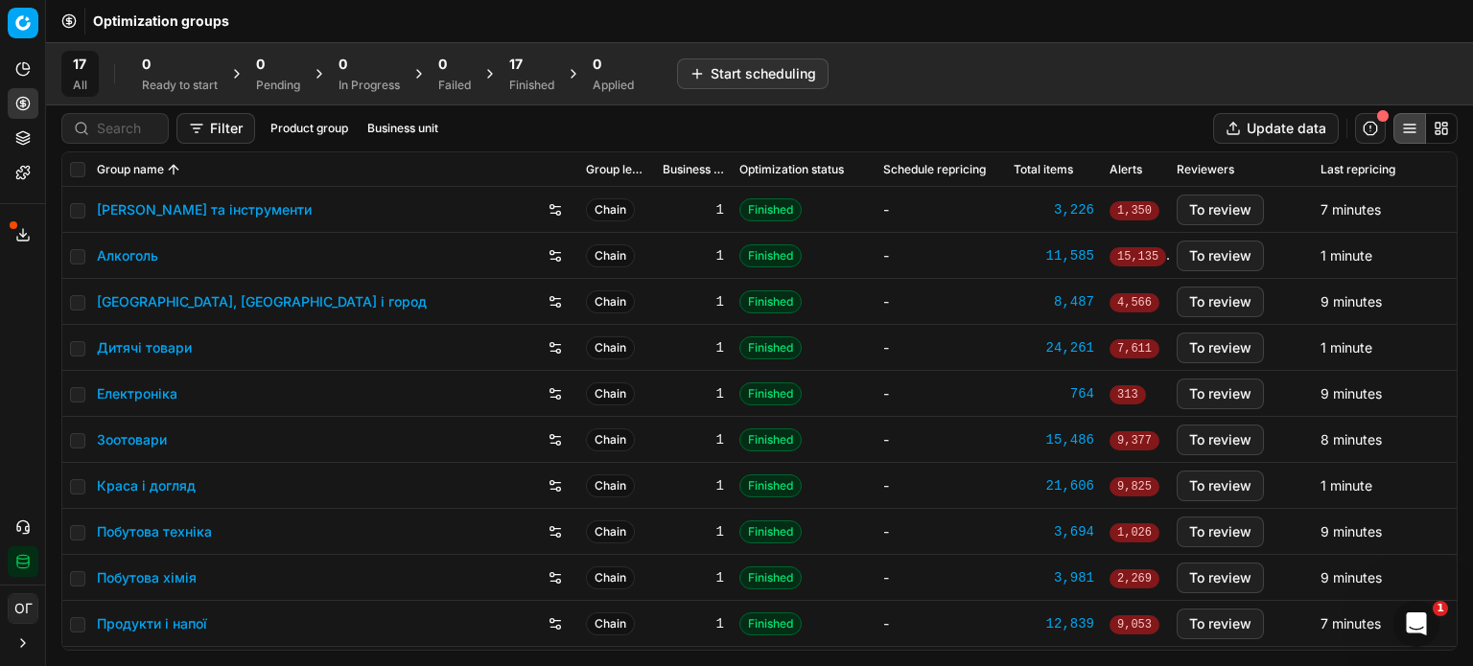
click at [552, 86] on div "Finished" at bounding box center [531, 85] width 45 height 15
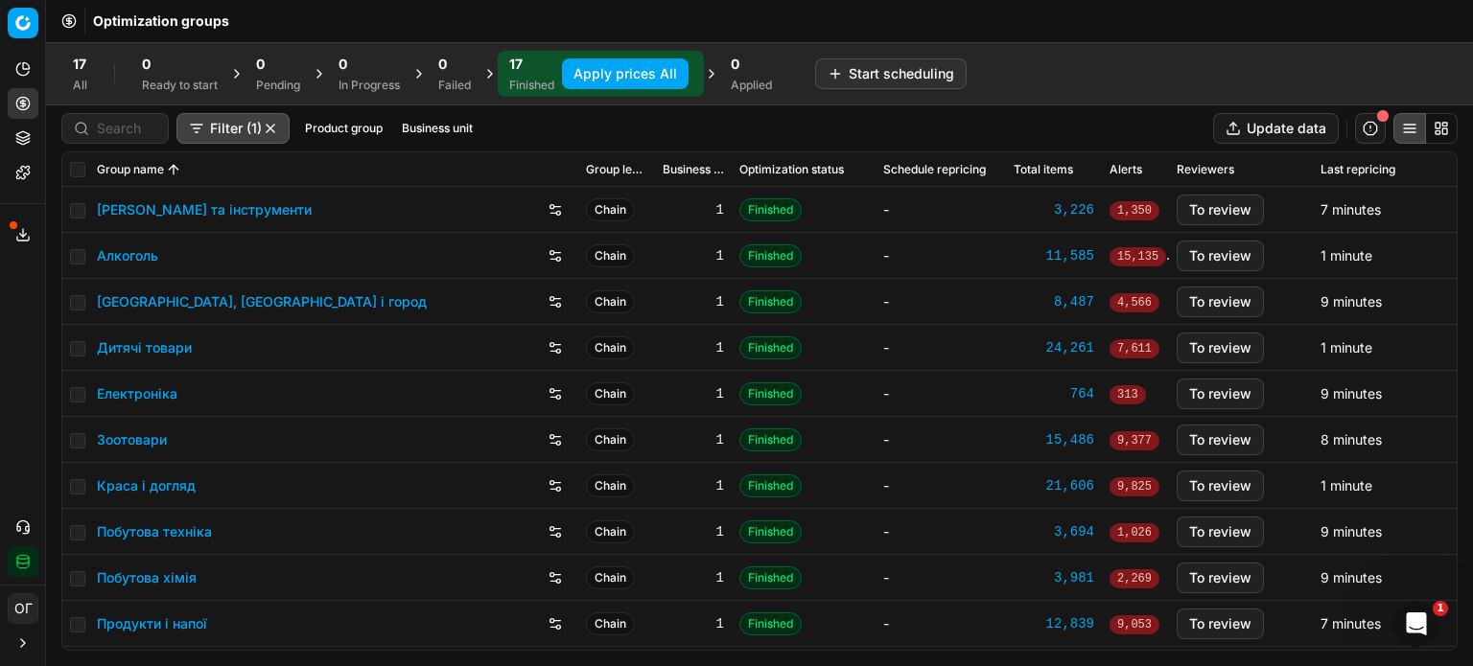
click at [125, 256] on link "Алкоголь" at bounding box center [127, 255] width 61 height 19
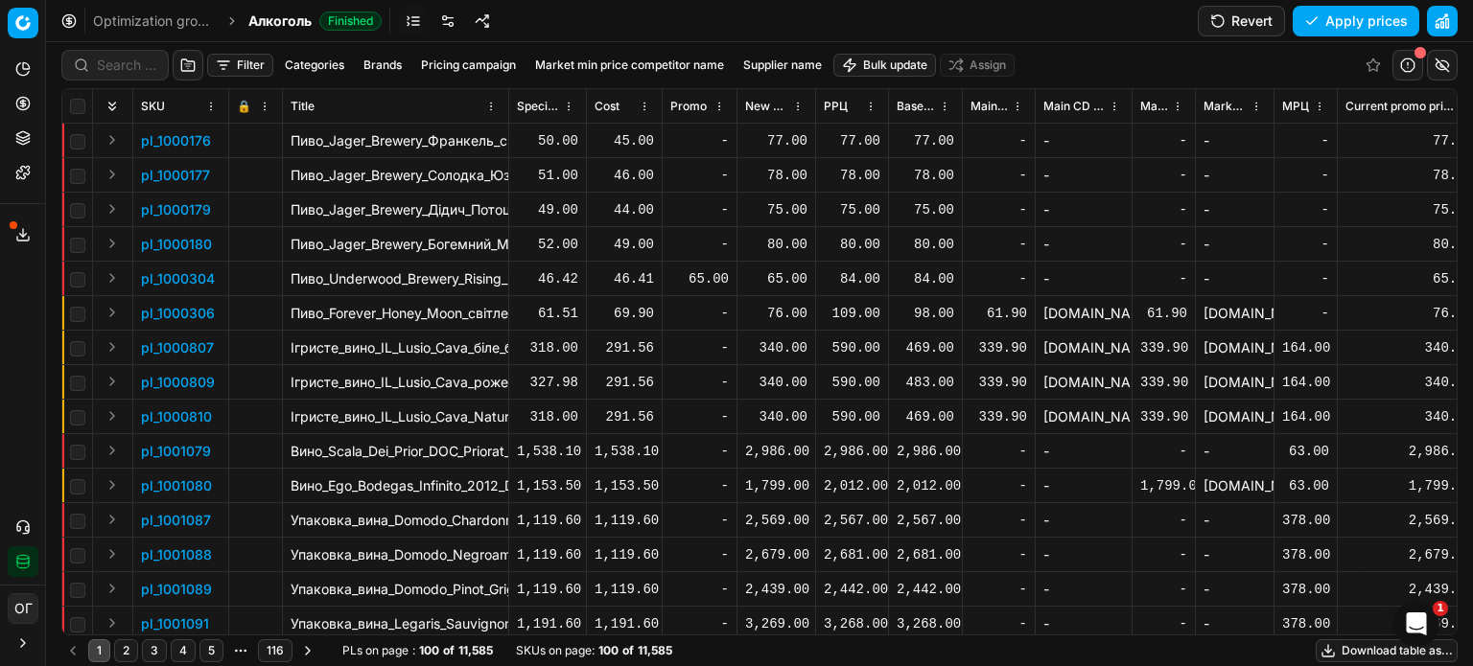
click at [894, 69] on html "Pricing platform Analytics Pricing Product portfolio Templates Export service 1…" at bounding box center [736, 333] width 1473 height 666
click at [867, 160] on div "Import from file" at bounding box center [886, 162] width 134 height 31
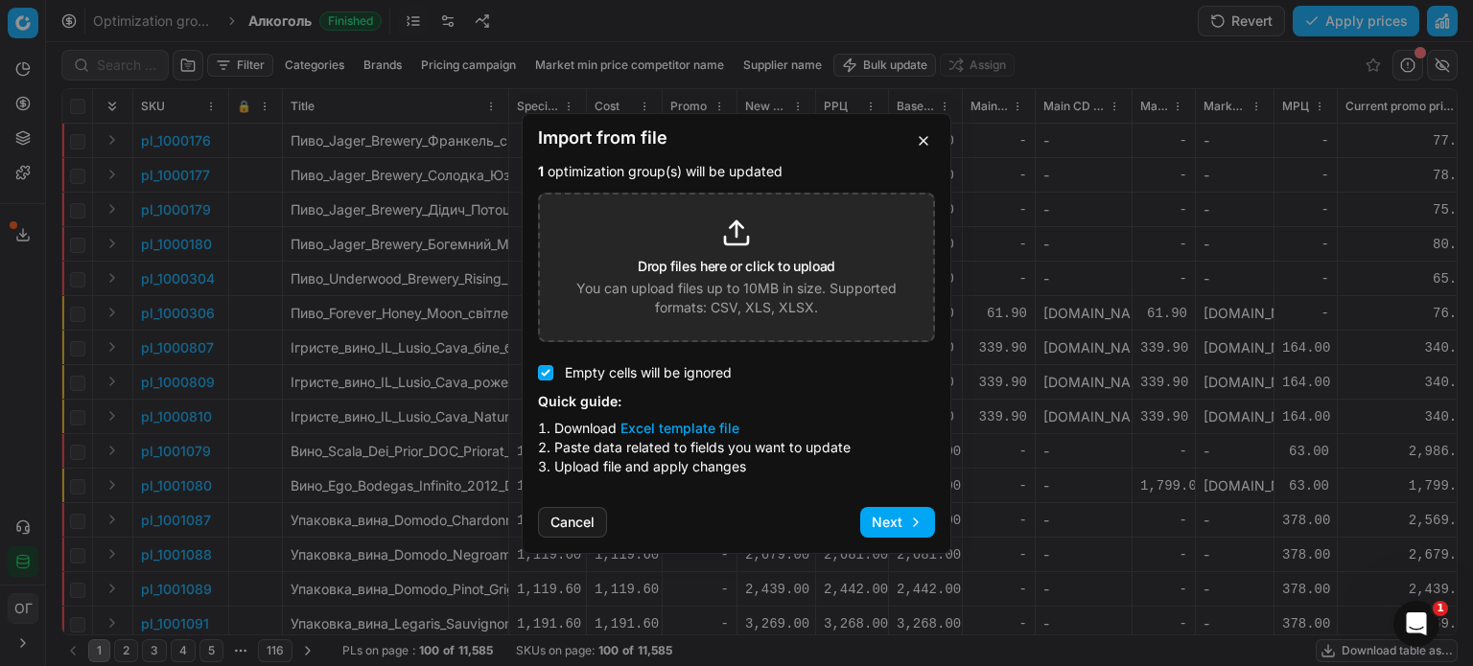
click at [706, 432] on button "Excel template file" at bounding box center [679, 428] width 119 height 19
click at [786, 301] on p "You can upload files up to 10MB in size. Supported formats: CSV, XLS, XLSX." at bounding box center [736, 298] width 347 height 38
type input "C:\fakepath\import_template - 2025-08-19T104924.488.xlsx"
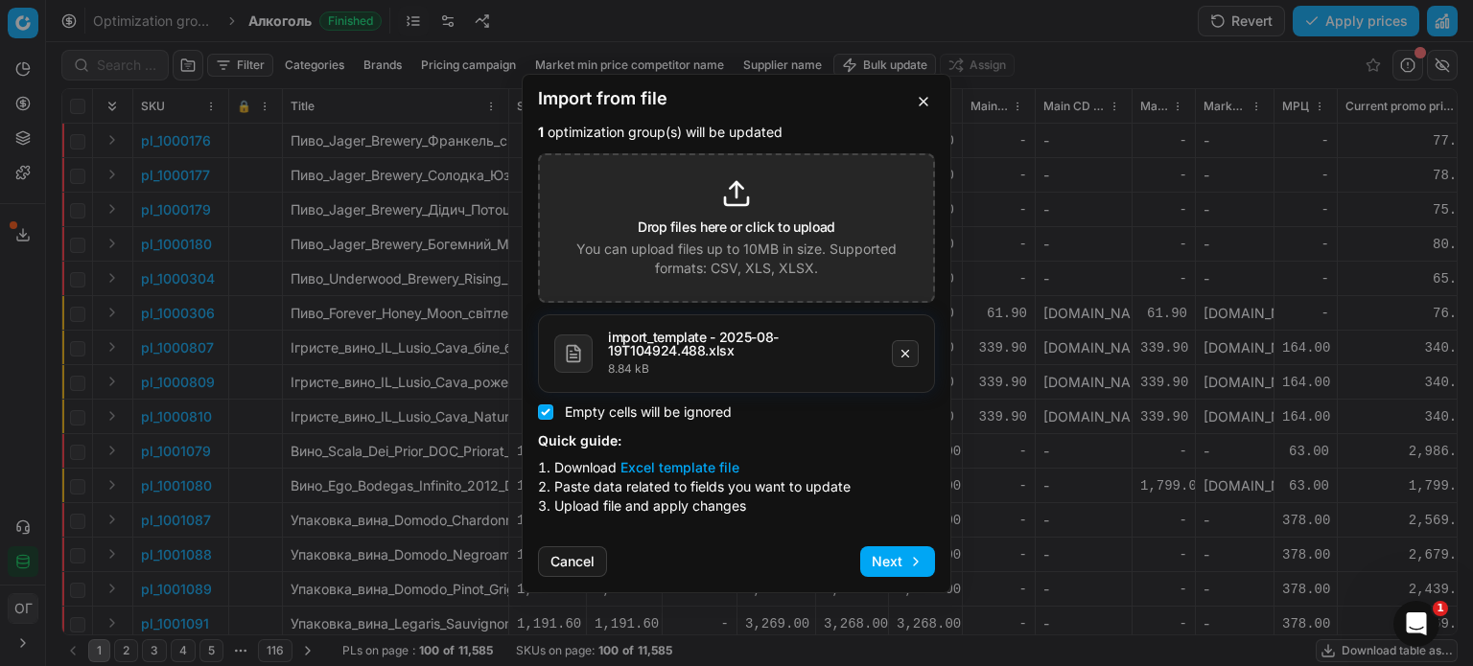
click at [892, 559] on button "Next" at bounding box center [897, 562] width 75 height 31
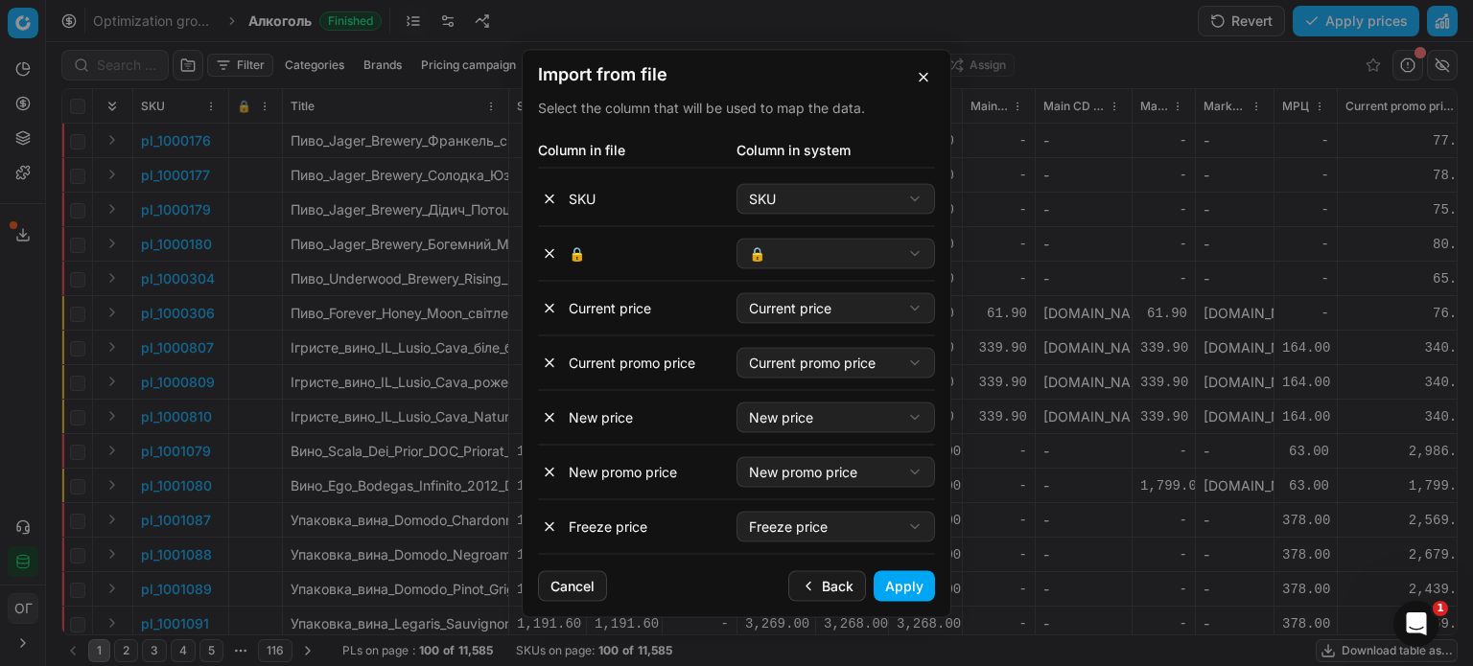
click at [898, 594] on button "Apply" at bounding box center [904, 586] width 61 height 31
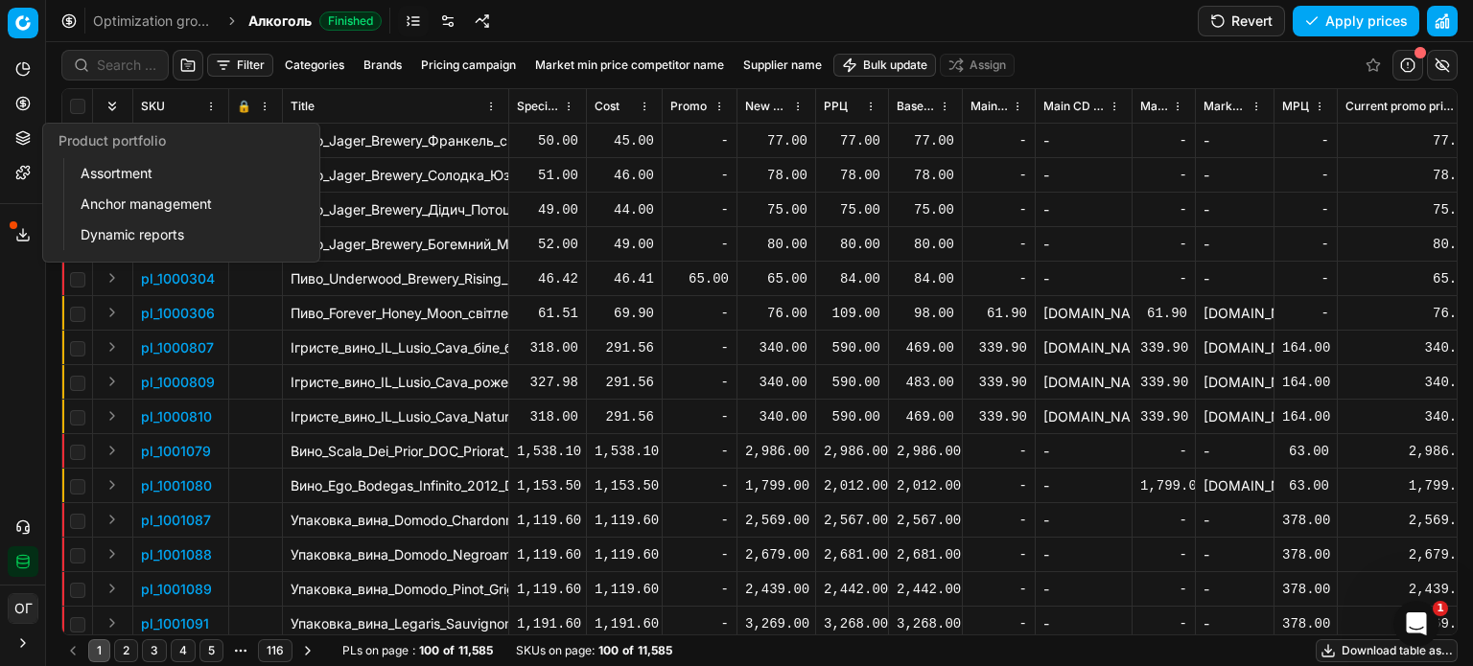
click at [26, 137] on icon at bounding box center [22, 137] width 15 height 15
click at [115, 167] on link "Assortment" at bounding box center [184, 173] width 223 height 27
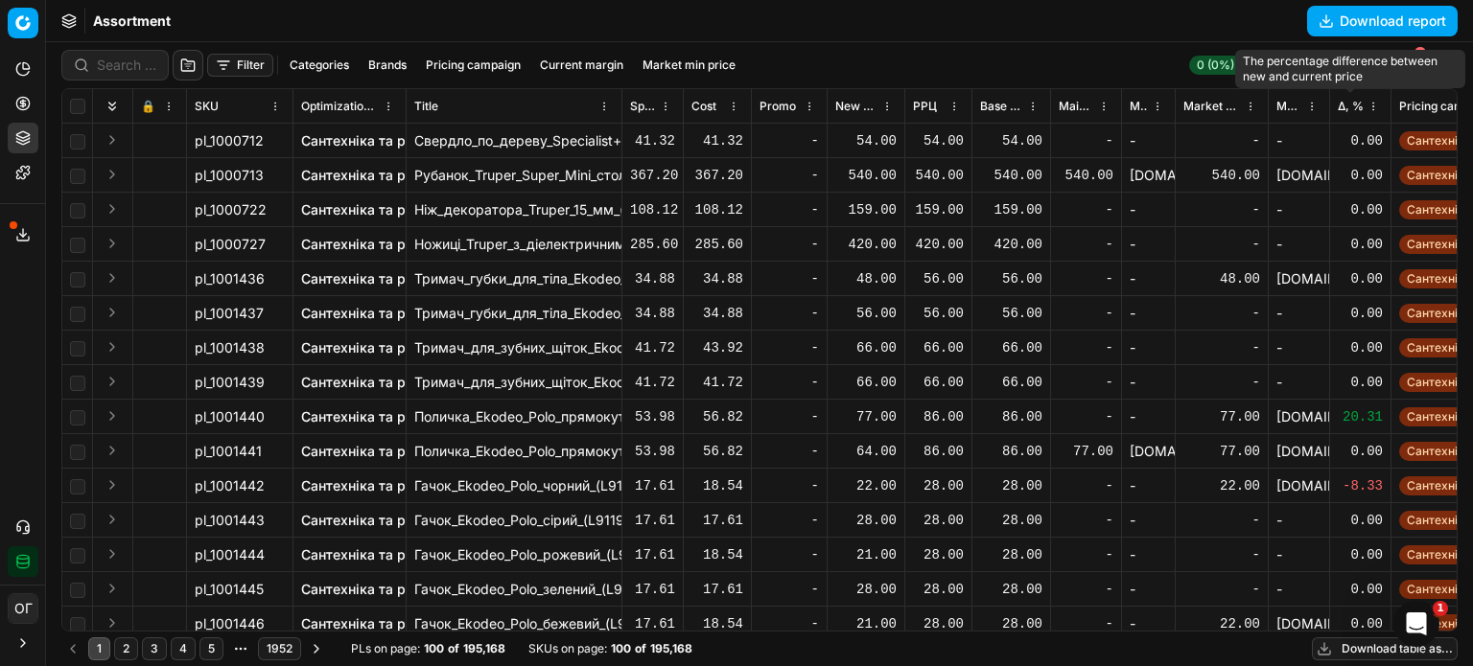
click at [1349, 106] on span "Δ, %" at bounding box center [1351, 106] width 26 height 15
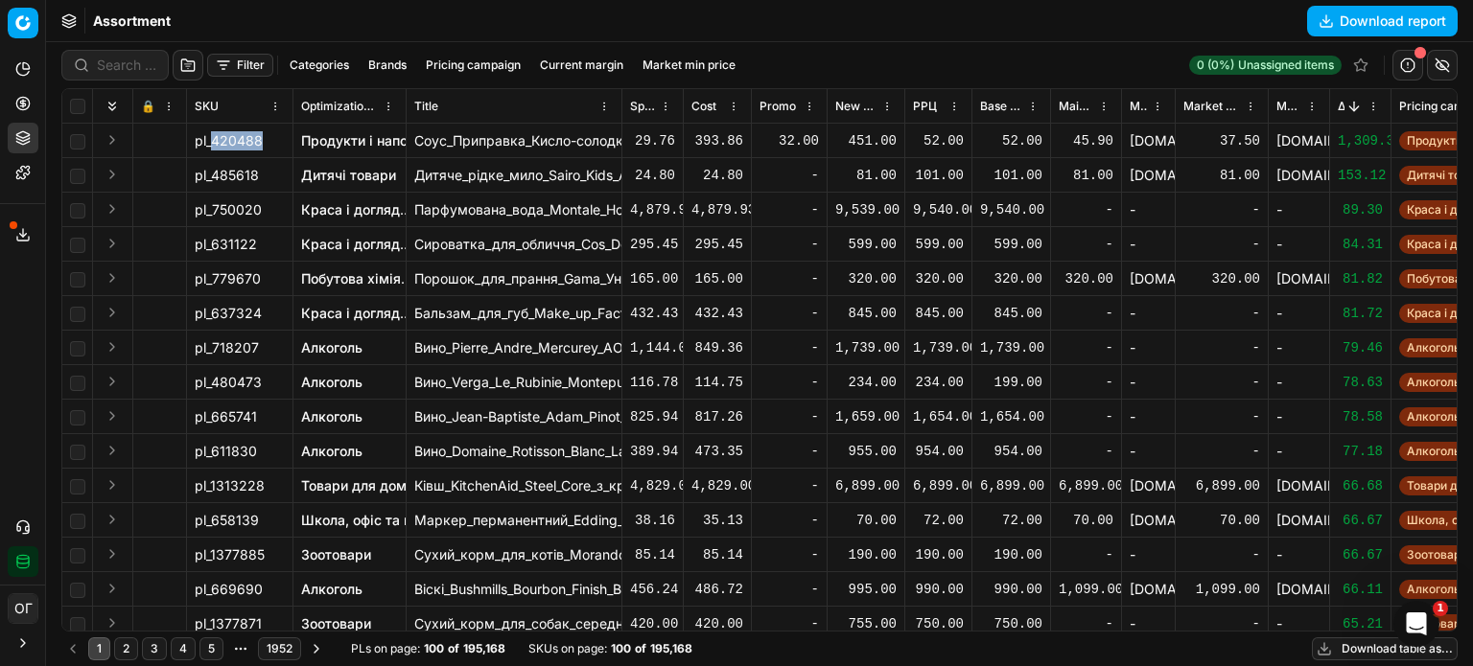
drag, startPoint x: 264, startPoint y: 140, endPoint x: 211, endPoint y: 136, distance: 52.9
click at [211, 136] on div "pl_420488" at bounding box center [240, 140] width 90 height 19
copy span "420488"
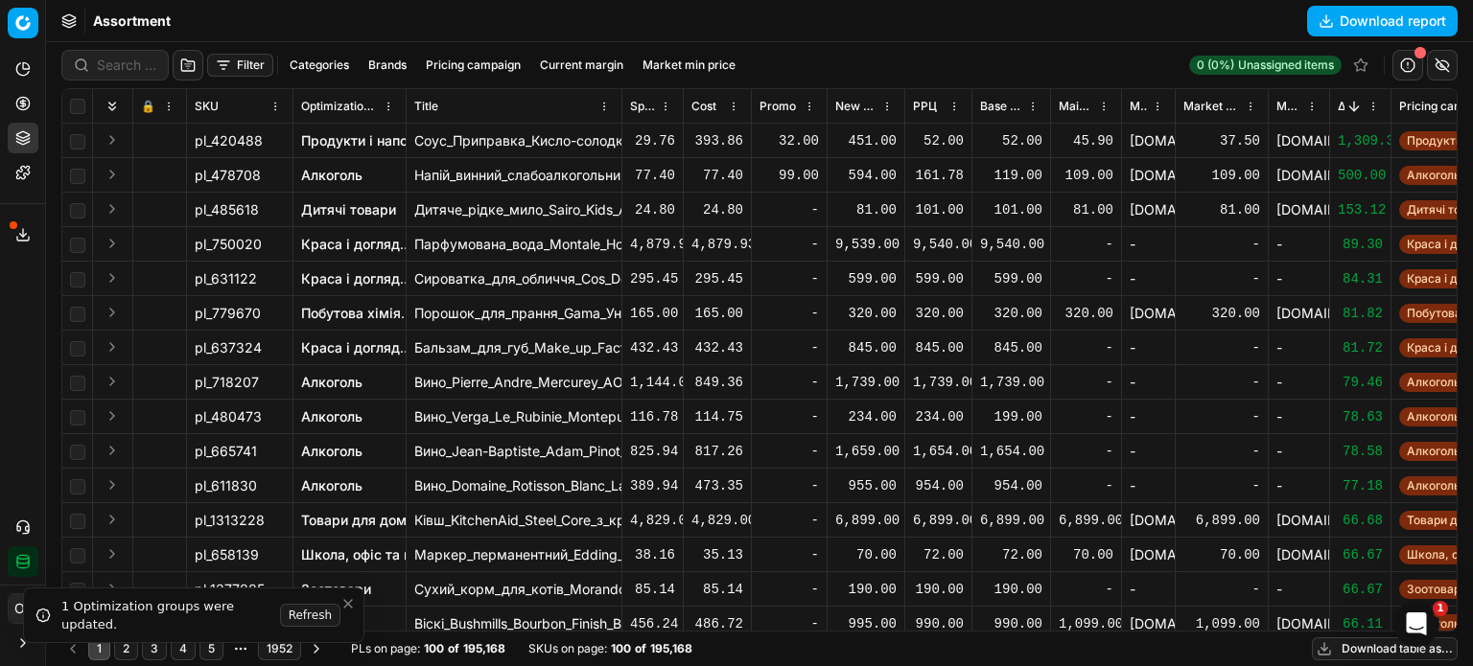
click at [346, 605] on icon "Close toast" at bounding box center [347, 603] width 15 height 15
click at [1351, 102] on button "Sorted by Δ, % descending" at bounding box center [1353, 106] width 19 height 19
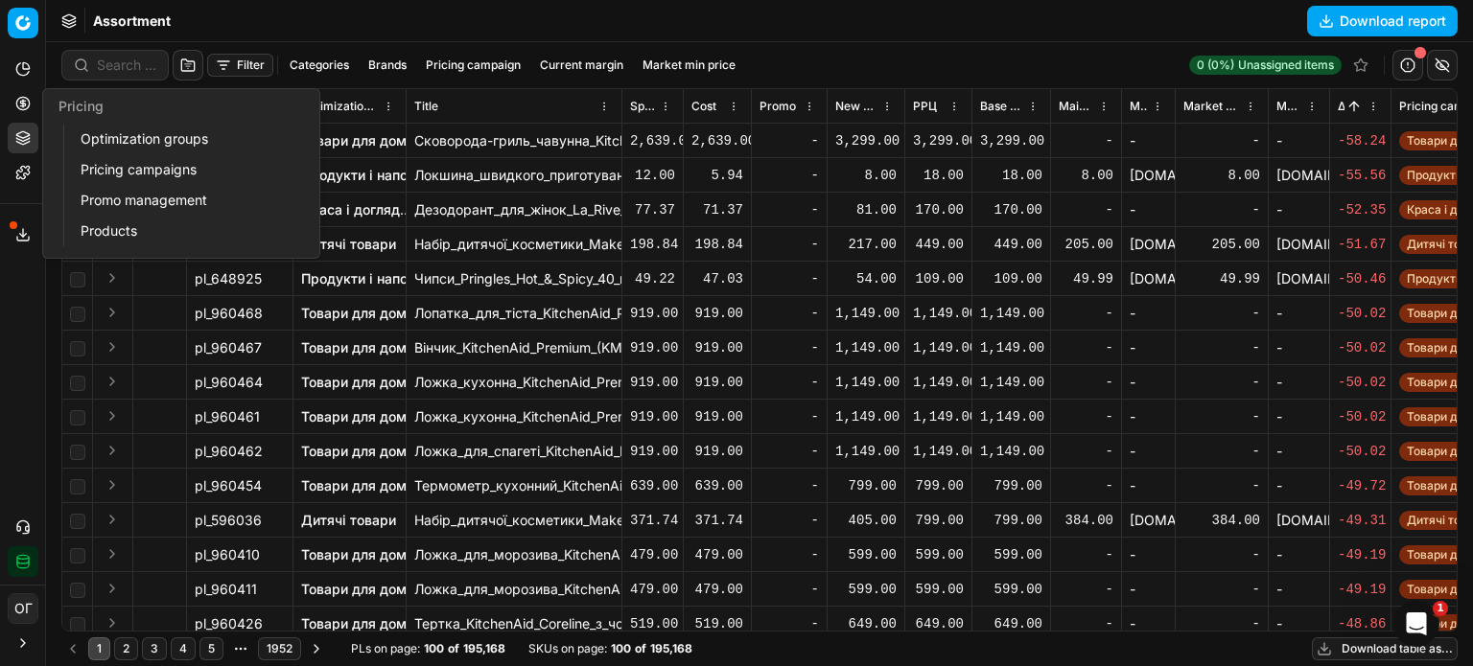
click at [23, 105] on icon at bounding box center [22, 103] width 5 height 5
click at [104, 133] on link "Optimization groups" at bounding box center [184, 139] width 223 height 27
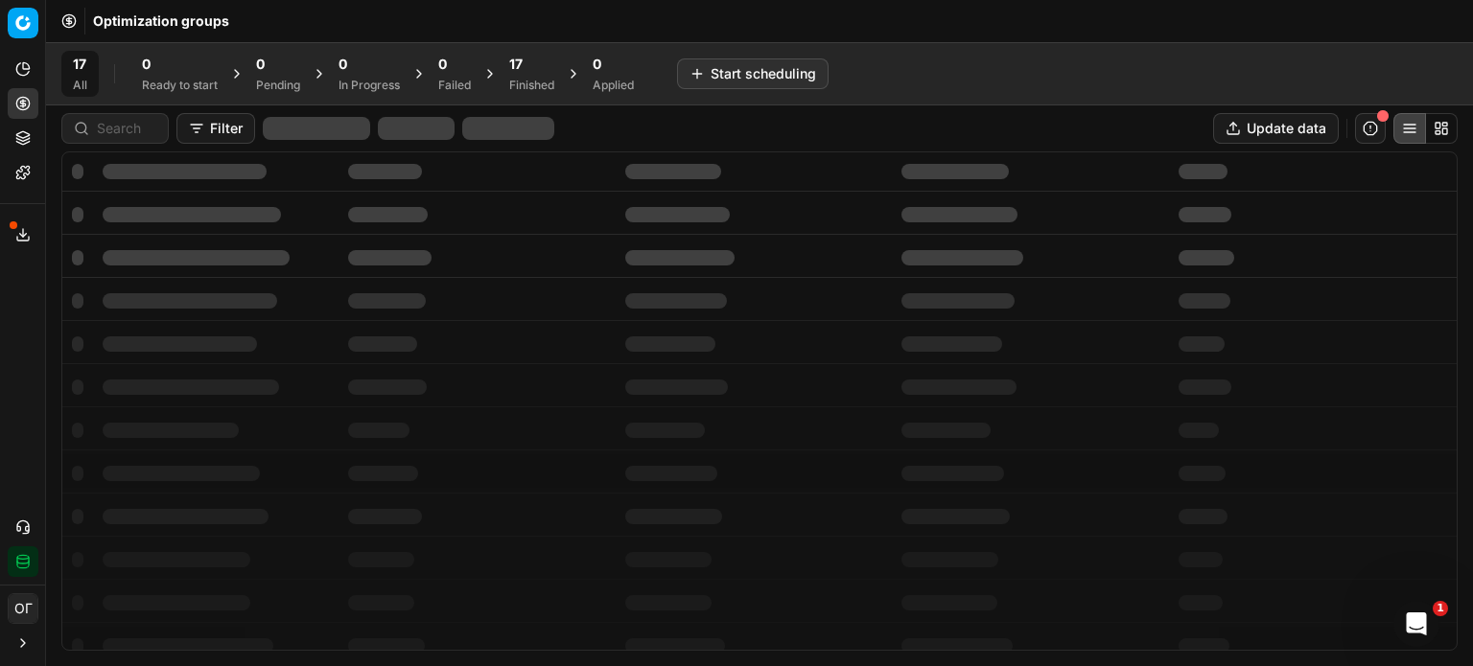
click at [535, 65] on div "17" at bounding box center [531, 64] width 45 height 19
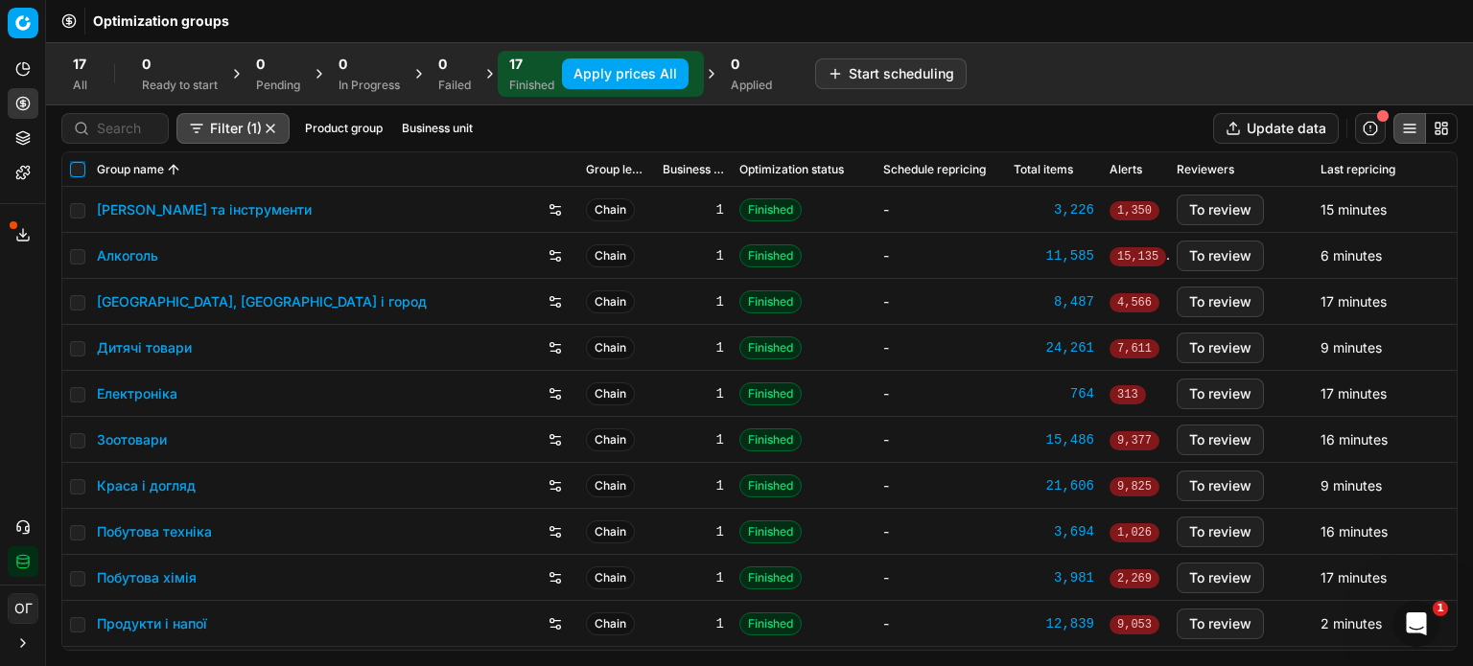
click at [77, 175] on input "checkbox" at bounding box center [77, 169] width 15 height 15
checkbox input "true"
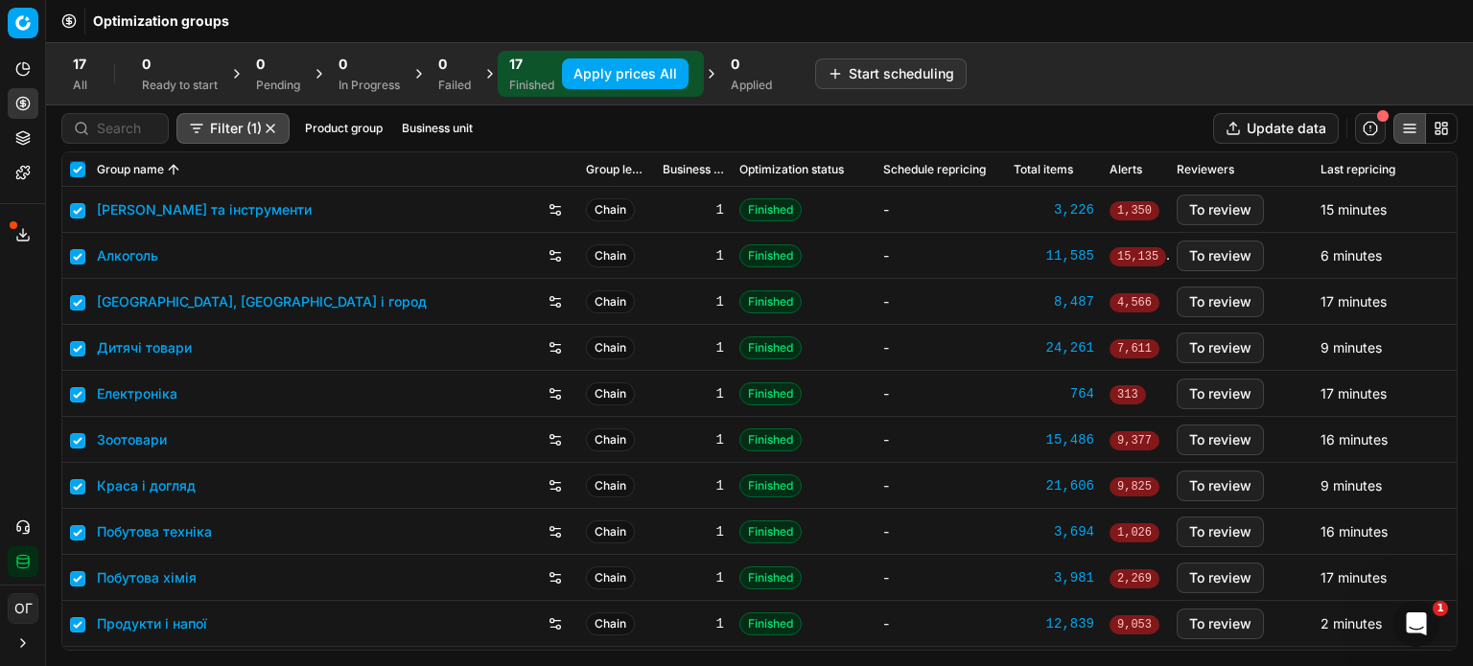
checkbox input "true"
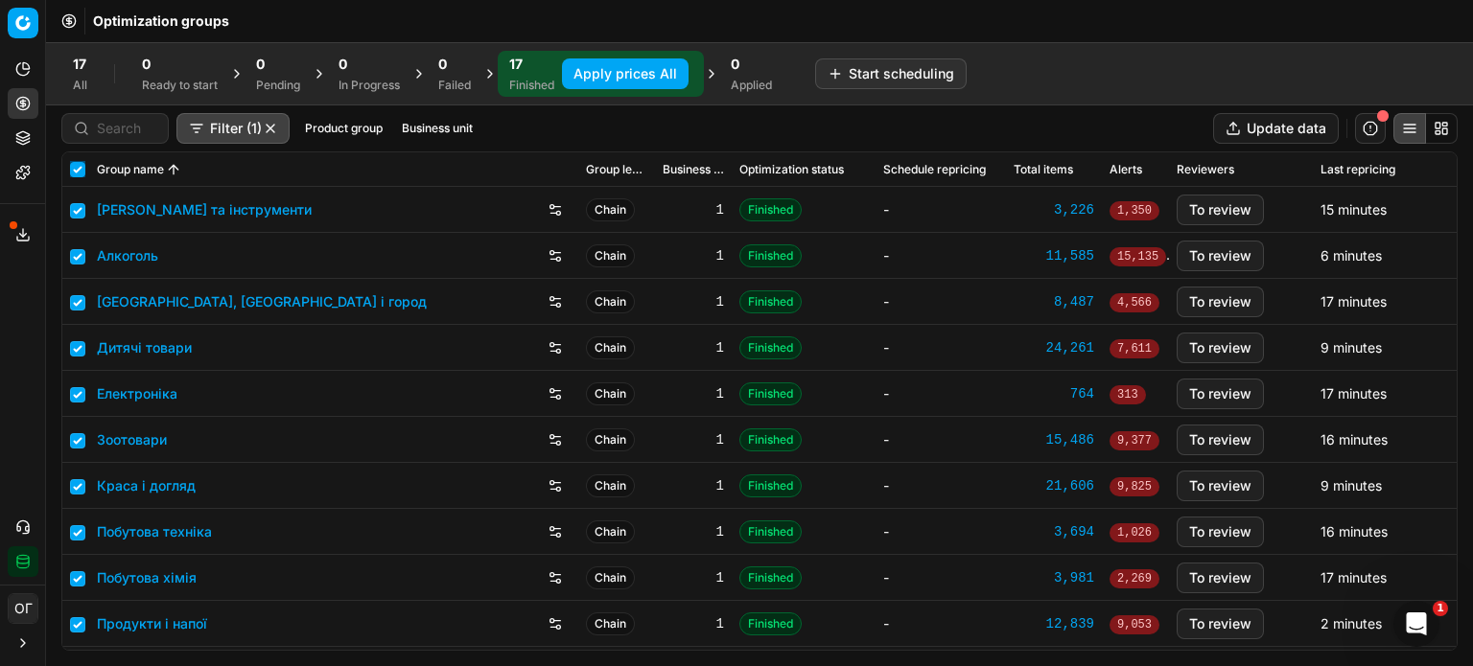
checkbox input "true"
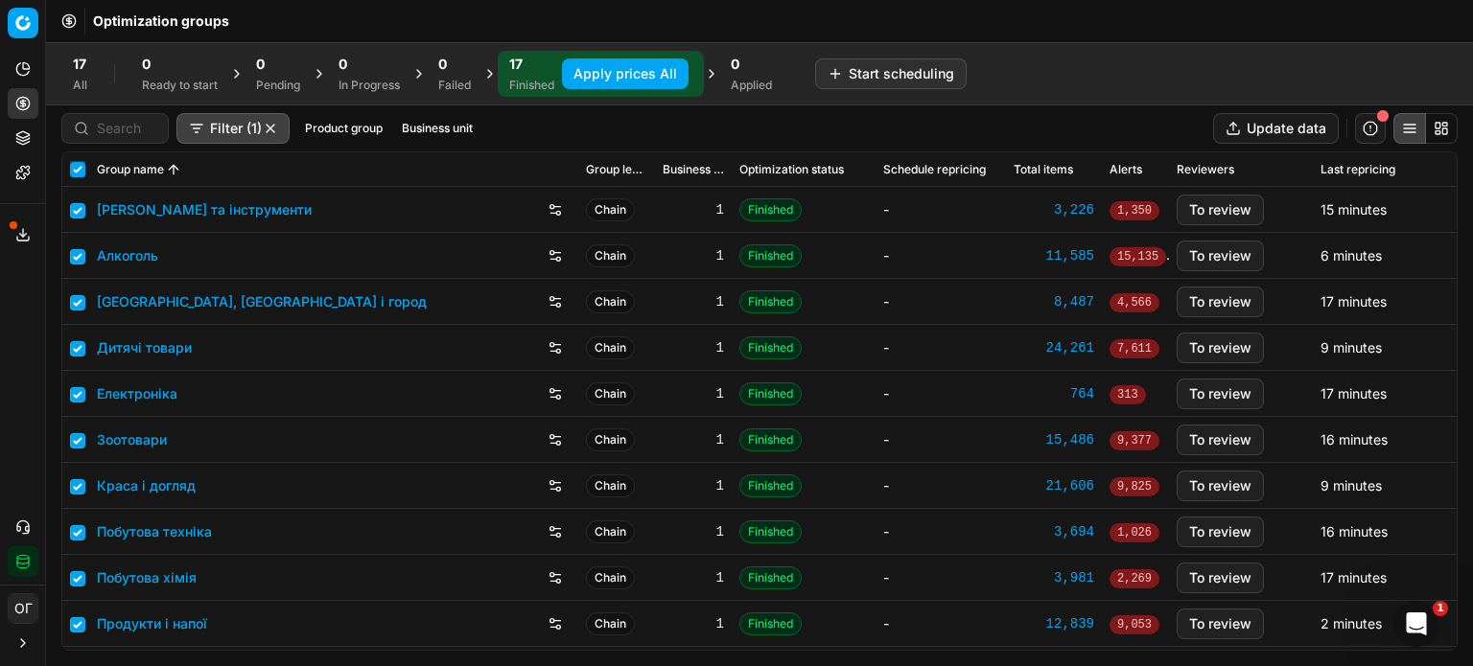
checkbox input "true"
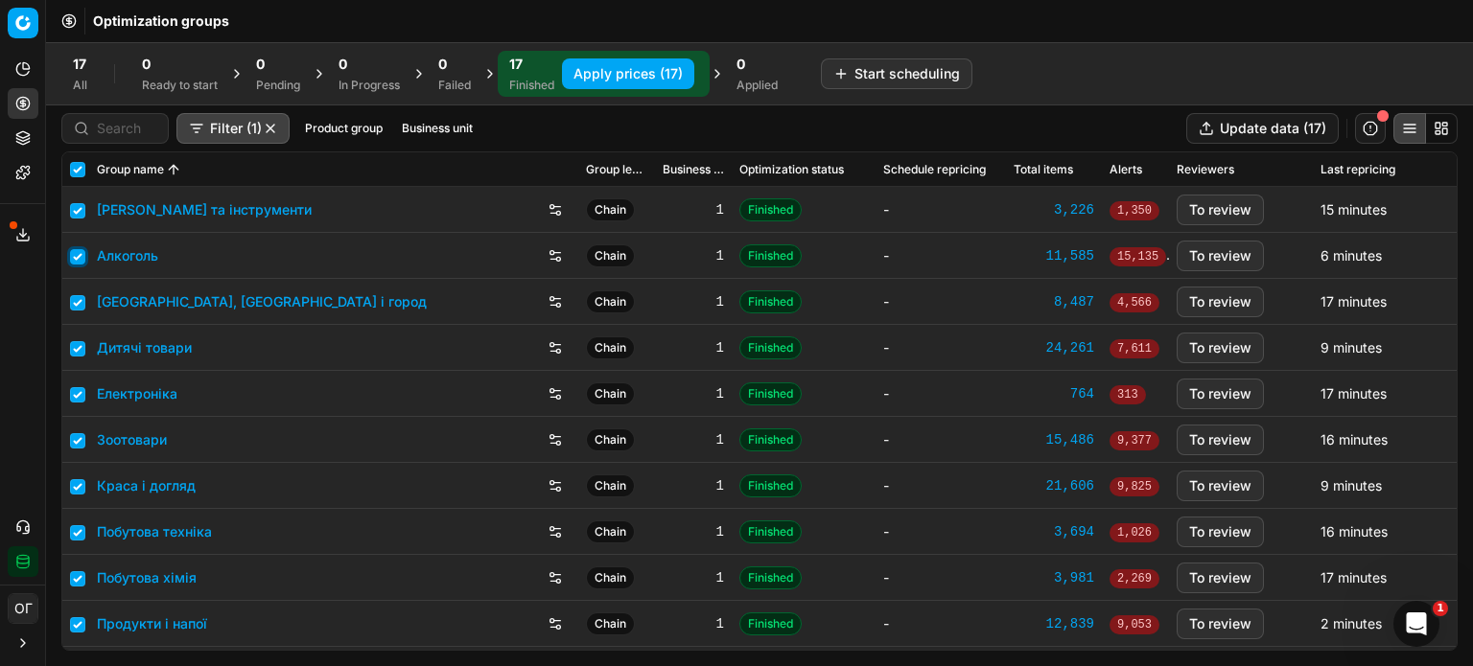
click at [78, 254] on input "checkbox" at bounding box center [77, 256] width 15 height 15
checkbox input "false"
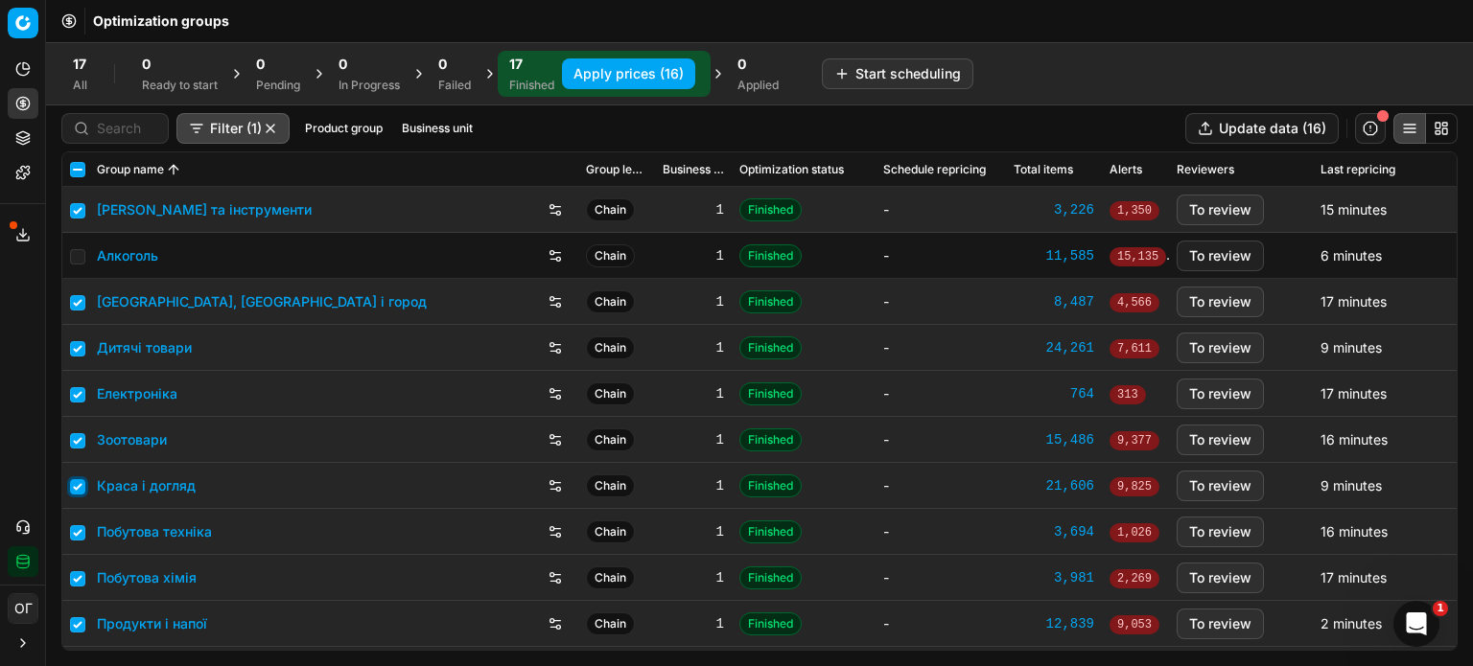
click at [77, 483] on input "checkbox" at bounding box center [77, 486] width 15 height 15
checkbox input "false"
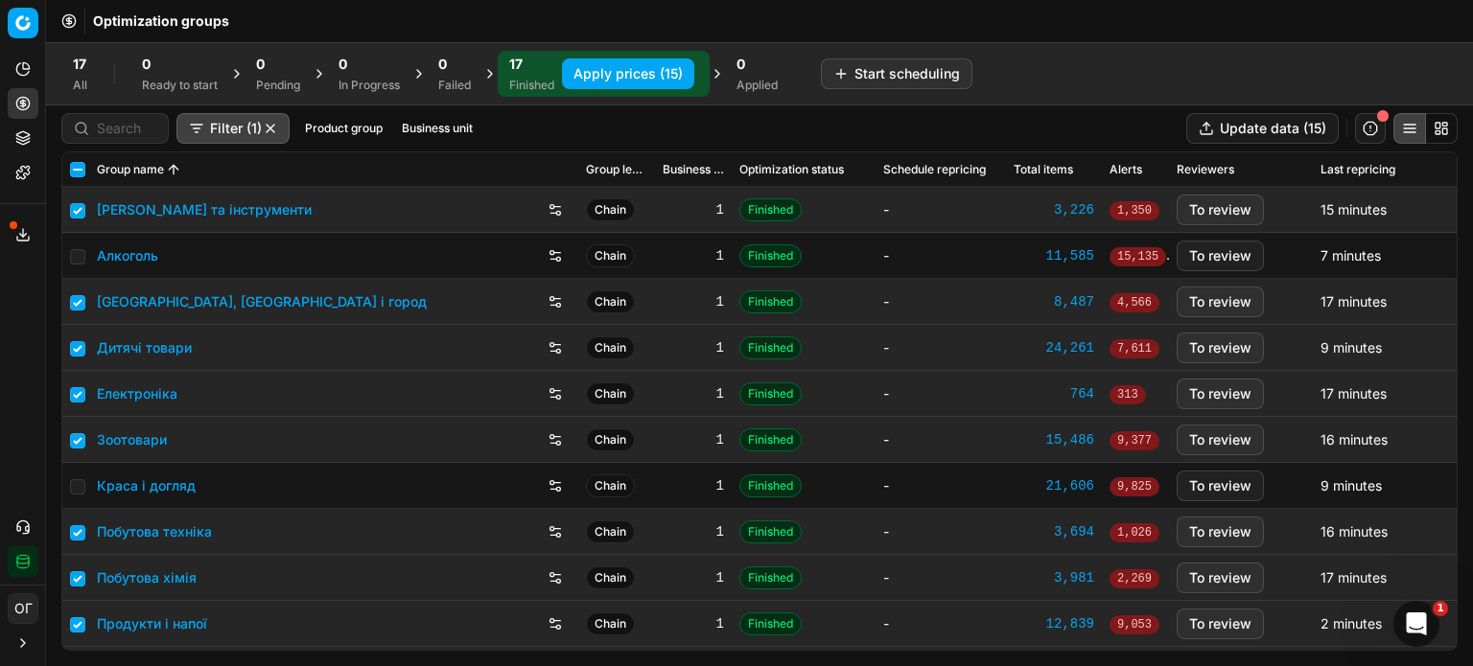
click at [586, 69] on button "Apply prices (15)" at bounding box center [628, 73] width 132 height 31
checkbox input "false"
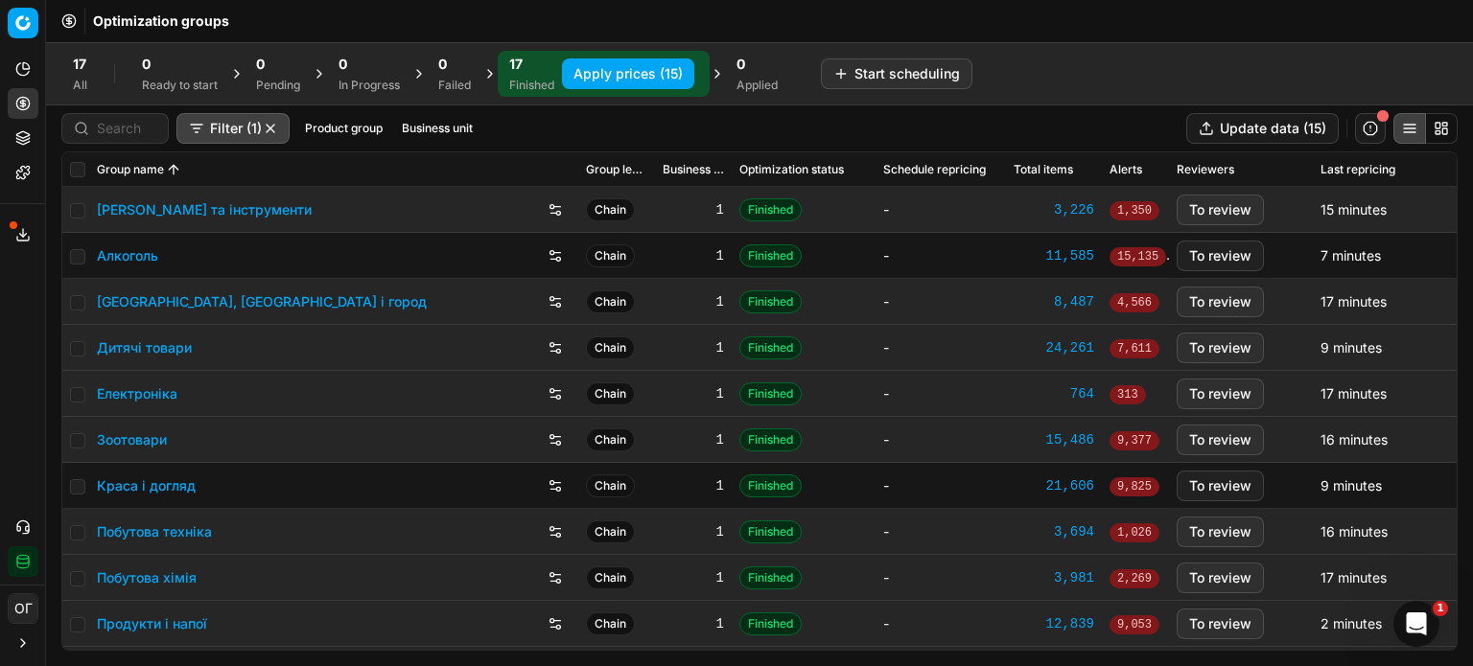
checkbox input "false"
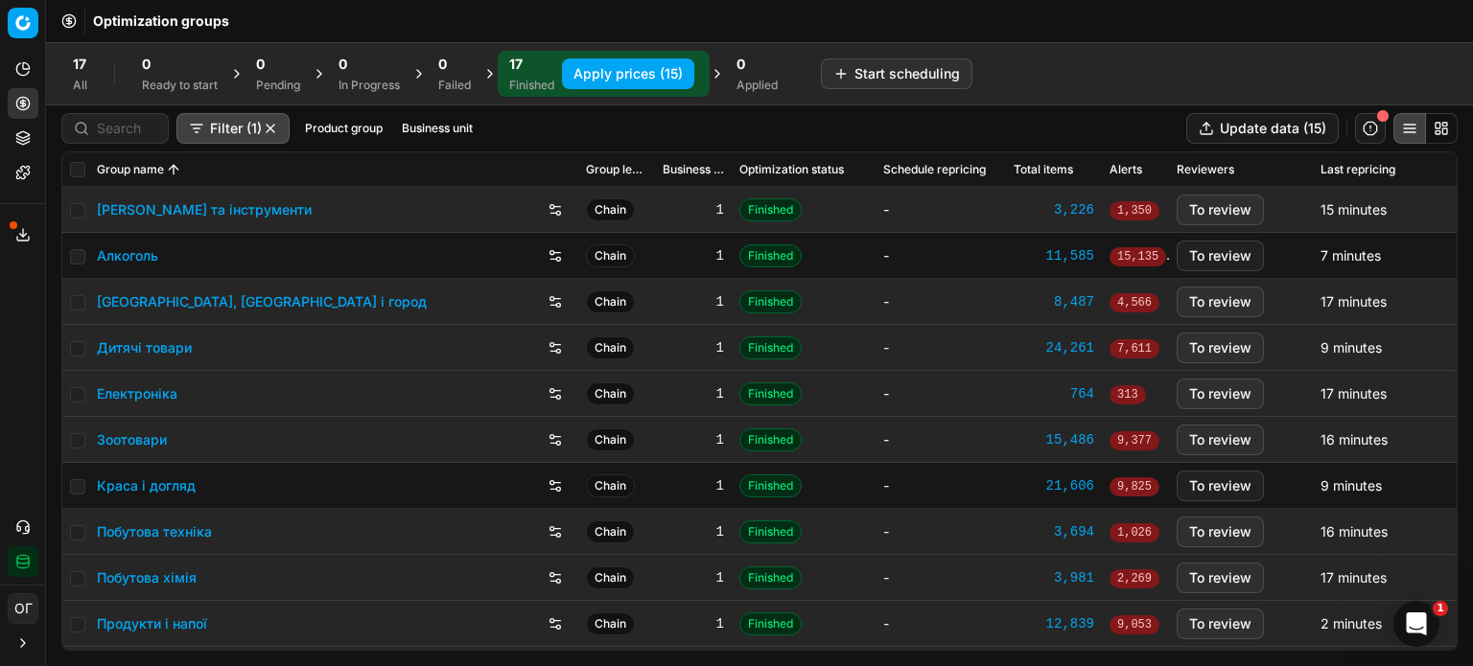
checkbox input "false"
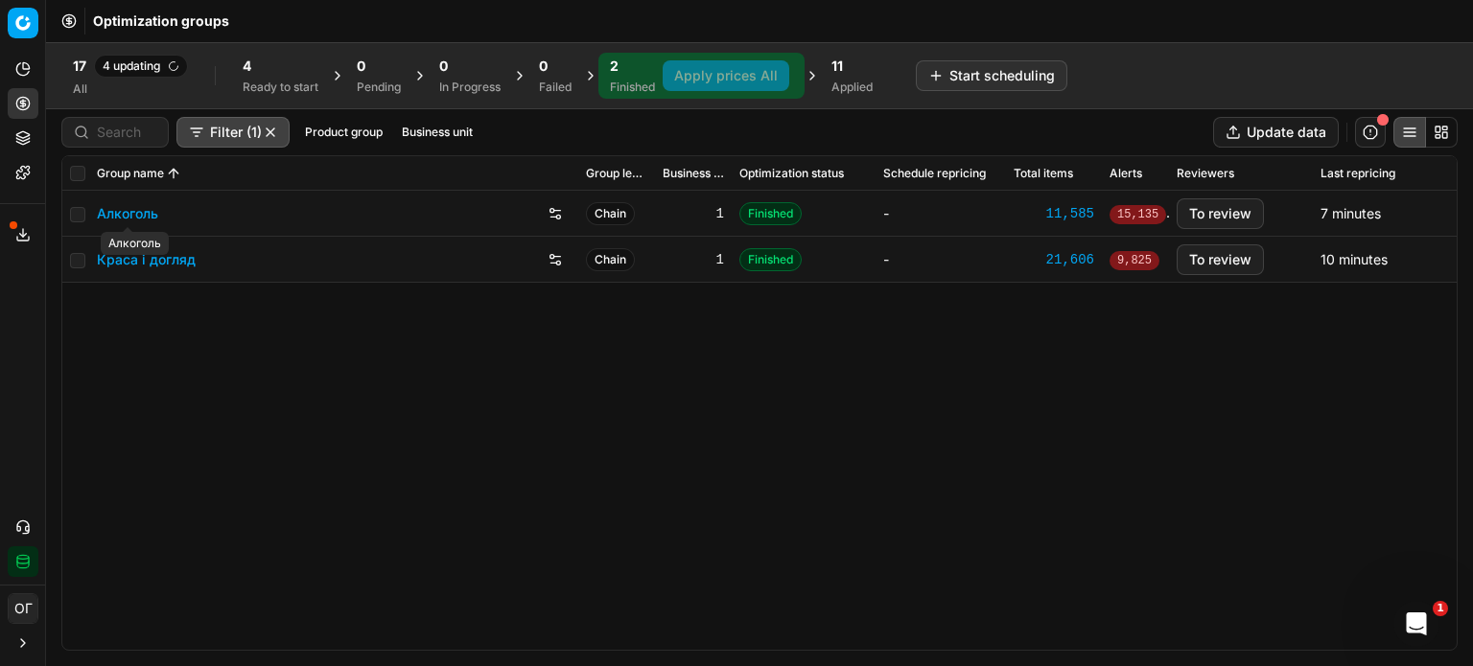
click at [136, 211] on link "Алкоголь" at bounding box center [127, 213] width 61 height 19
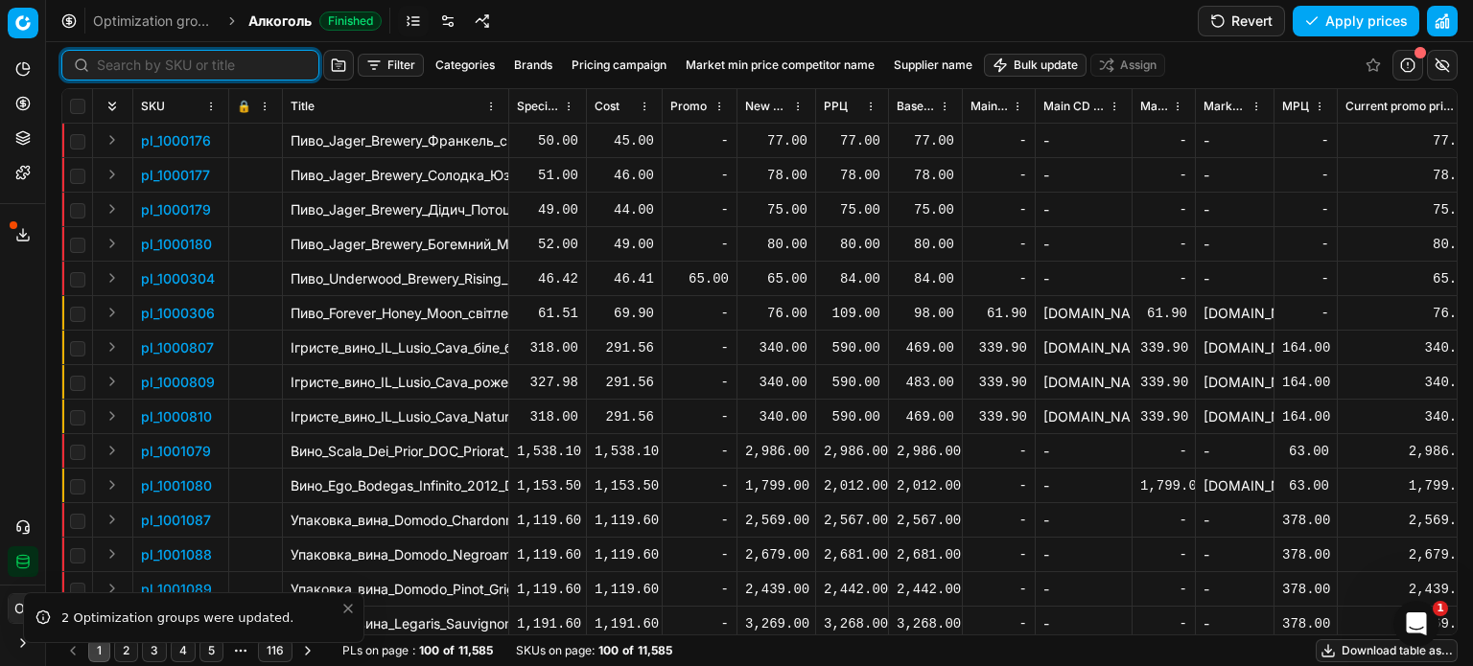
click at [118, 64] on input at bounding box center [202, 65] width 210 height 19
paste input "478708"
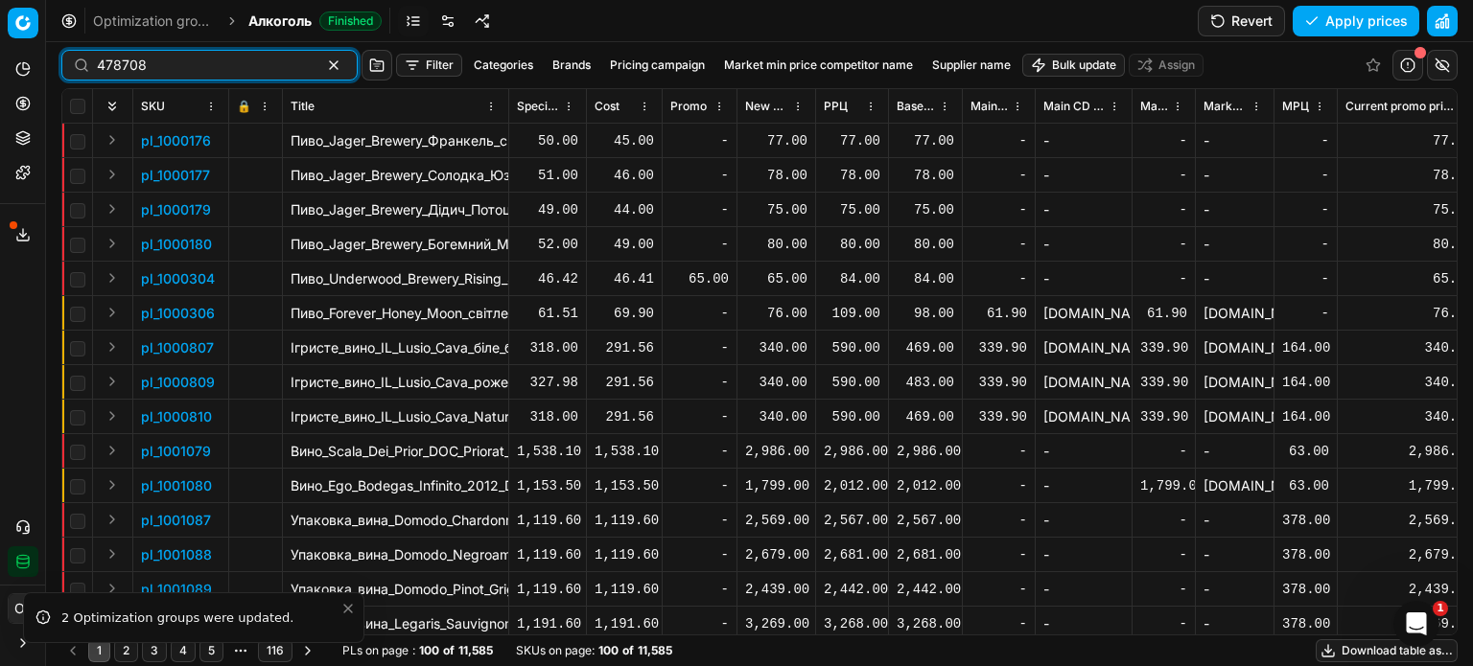
type input "478708"
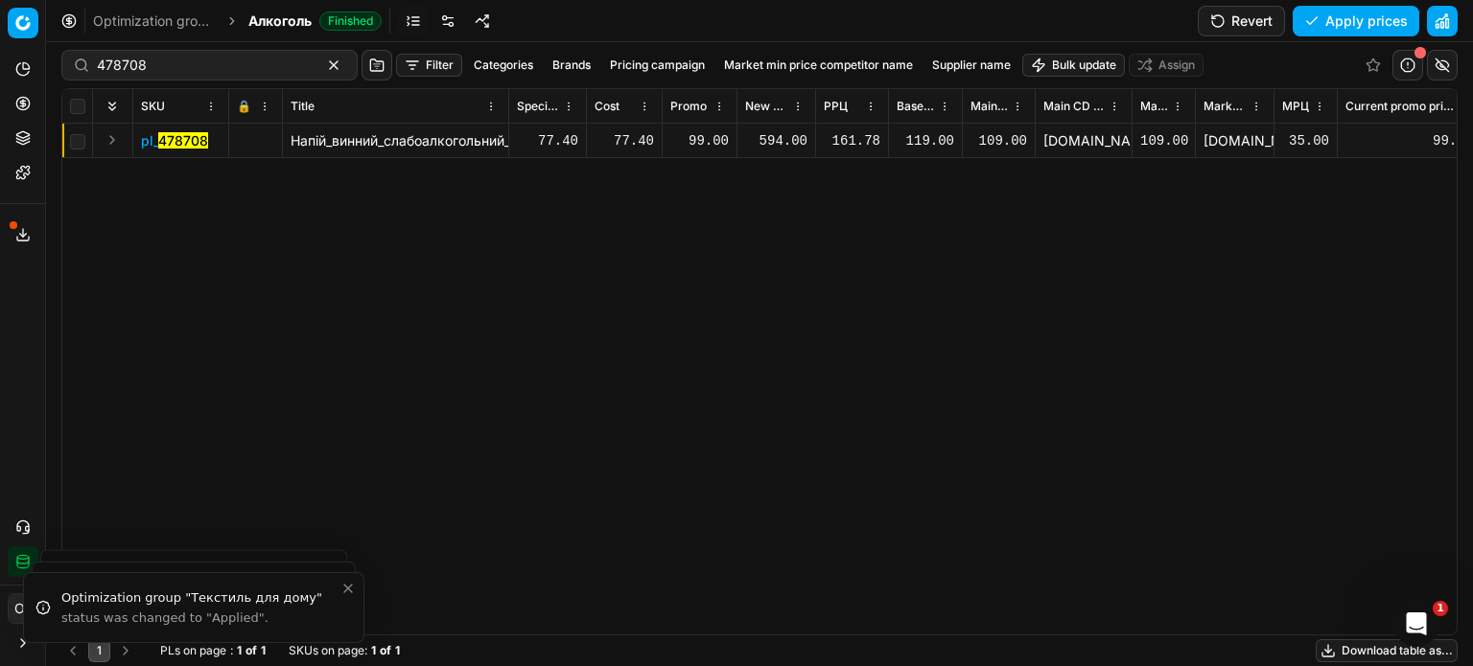
click at [788, 143] on div "594.00" at bounding box center [776, 140] width 62 height 19
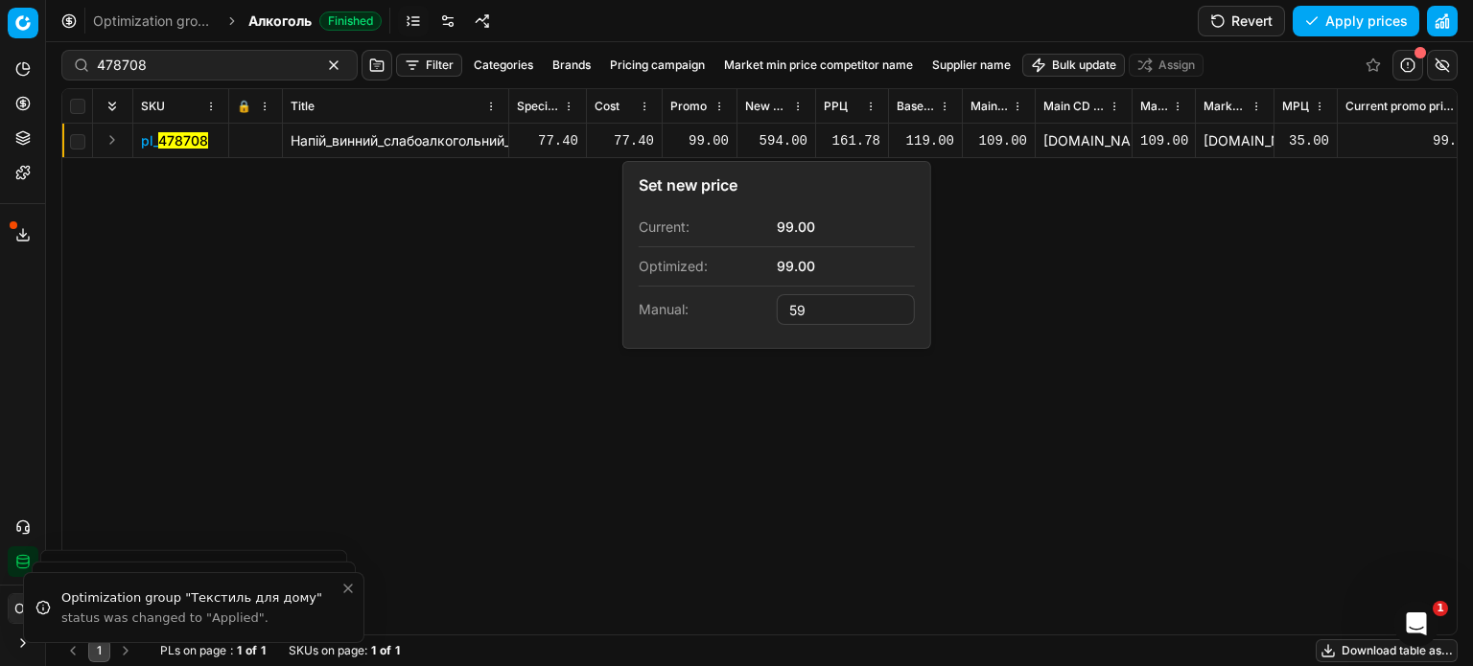
type input "5"
type input "162.00"
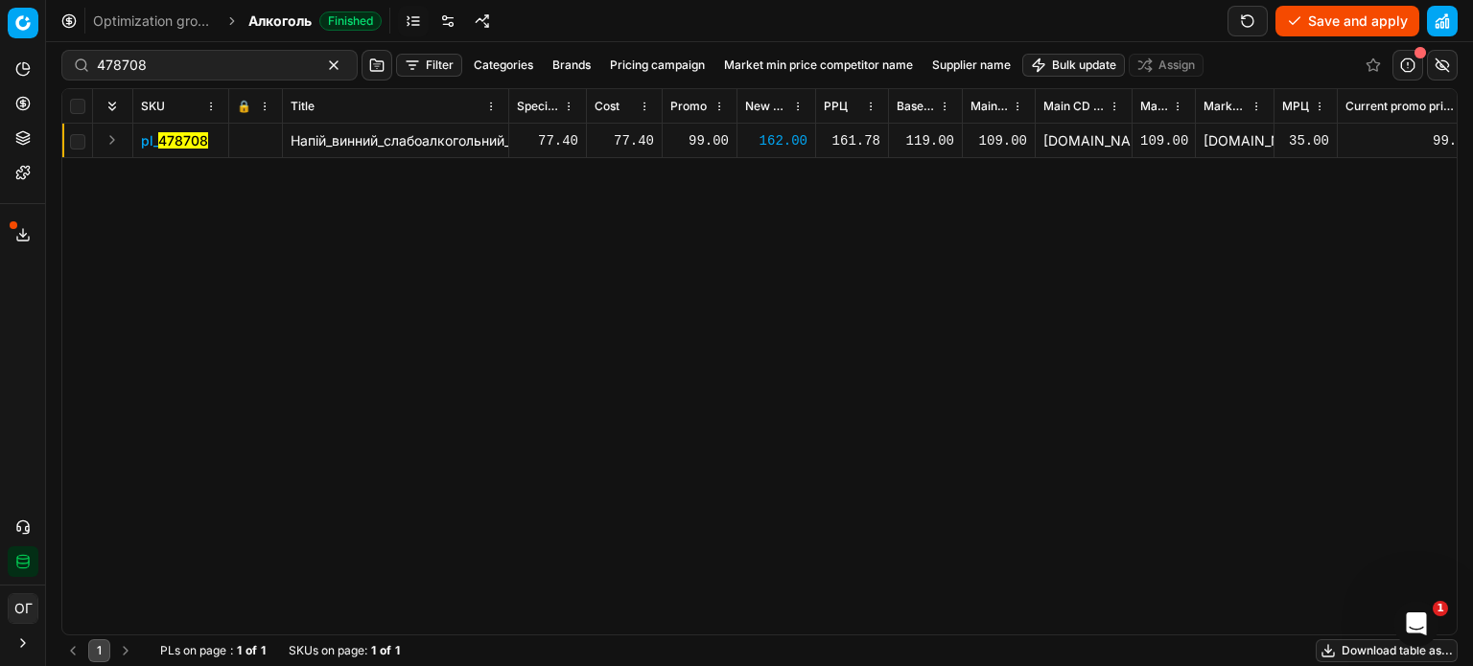
click at [1327, 14] on button "Save and apply" at bounding box center [1347, 21] width 144 height 31
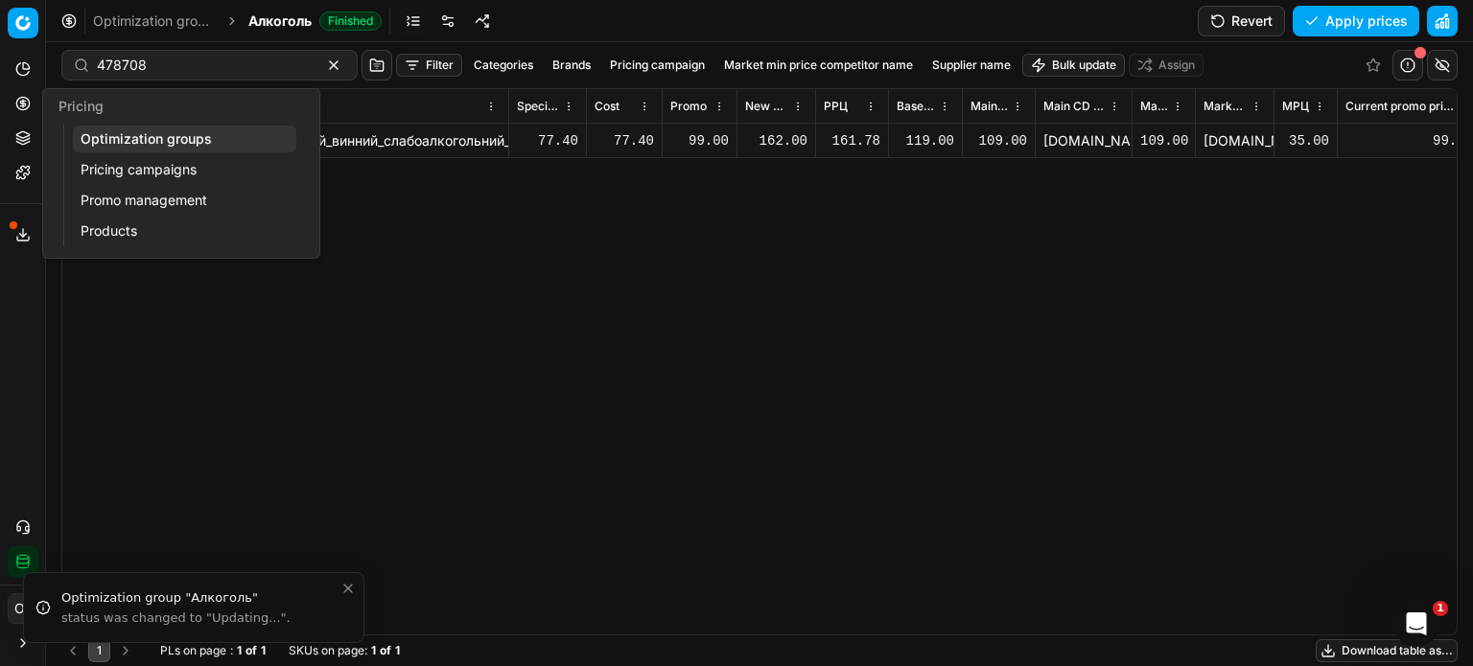
click at [17, 108] on icon at bounding box center [22, 103] width 15 height 15
click at [107, 141] on link "Optimization groups" at bounding box center [184, 139] width 223 height 27
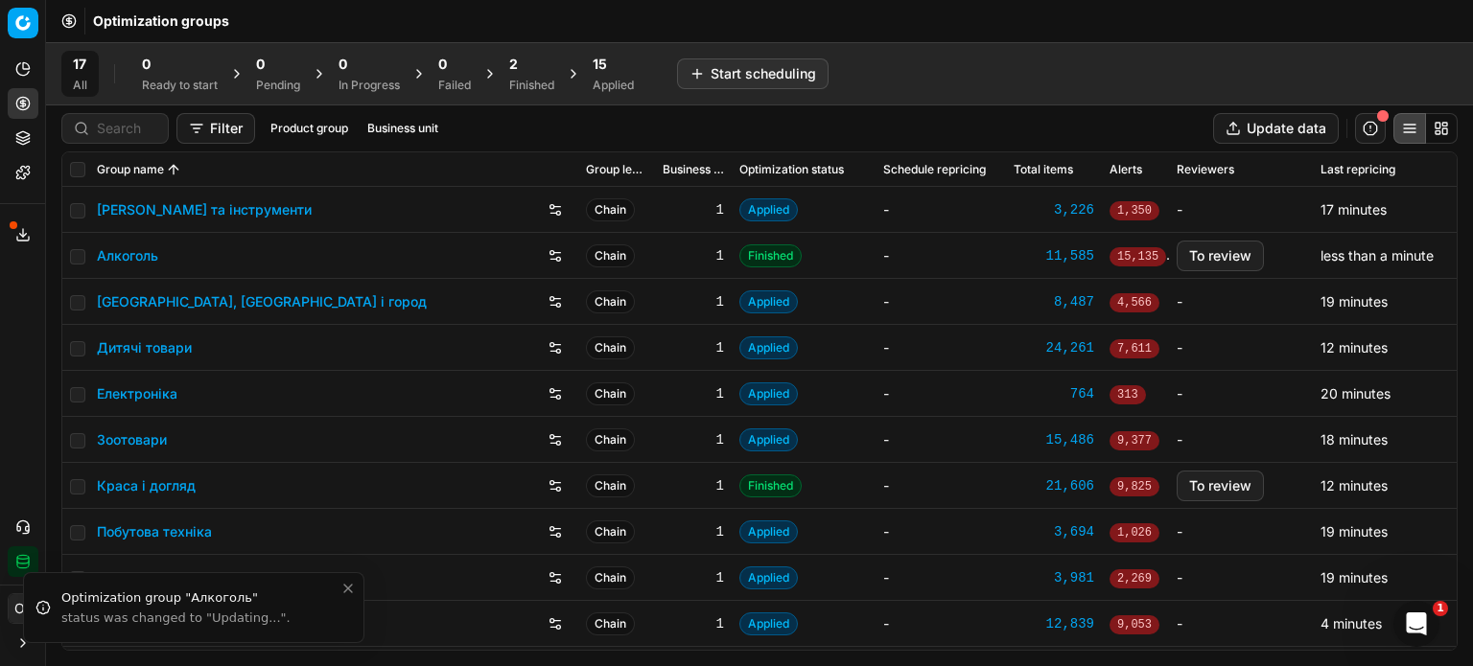
click at [548, 68] on div "2" at bounding box center [531, 64] width 45 height 19
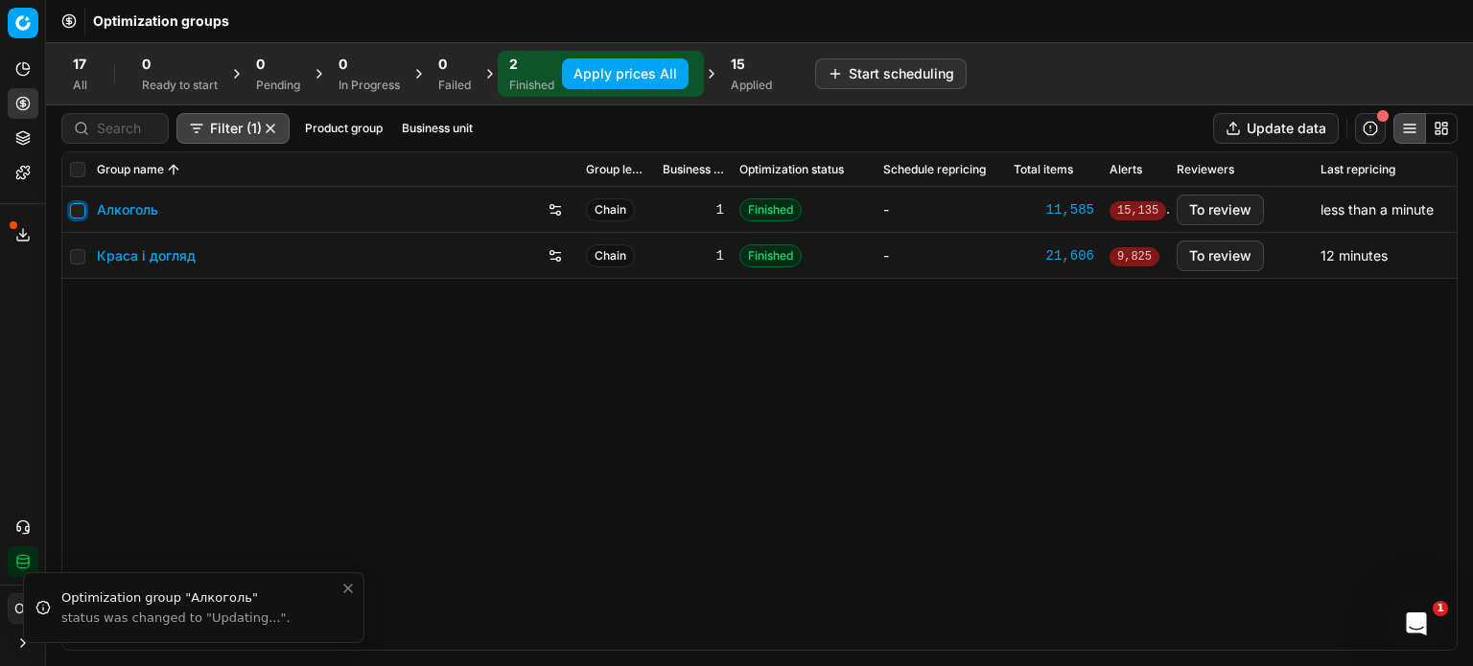
click at [76, 212] on input "checkbox" at bounding box center [77, 210] width 15 height 15
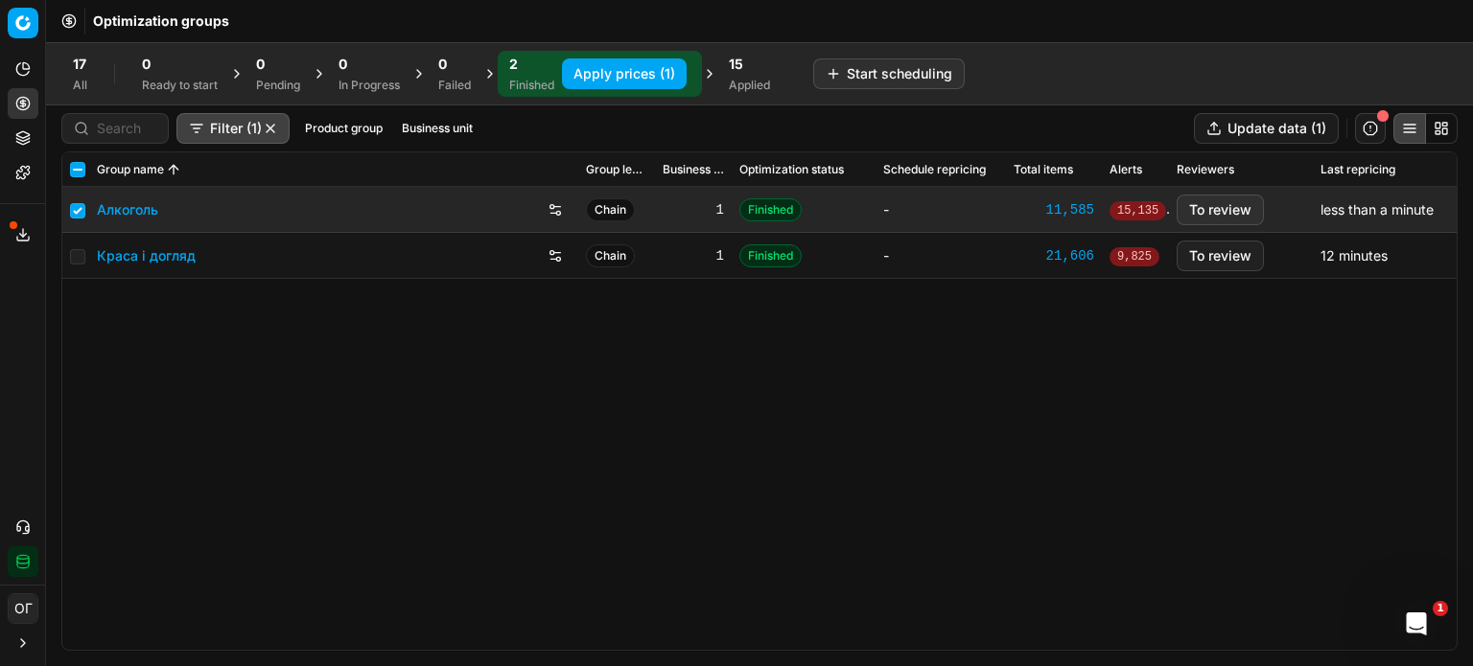
click at [583, 76] on button "Apply prices (1)" at bounding box center [624, 73] width 125 height 31
checkbox input "false"
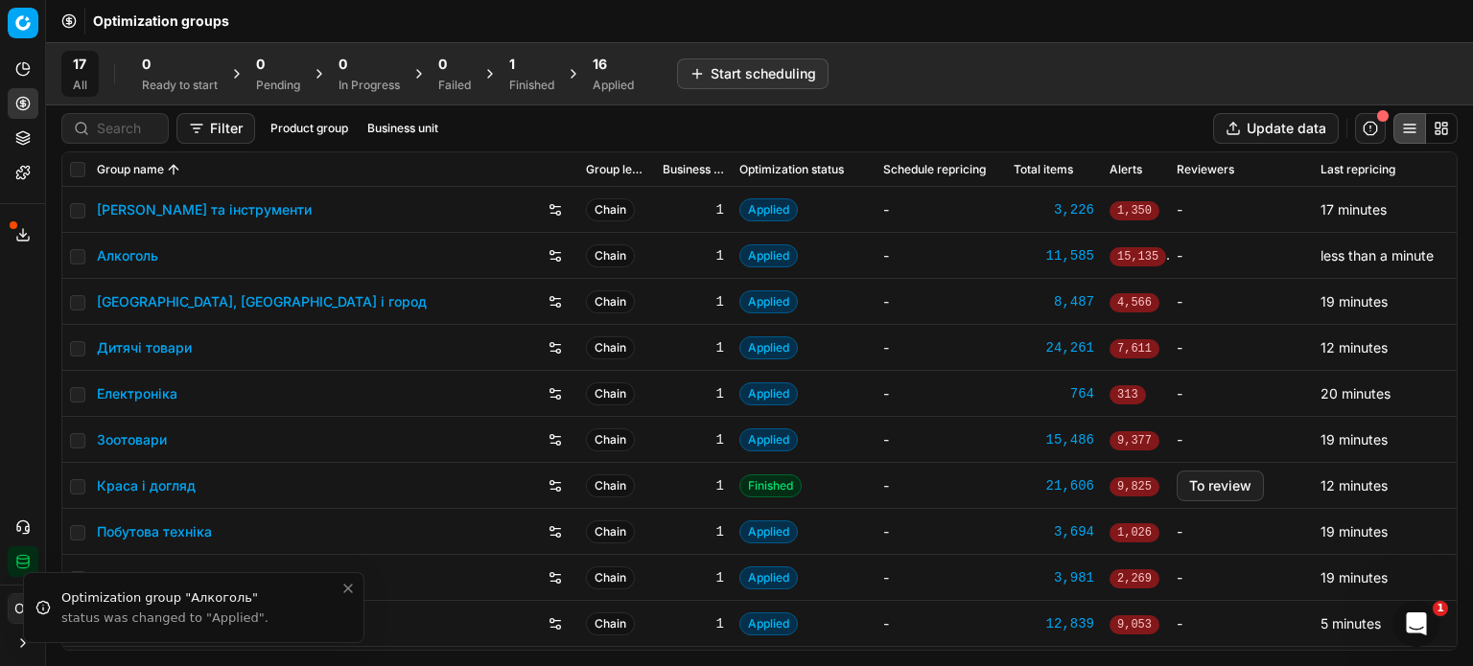
drag, startPoint x: 541, startPoint y: 67, endPoint x: 265, endPoint y: 181, distance: 298.8
click at [540, 67] on div "1" at bounding box center [531, 64] width 45 height 19
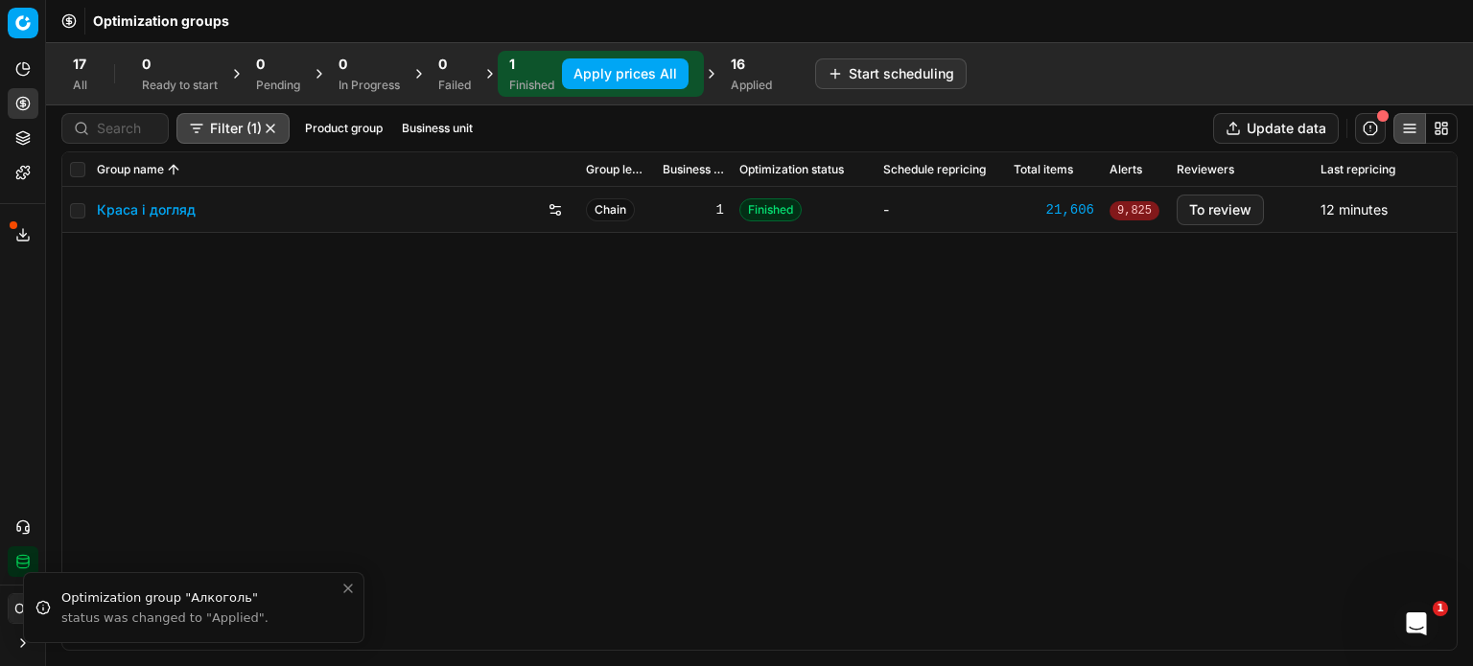
click at [143, 216] on link "Краса і догляд" at bounding box center [146, 209] width 99 height 19
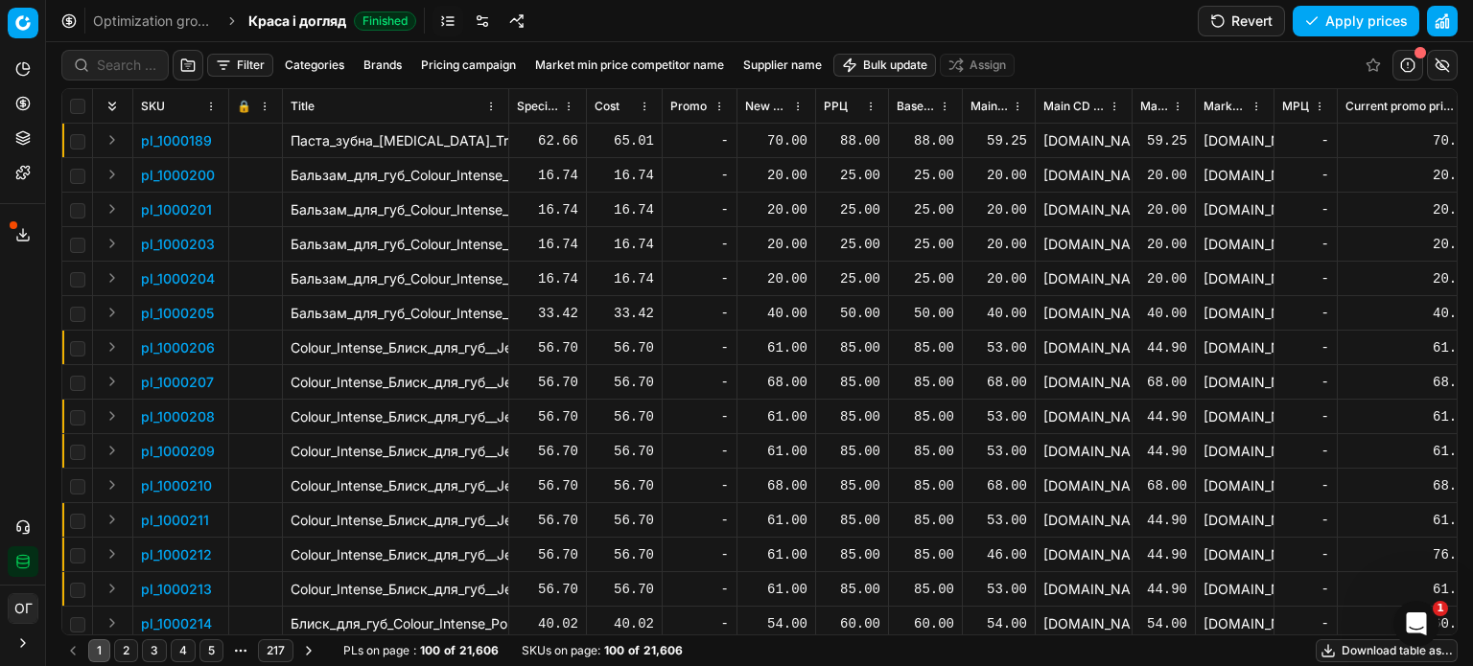
click at [241, 64] on button "Filter" at bounding box center [240, 65] width 66 height 23
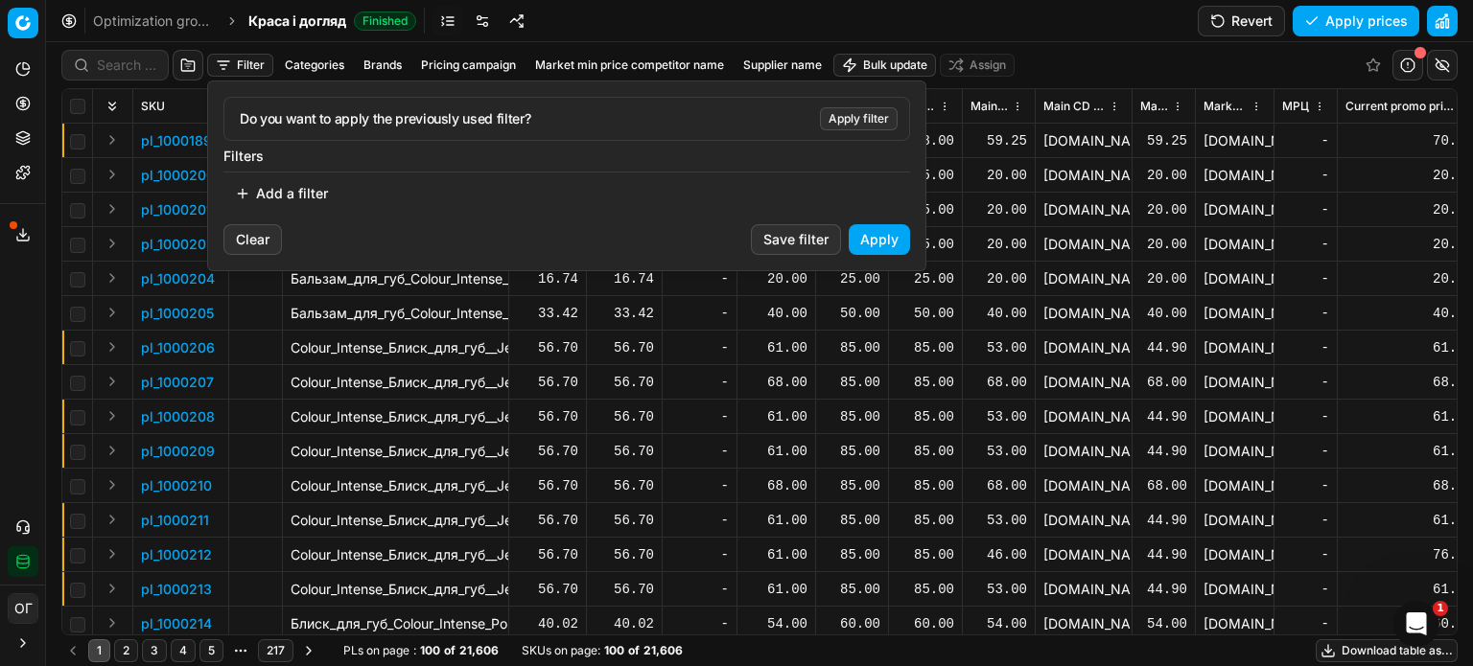
click at [312, 187] on button "Add a filter" at bounding box center [281, 193] width 116 height 31
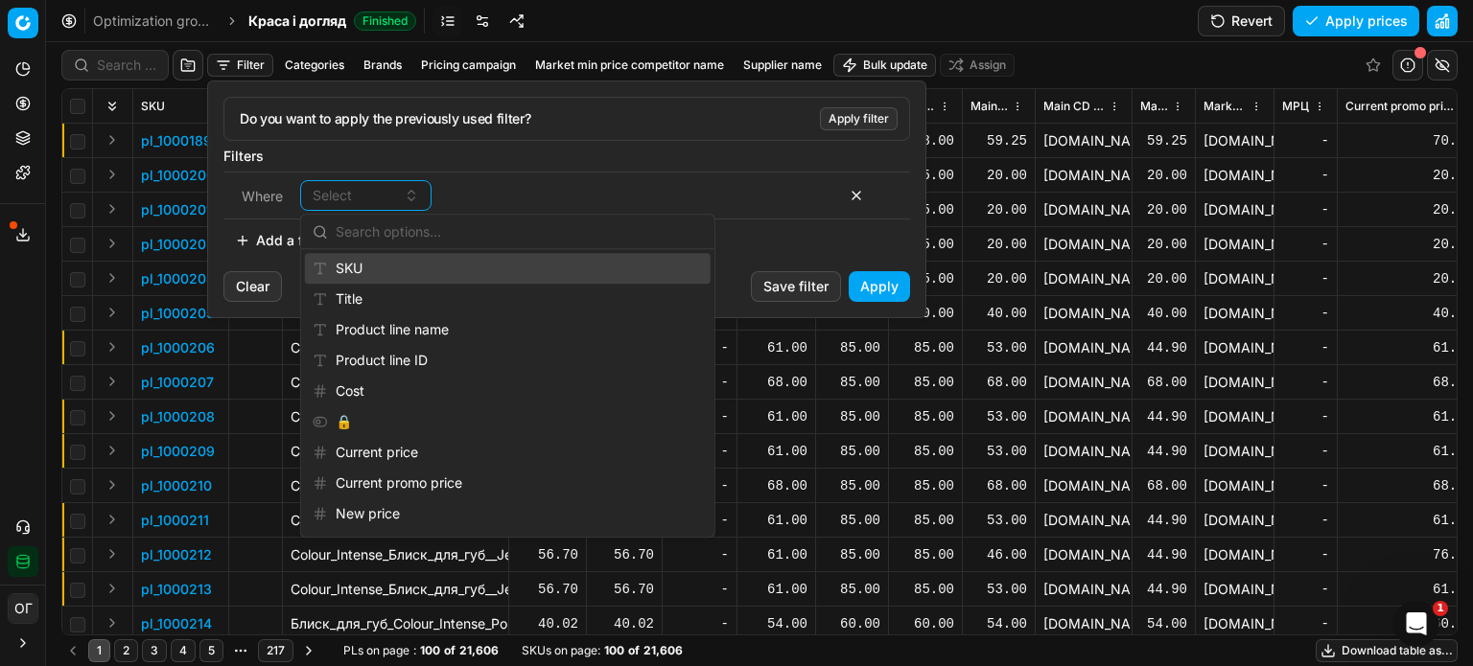
click at [391, 269] on div "SKU" at bounding box center [508, 268] width 406 height 31
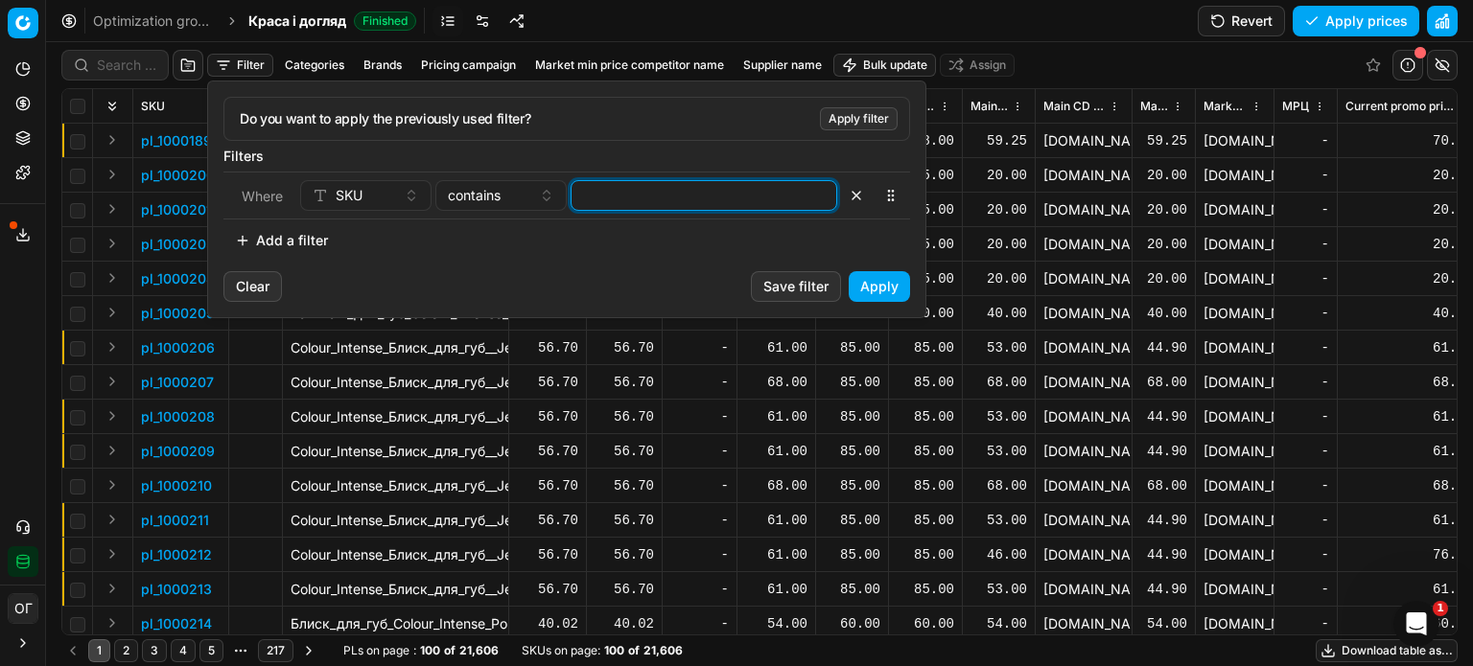
click at [689, 191] on input at bounding box center [703, 195] width 249 height 29
paste input "74854,67631,554069,511707,511711,"
type input "74854,67631,554069,511707,511711,"
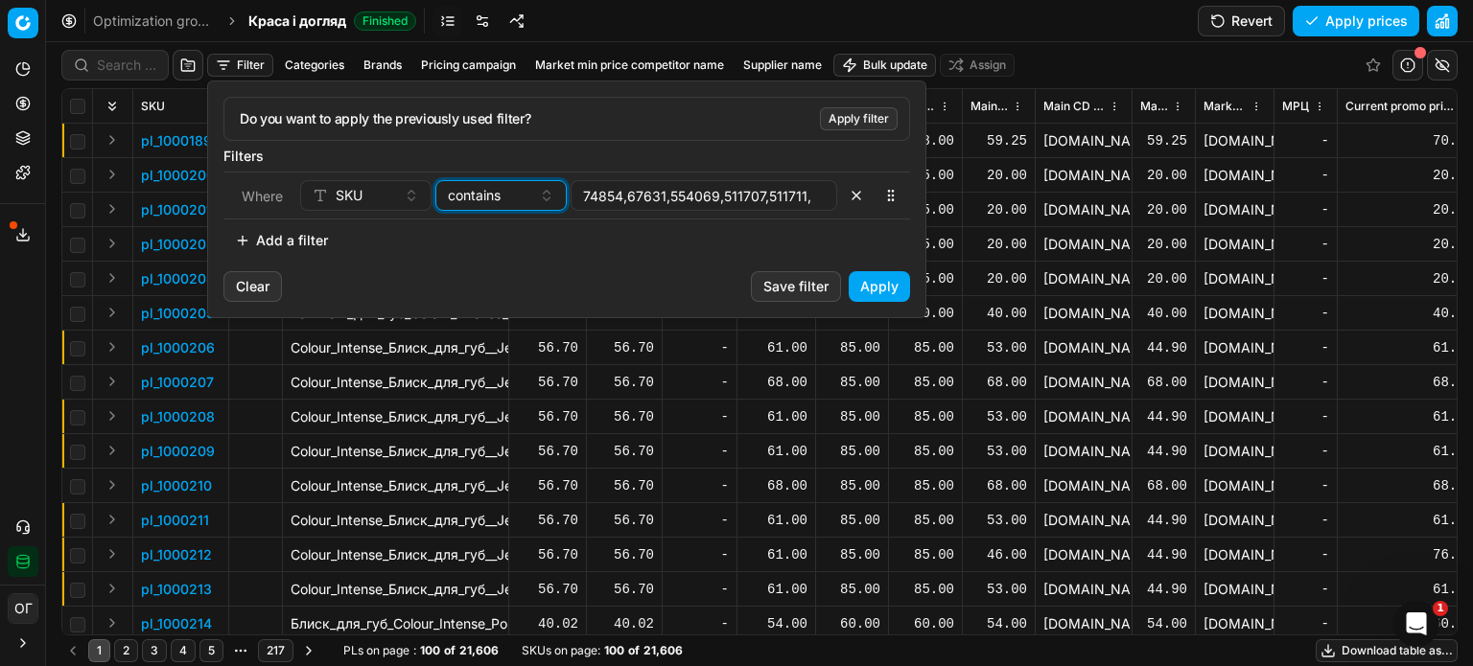
click at [492, 198] on span "contains" at bounding box center [474, 195] width 53 height 19
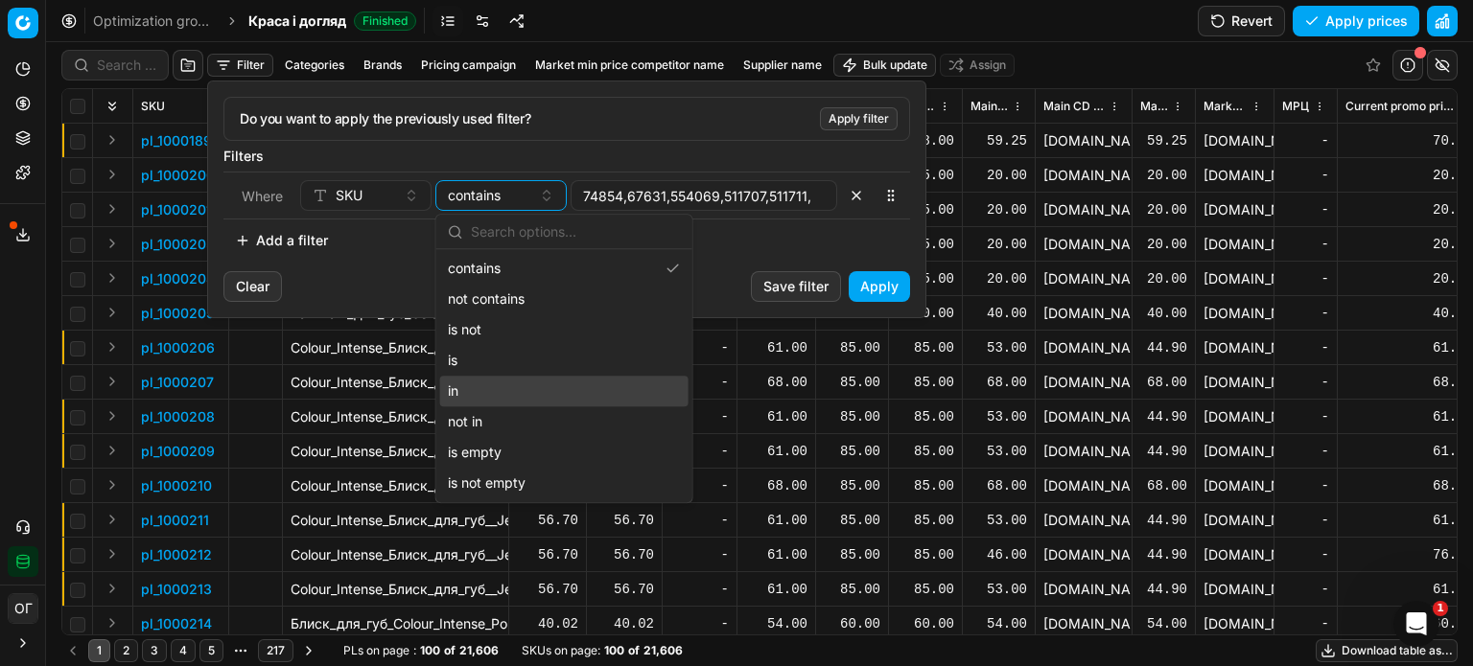
click at [539, 388] on div "in" at bounding box center [564, 391] width 248 height 31
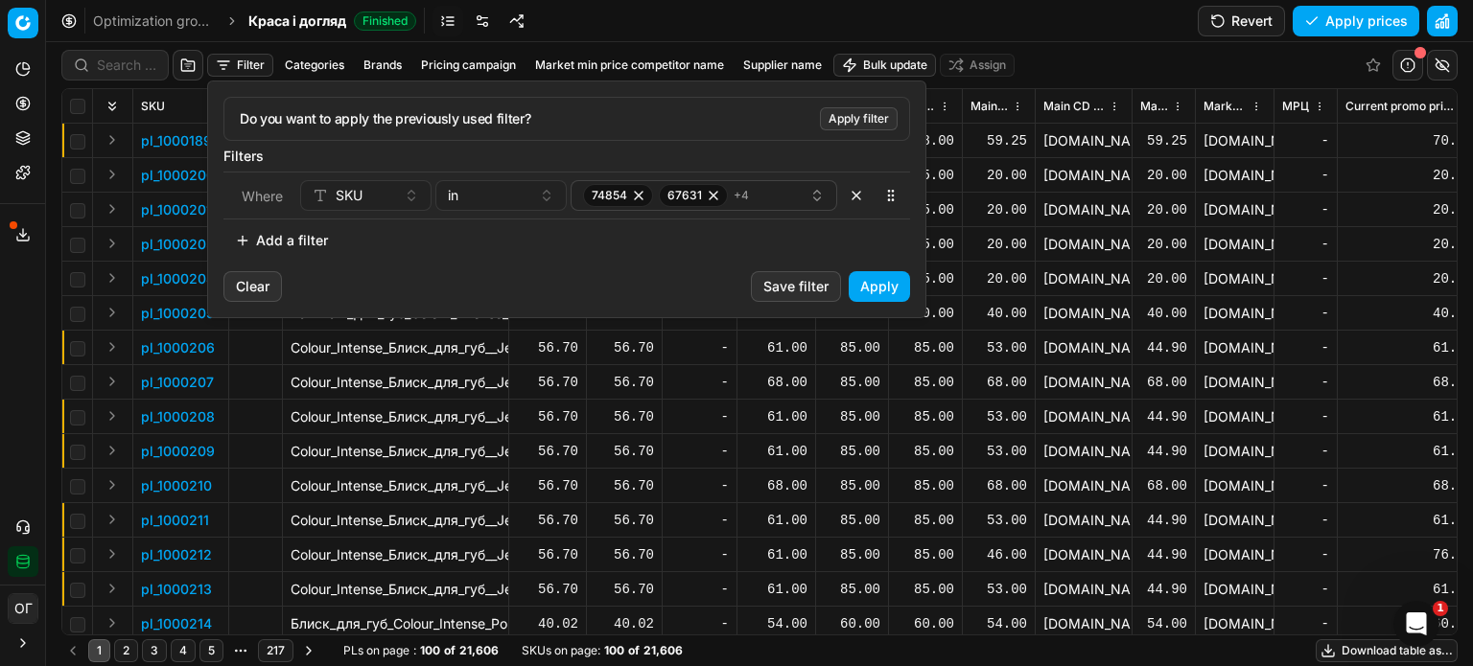
click at [885, 283] on button "Apply" at bounding box center [879, 286] width 61 height 31
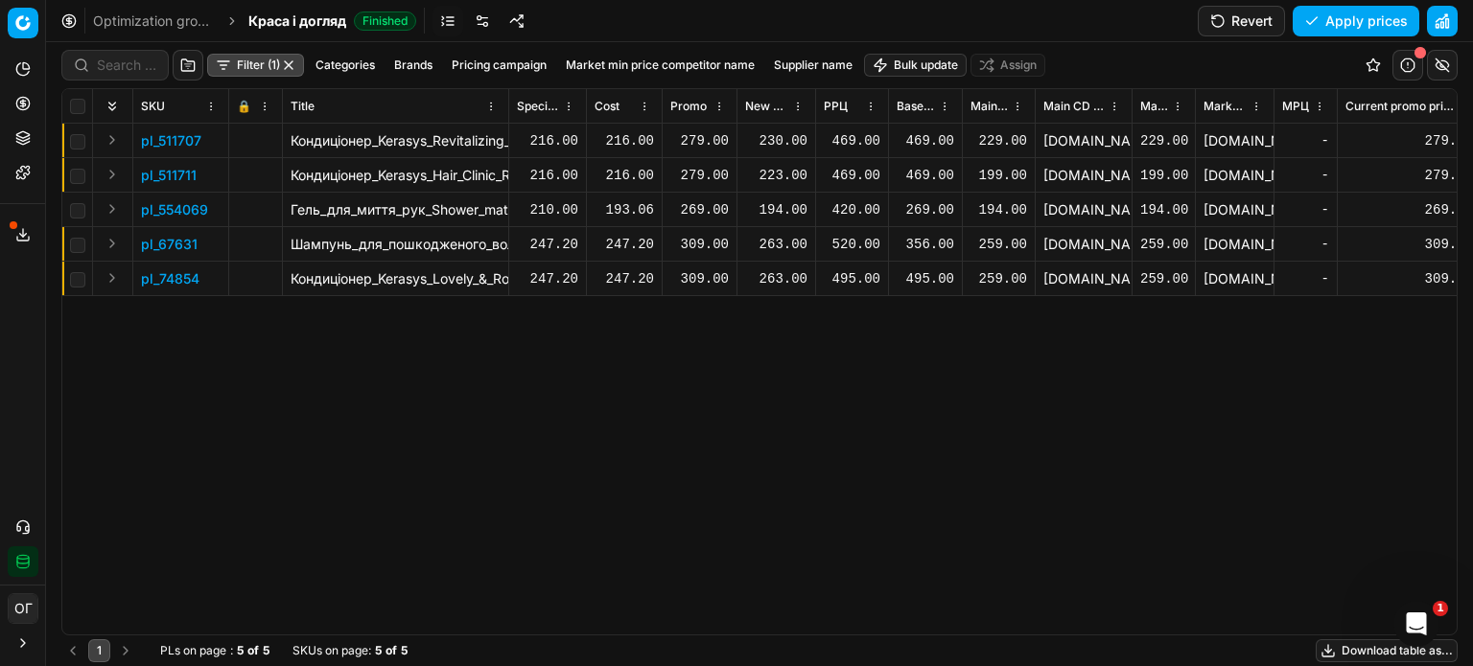
click at [787, 137] on div "230.00" at bounding box center [776, 140] width 62 height 19
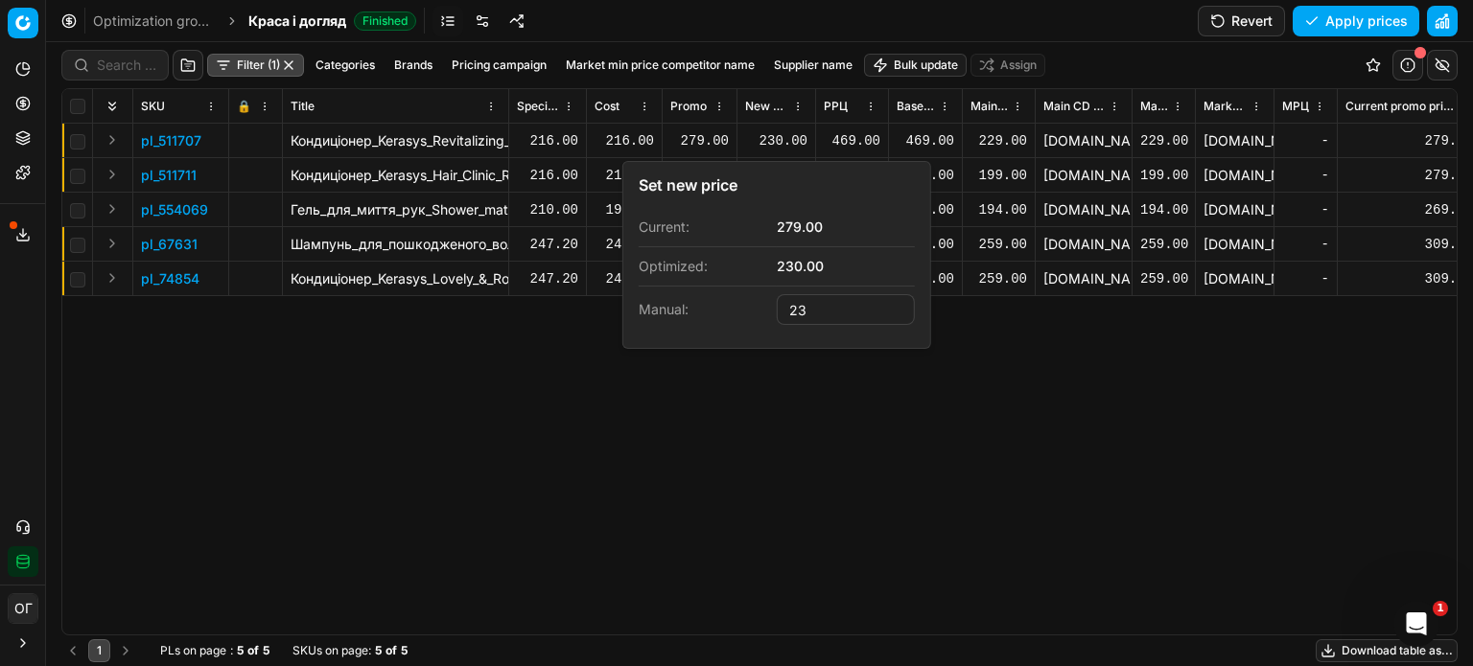
type input "2"
type input "279.00"
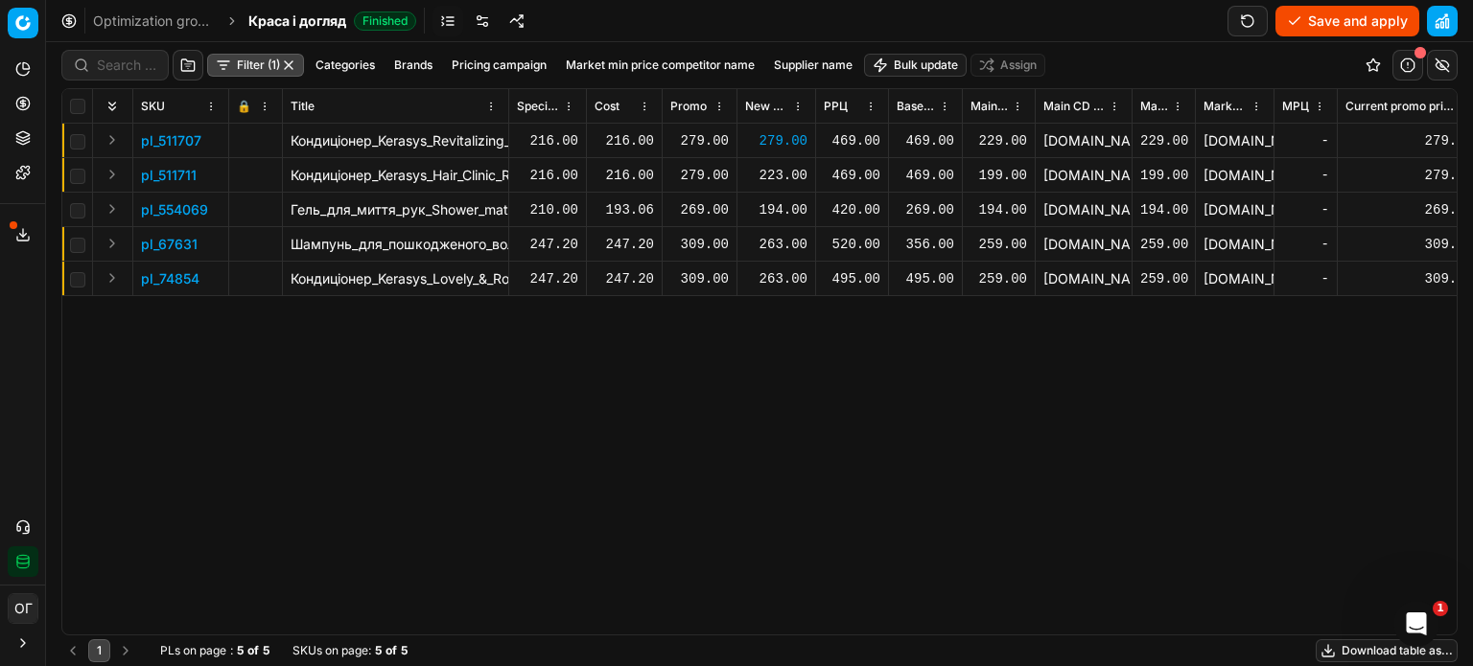
click at [776, 181] on div "223.00" at bounding box center [776, 175] width 62 height 19
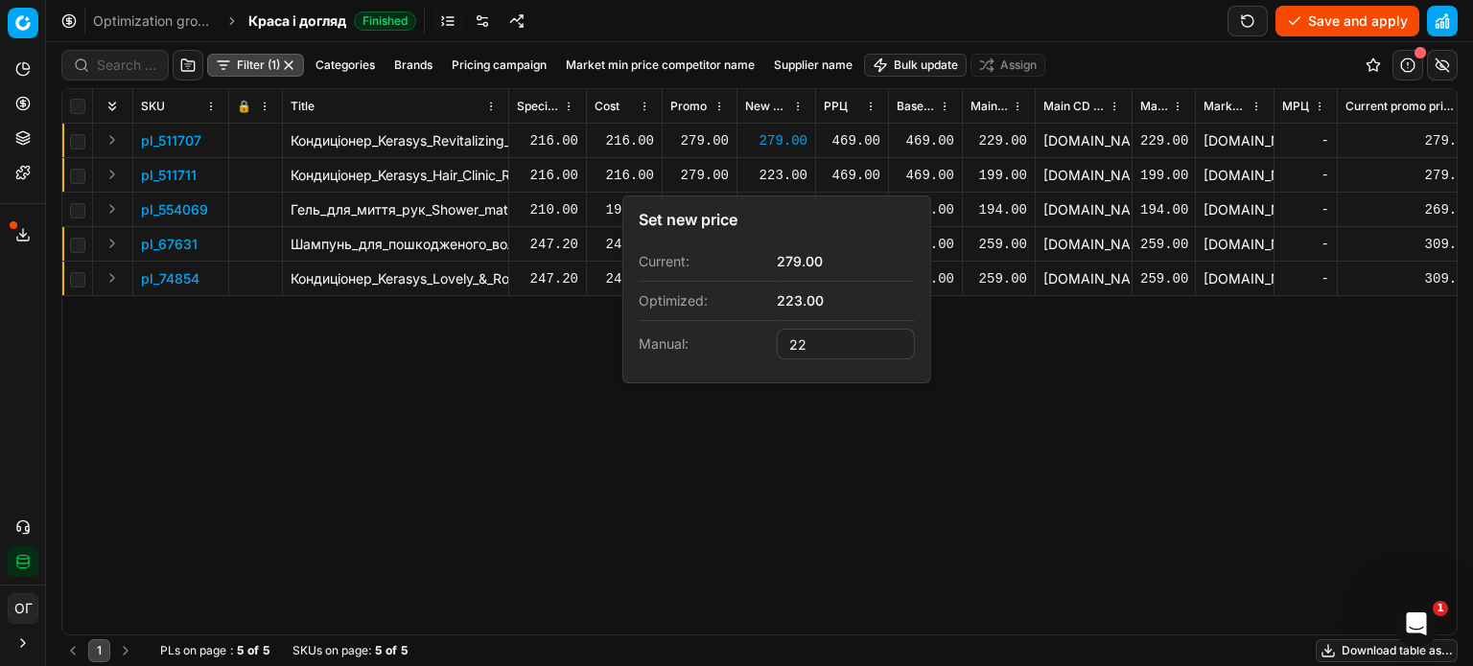
type input "2"
type input "279.00"
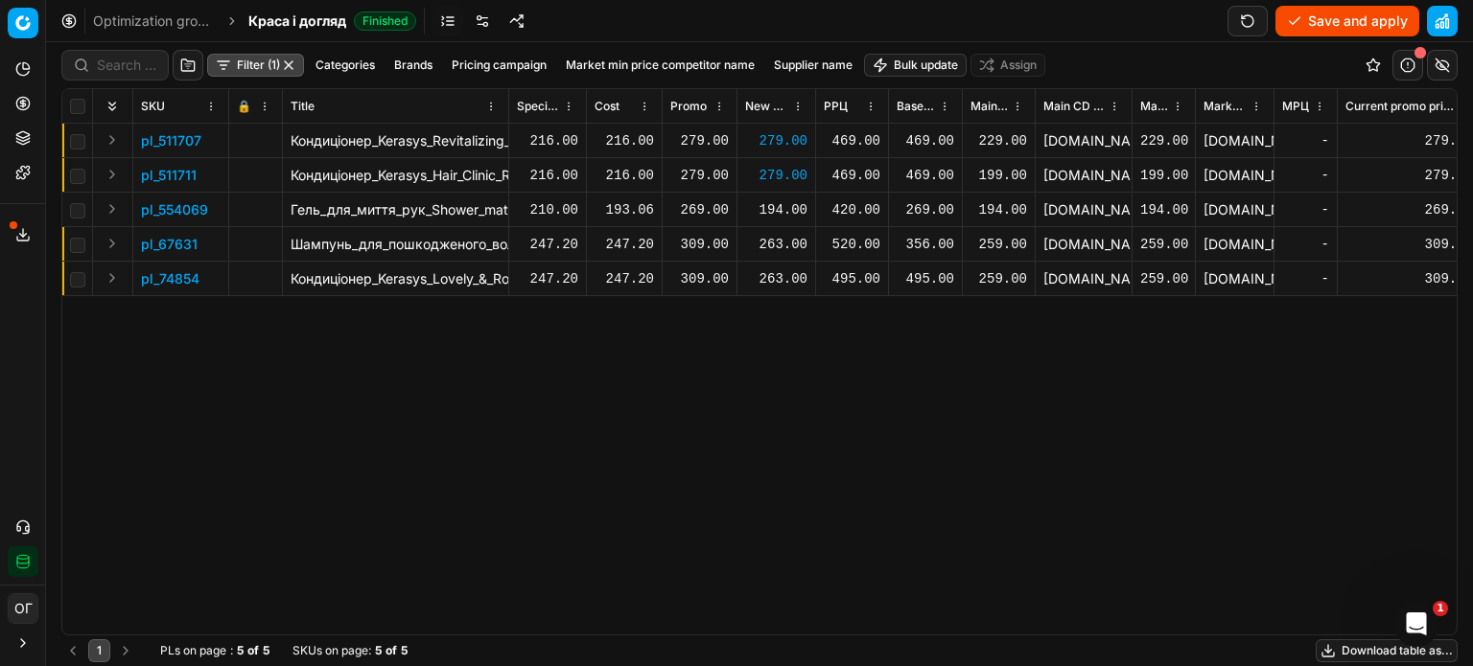
click at [781, 202] on div "194.00" at bounding box center [776, 209] width 62 height 19
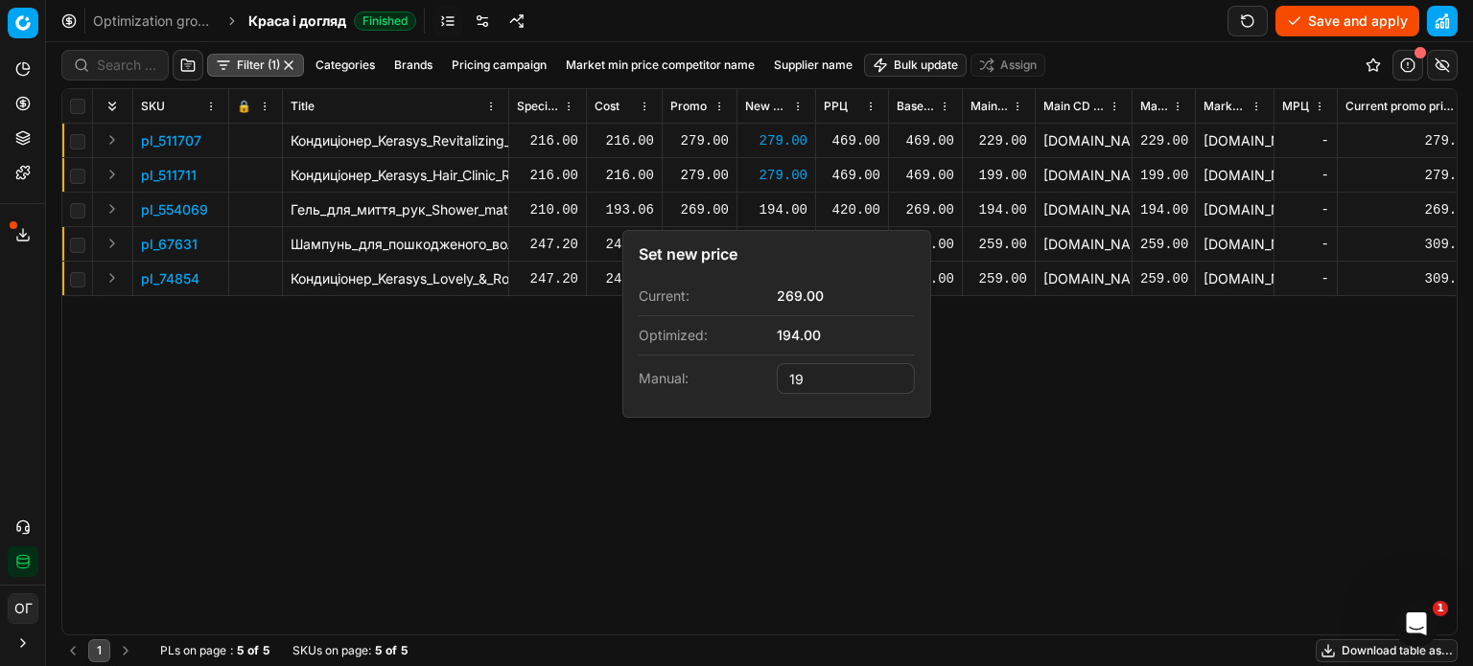
type input "1"
type input "269.00"
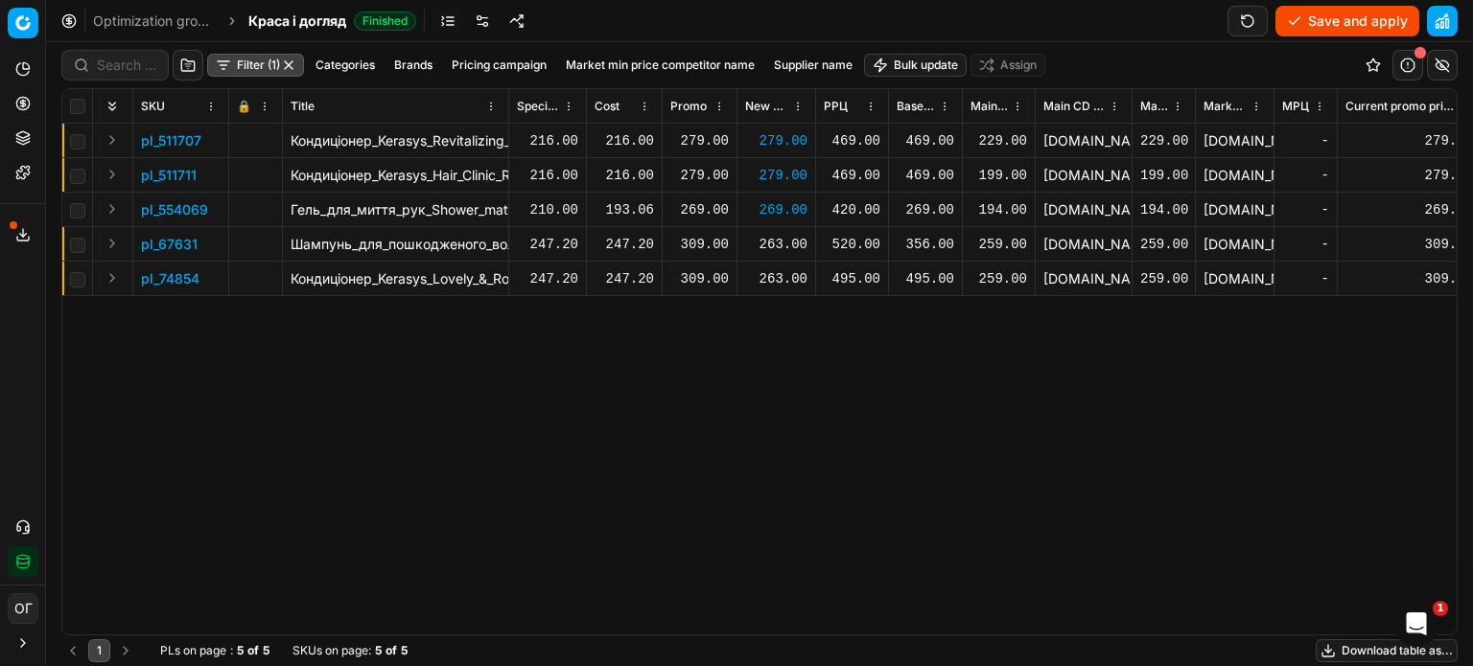
click at [790, 245] on div "263.00" at bounding box center [776, 244] width 62 height 19
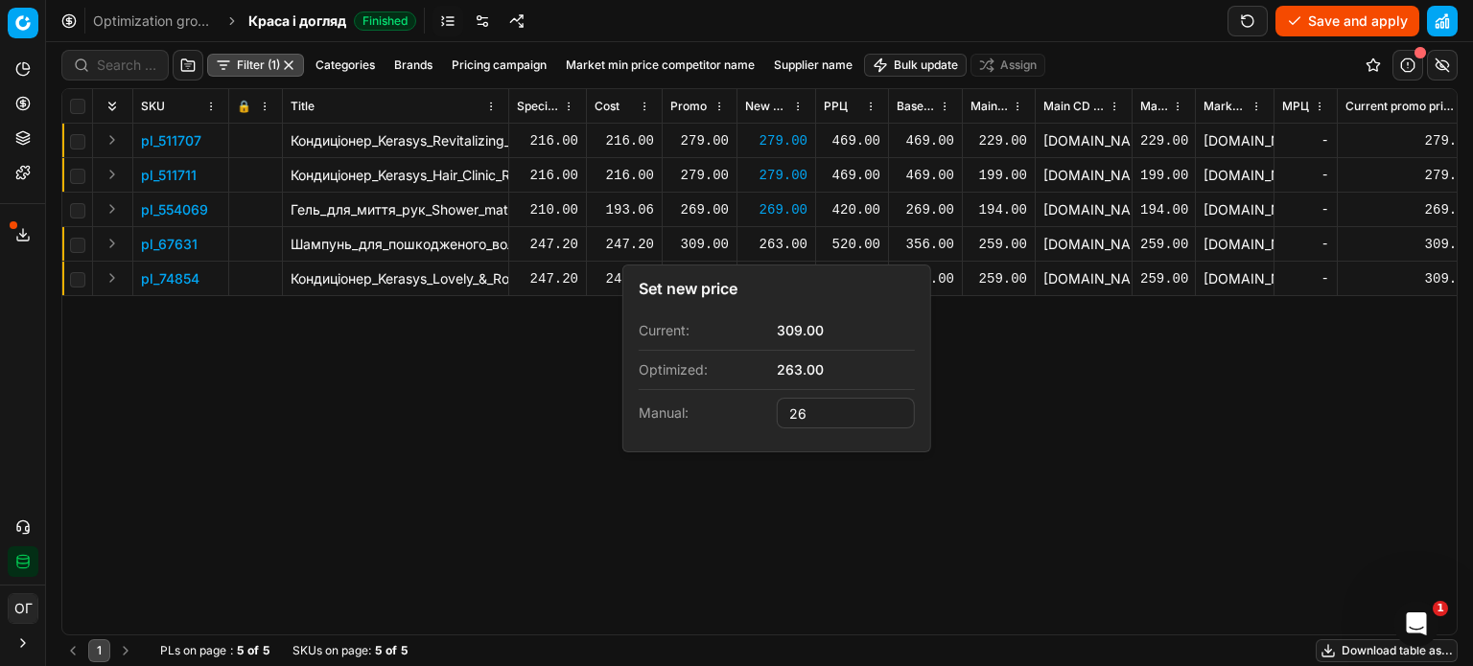
type input "2"
type input "309.00"
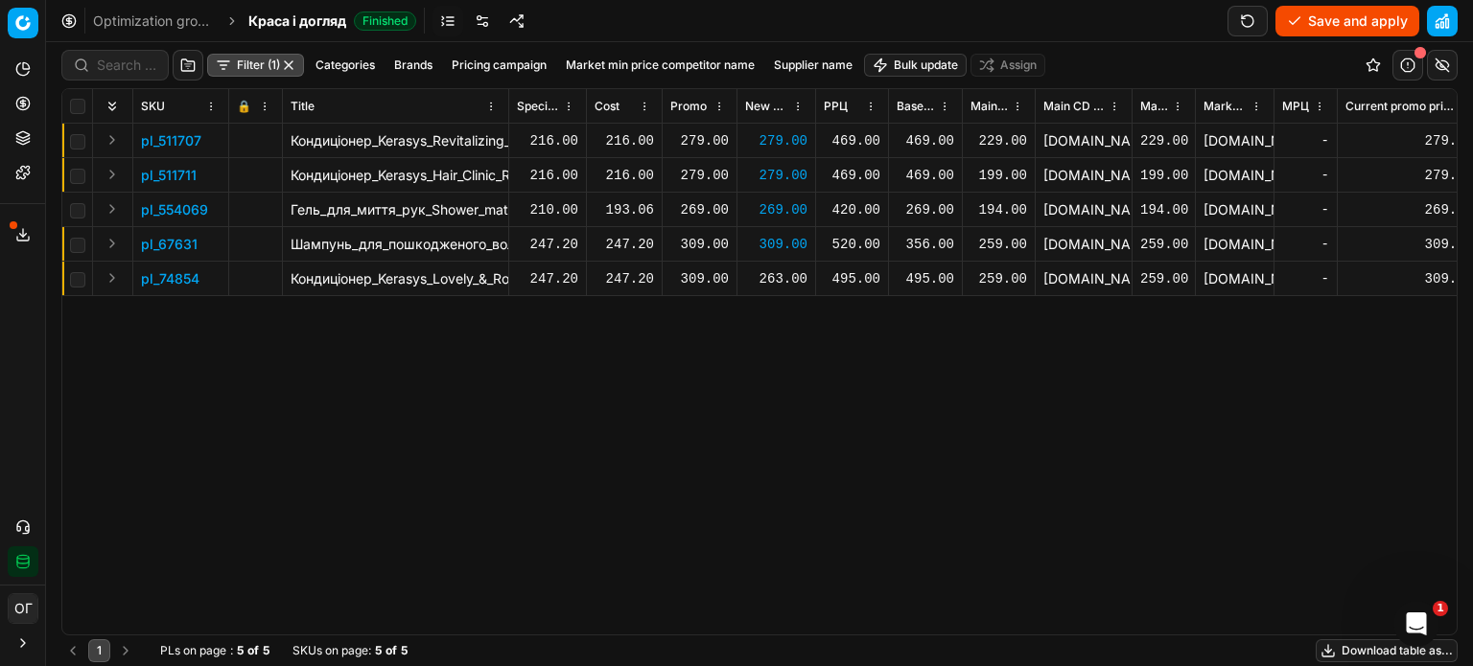
click at [772, 274] on div "263.00" at bounding box center [776, 278] width 62 height 19
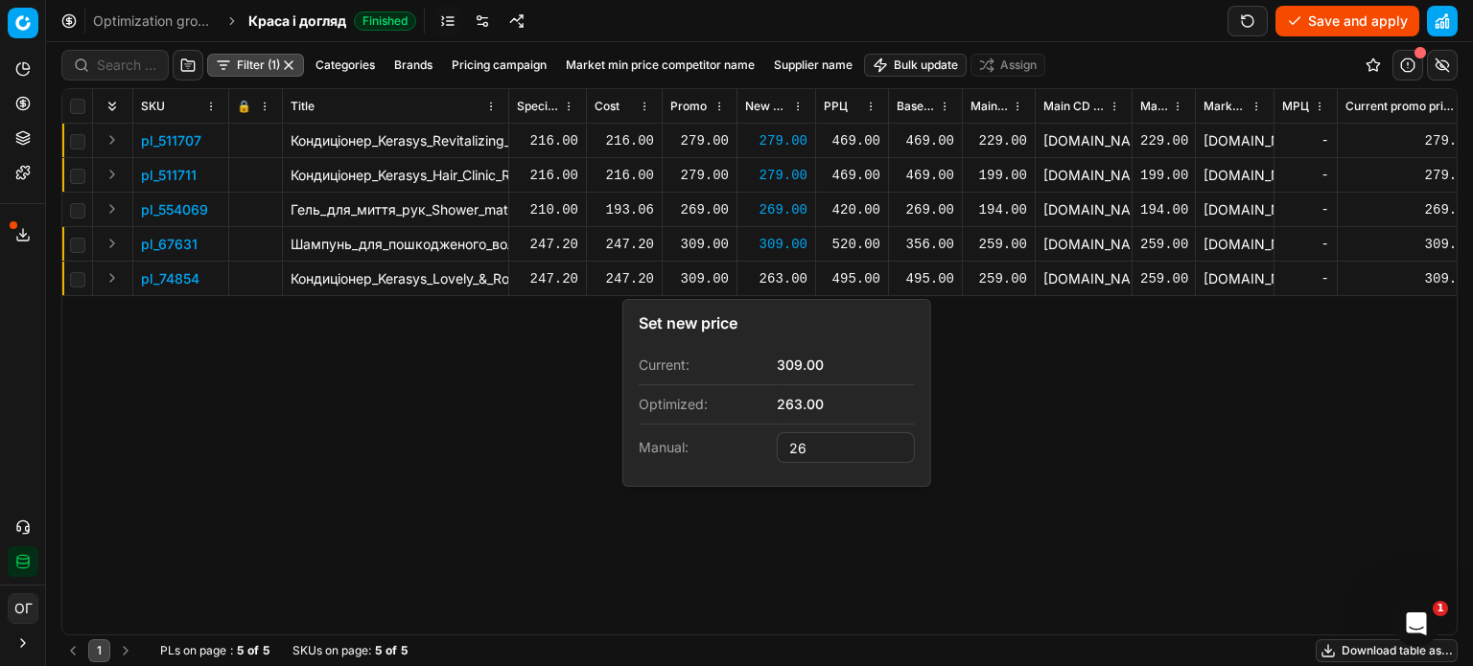
type input "2"
type input "309.00"
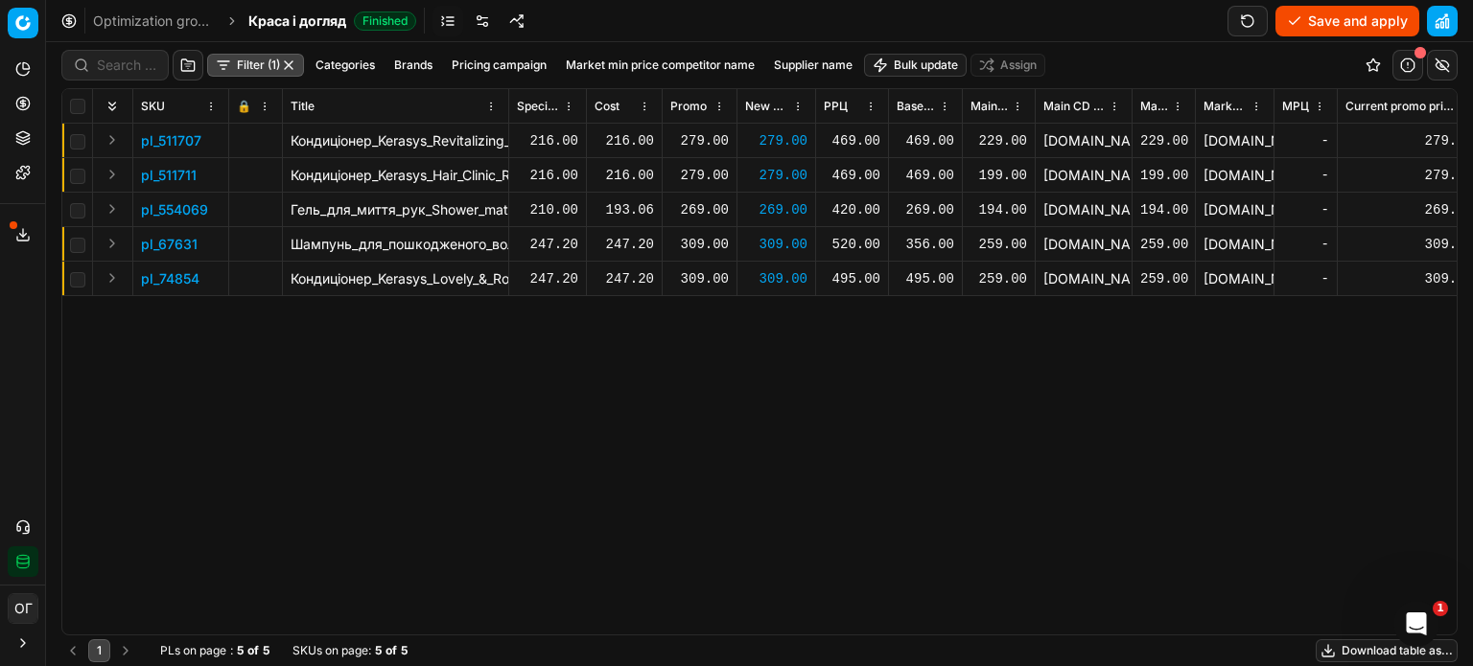
click at [1313, 22] on button "Save and apply" at bounding box center [1347, 21] width 144 height 31
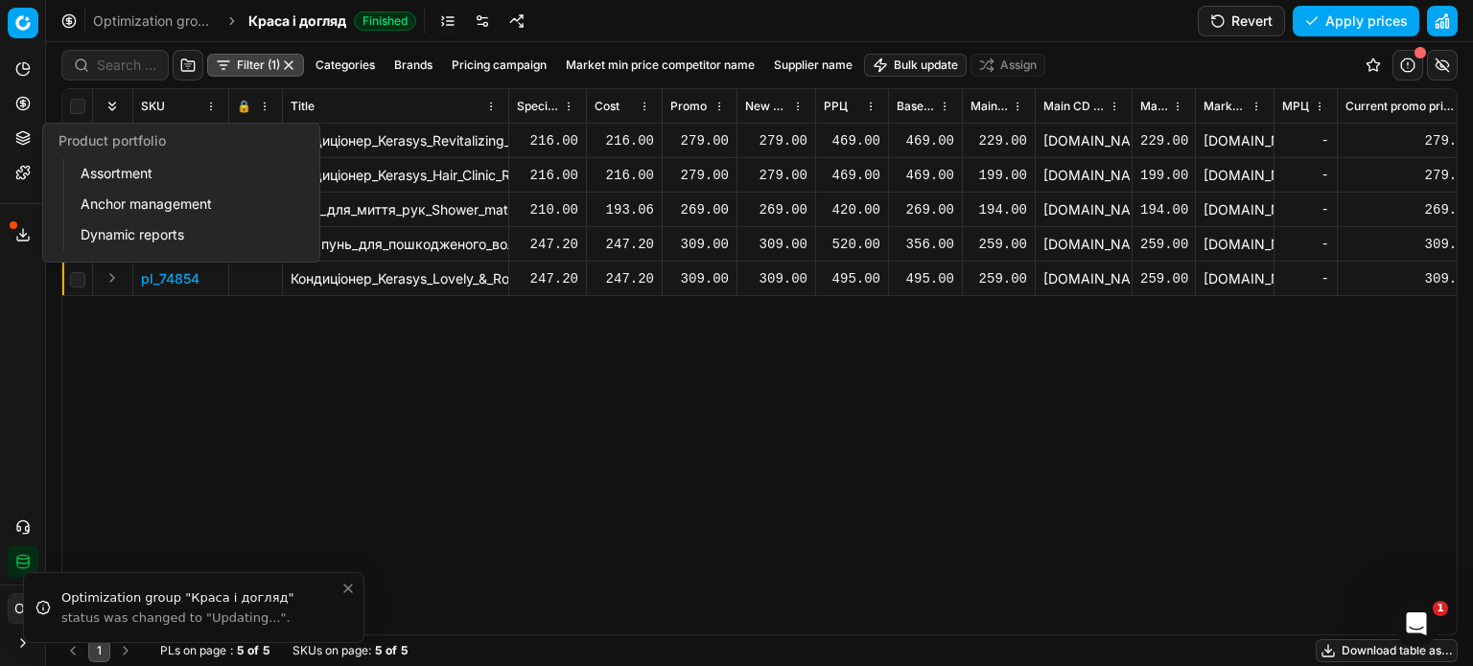
click at [23, 104] on icon at bounding box center [22, 103] width 5 height 5
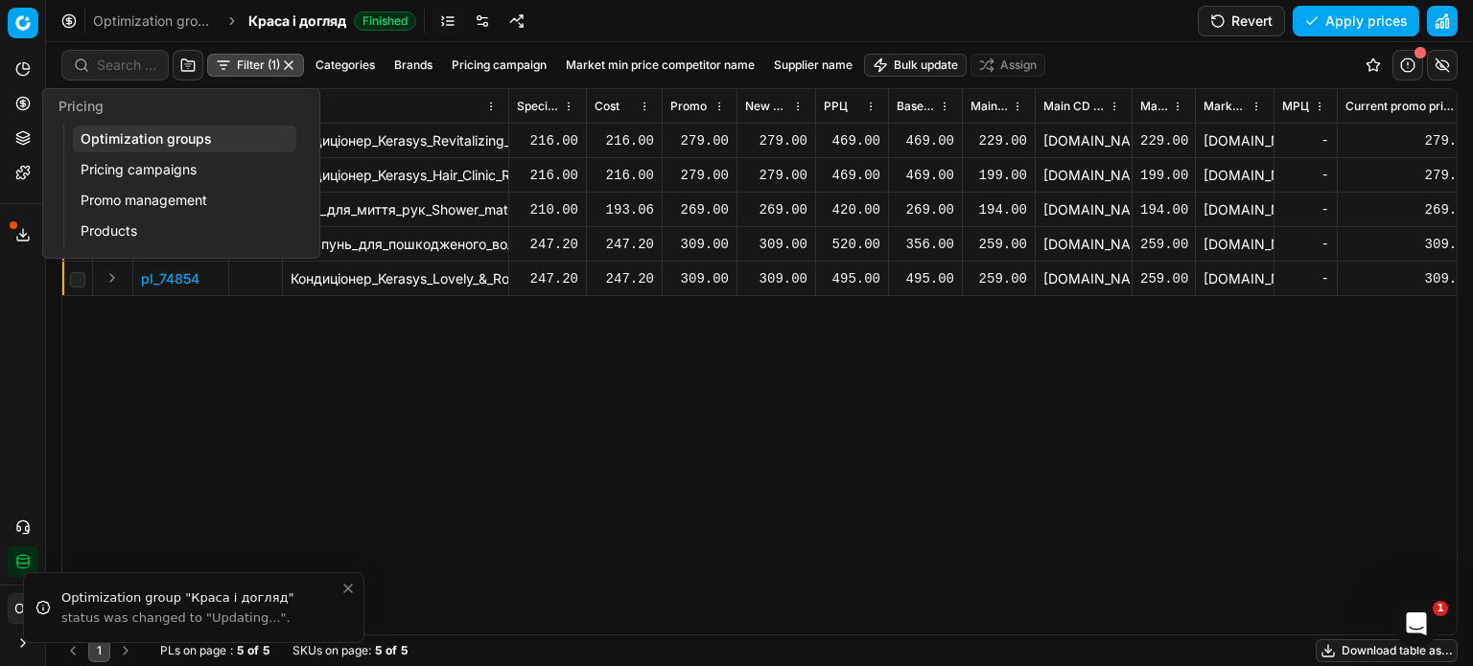
click at [89, 136] on link "Optimization groups" at bounding box center [184, 139] width 223 height 27
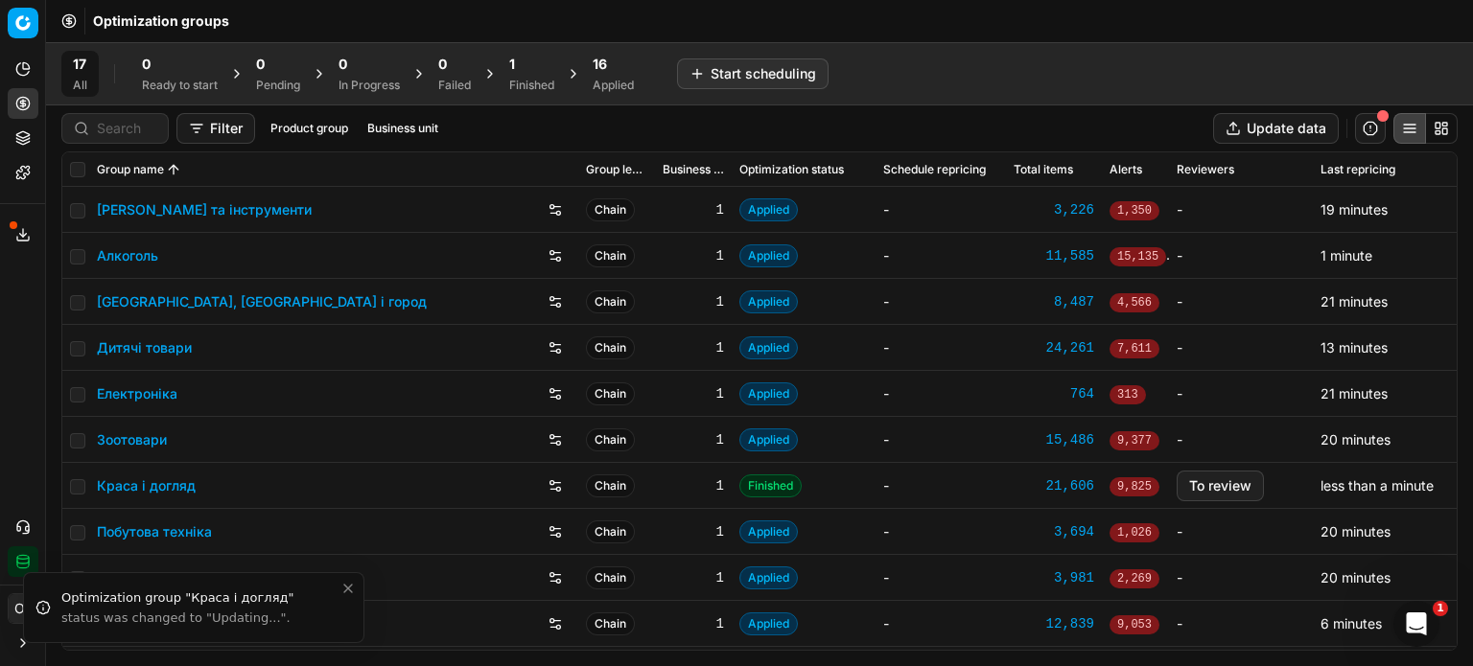
click at [541, 72] on div "1" at bounding box center [531, 64] width 45 height 19
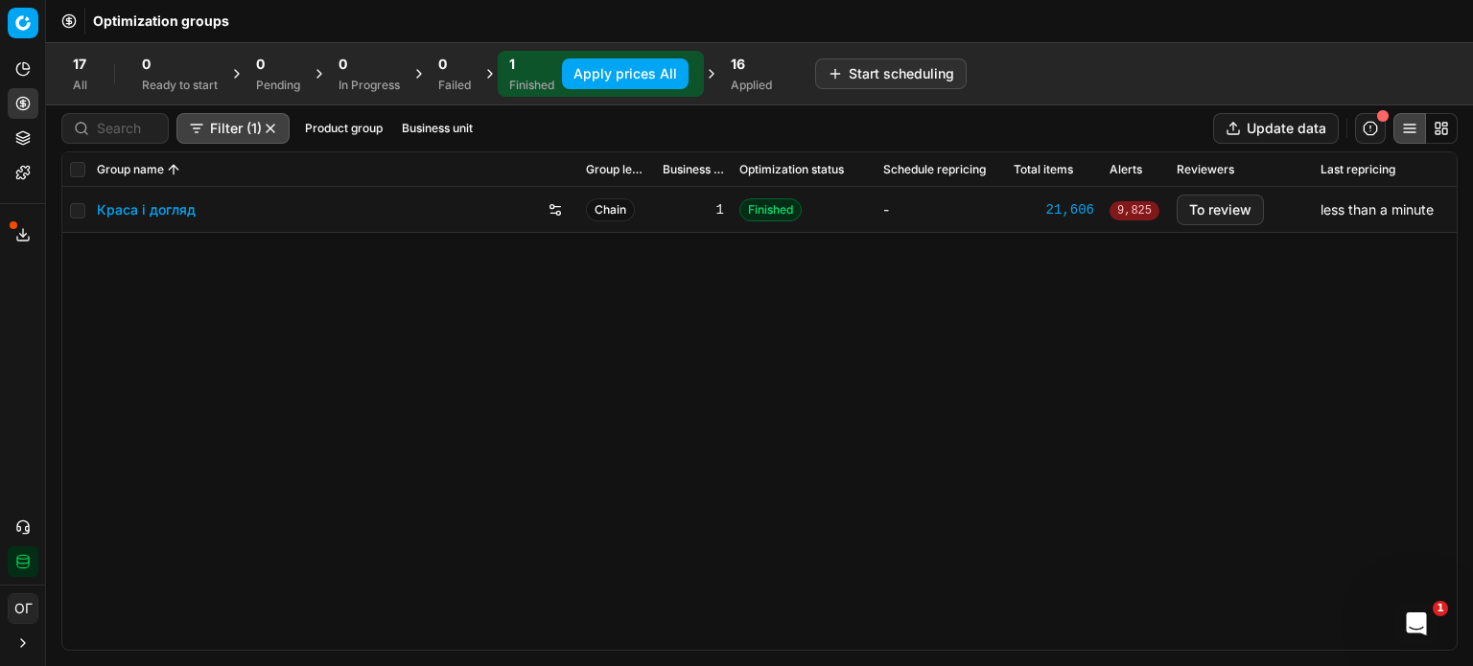
click at [601, 75] on button "Apply prices All" at bounding box center [625, 73] width 127 height 31
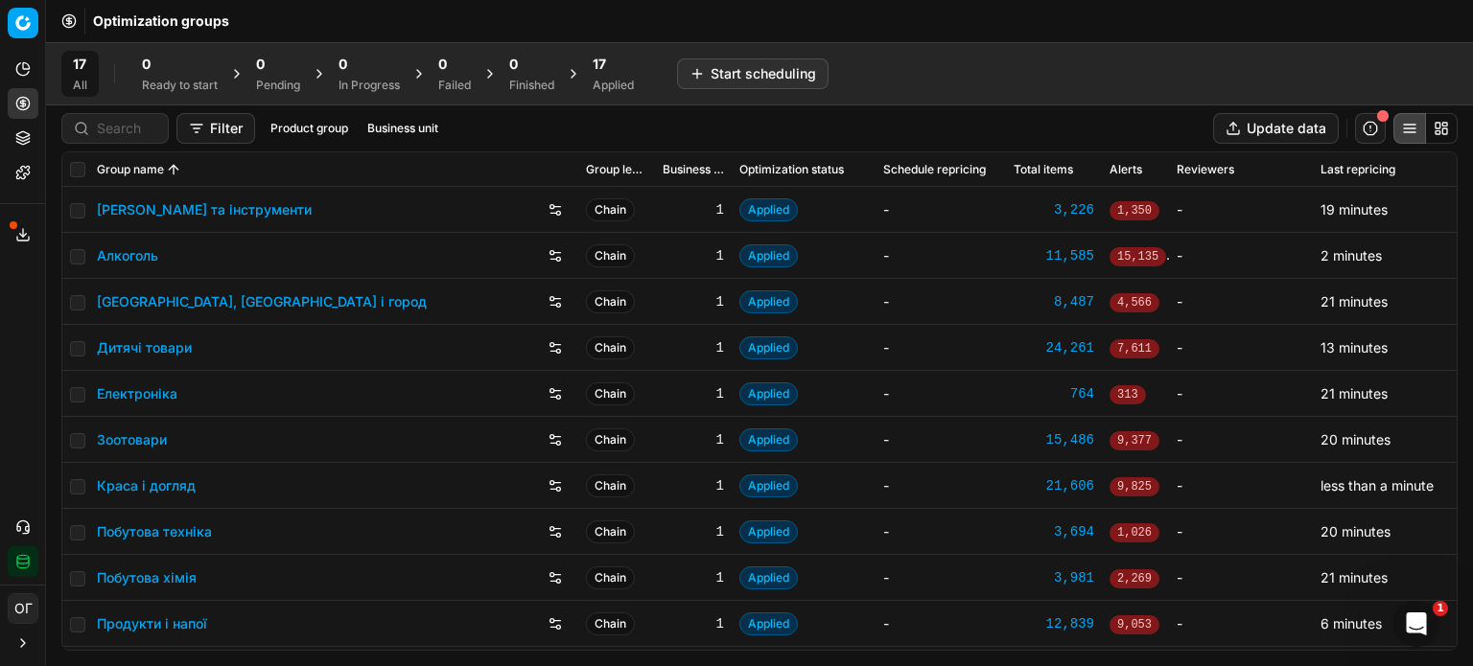
click at [614, 71] on div "17" at bounding box center [613, 64] width 41 height 19
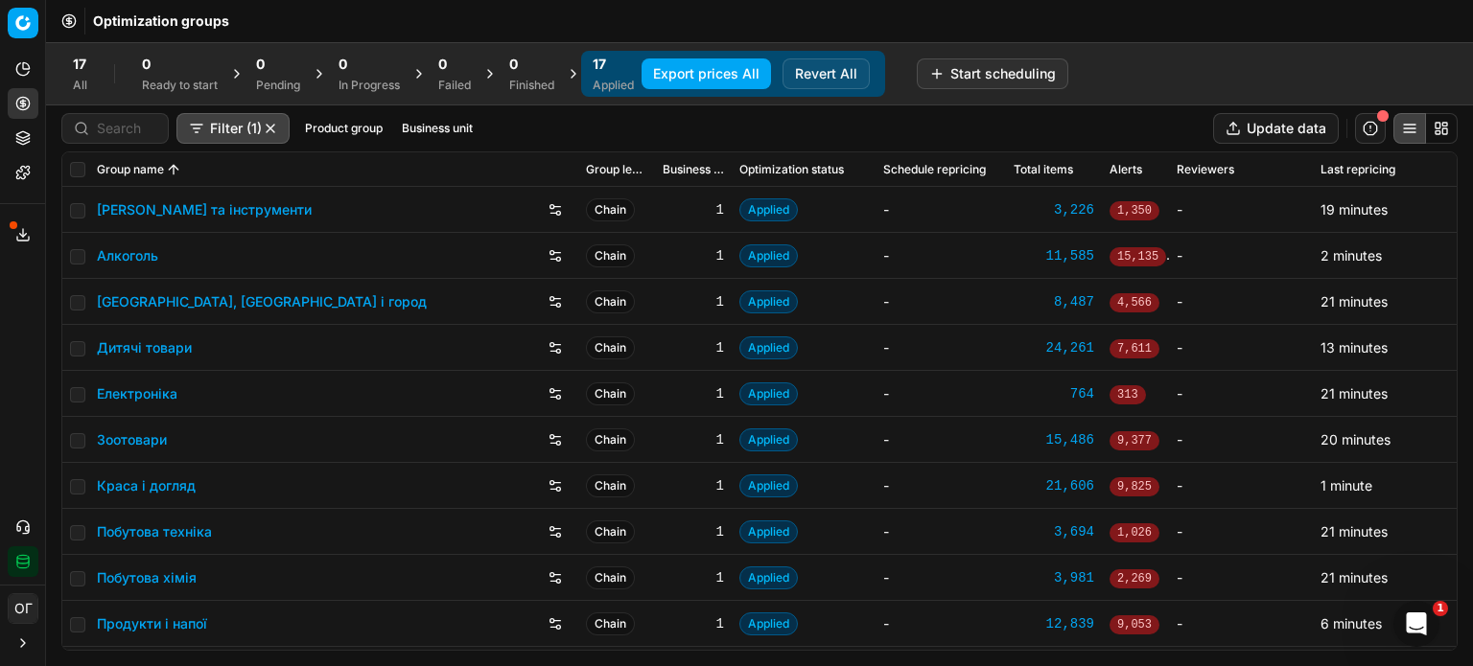
click at [695, 72] on button "Export prices All" at bounding box center [705, 73] width 129 height 31
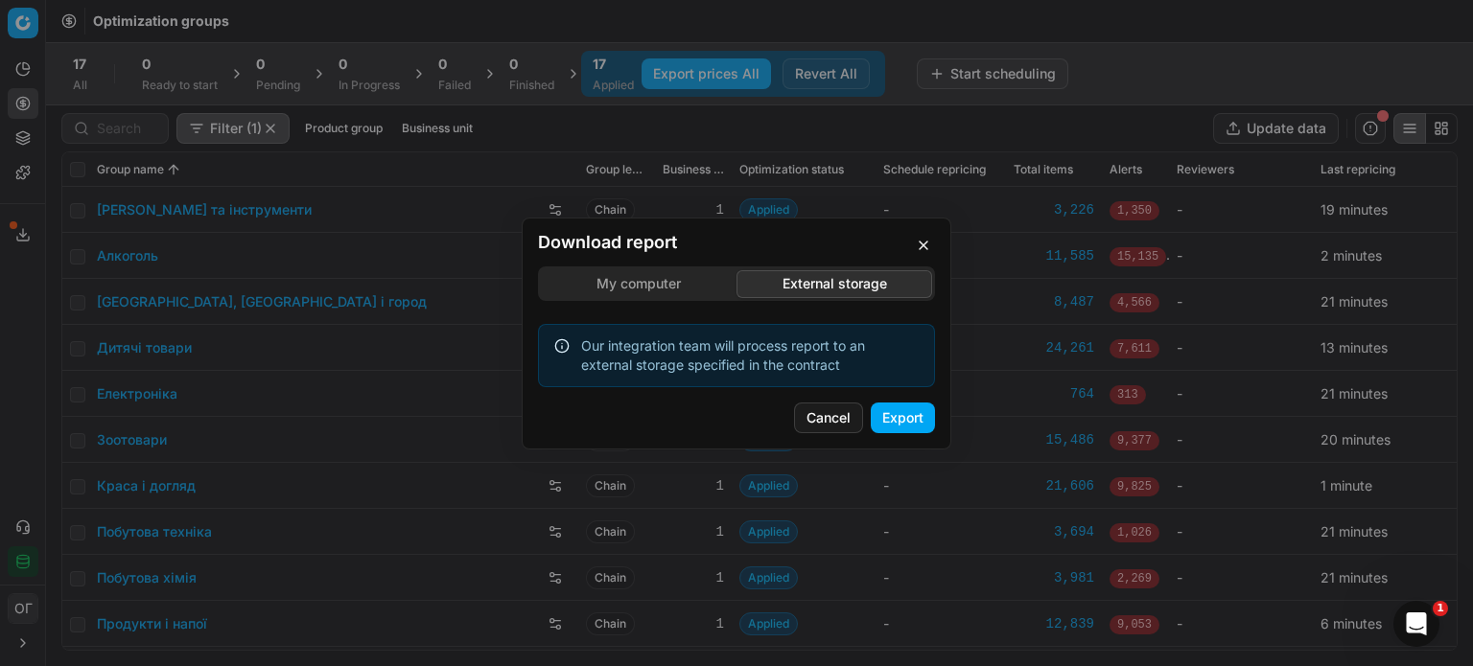
click at [793, 196] on div "Download report My computer External storage Our integration team will process …" at bounding box center [736, 333] width 1473 height 666
click at [900, 421] on button "Export" at bounding box center [903, 418] width 64 height 31
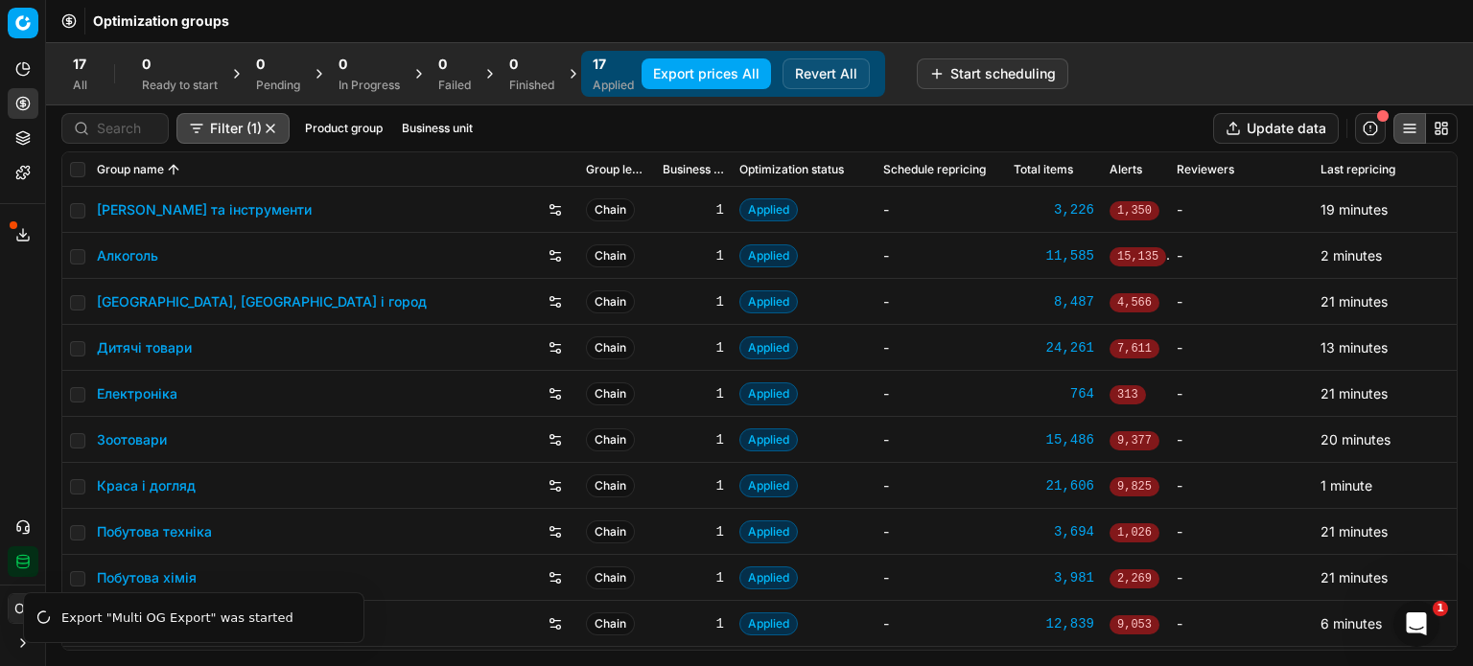
click at [35, 134] on button "Product portfolio" at bounding box center [23, 138] width 31 height 31
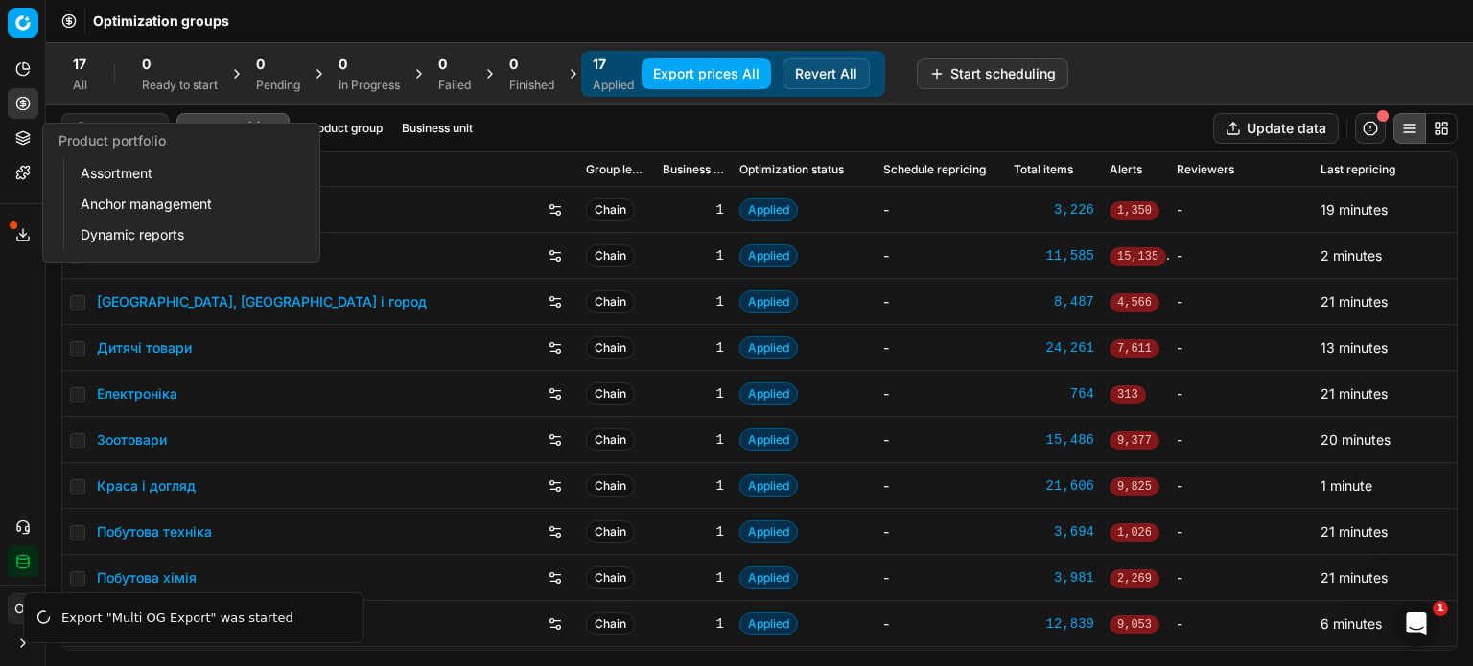
click at [88, 182] on link "Assortment" at bounding box center [184, 173] width 223 height 27
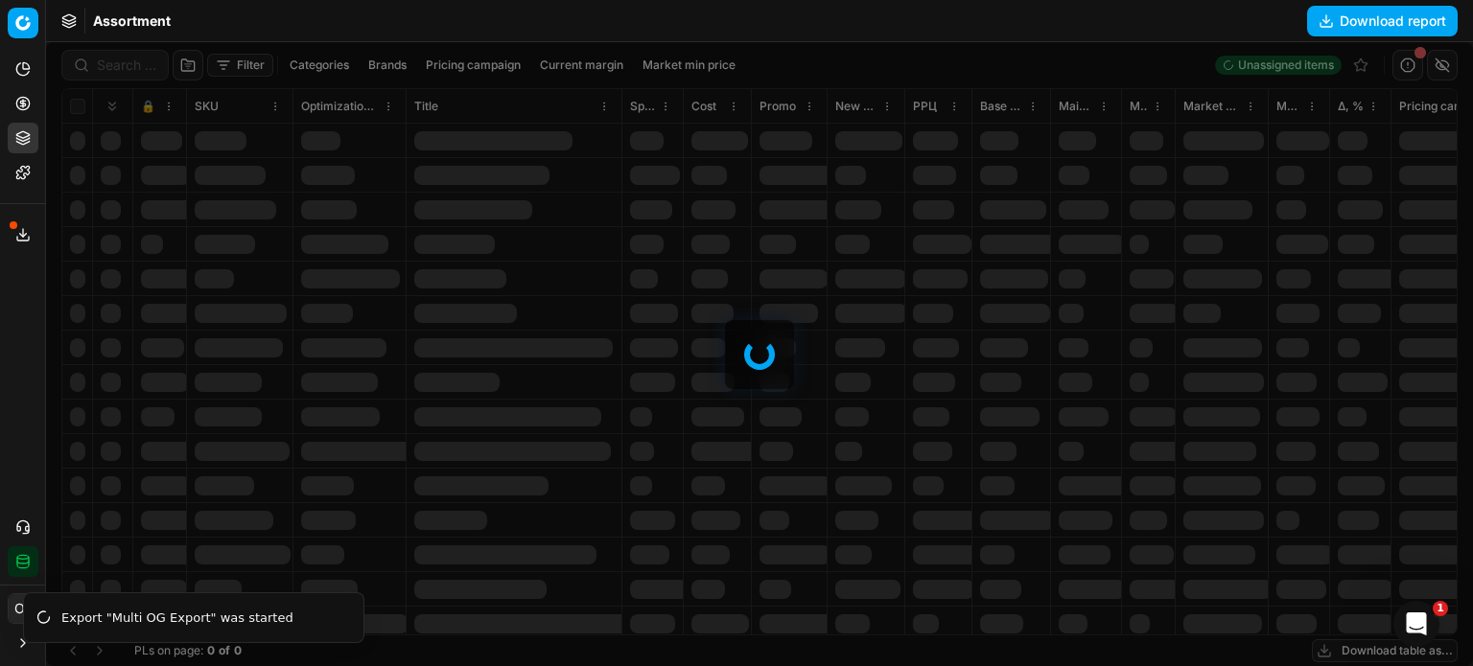
click at [99, 66] on div at bounding box center [759, 354] width 1427 height 624
click at [110, 67] on div at bounding box center [759, 354] width 1427 height 624
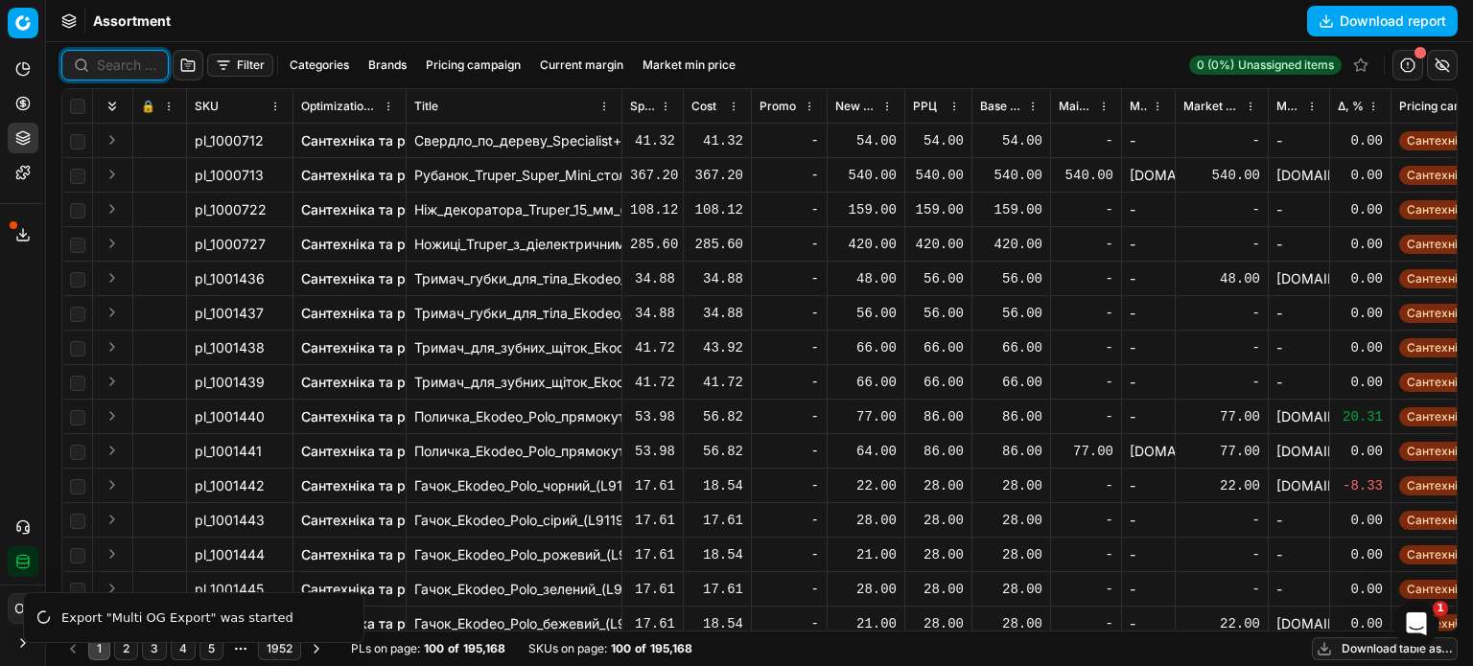
click at [110, 67] on input at bounding box center [126, 65] width 59 height 19
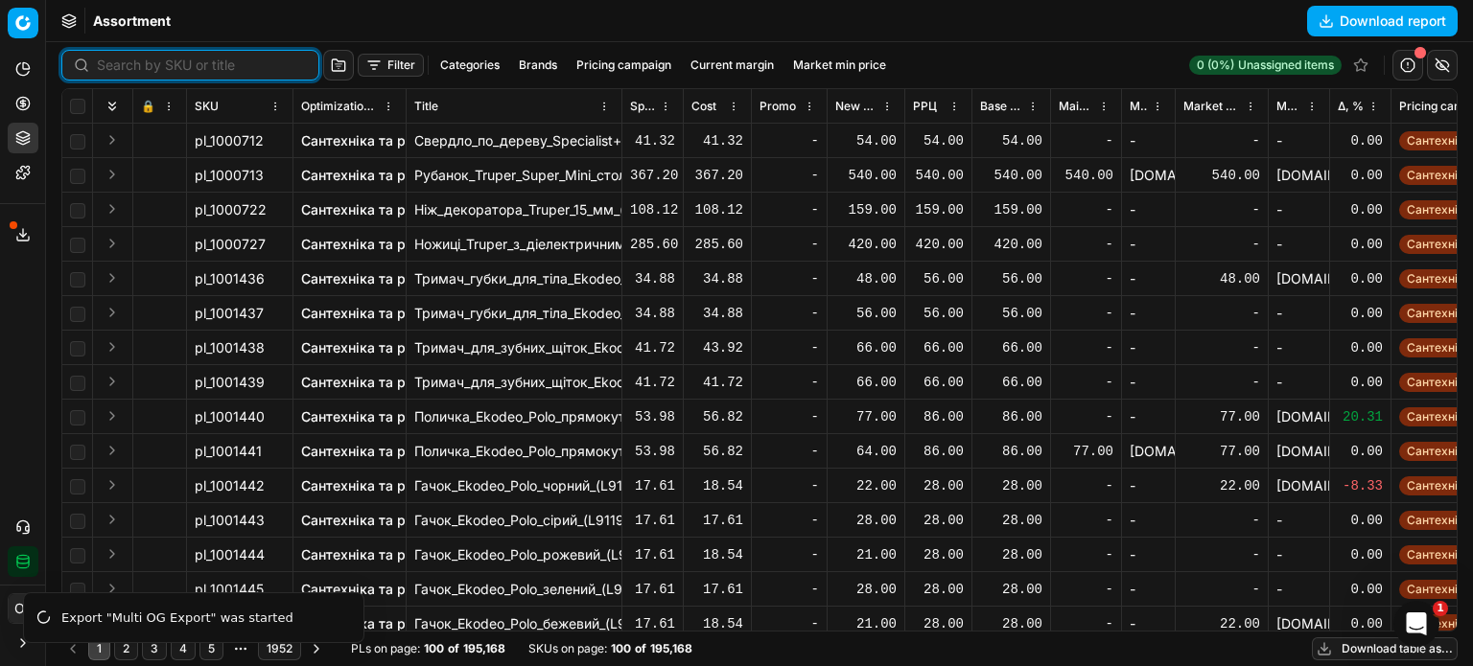
paste input "482562"
type input "482562"
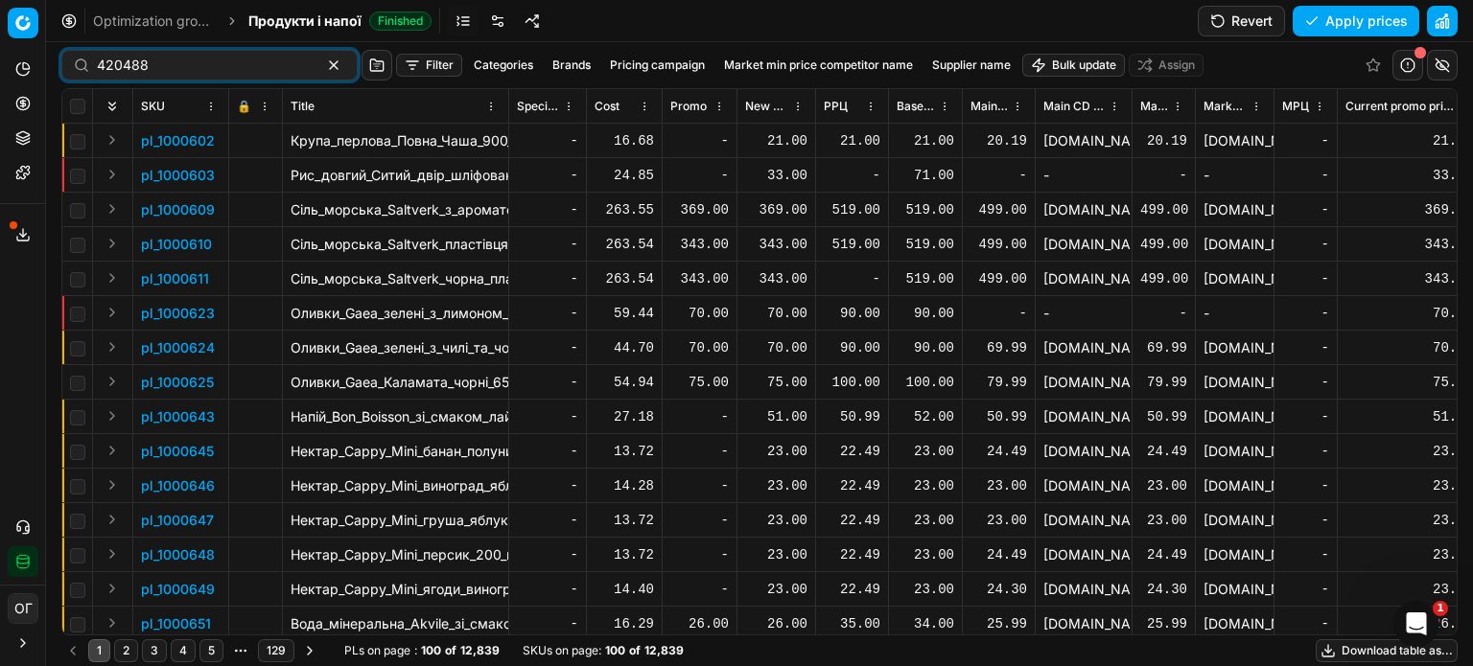
type input "420488"
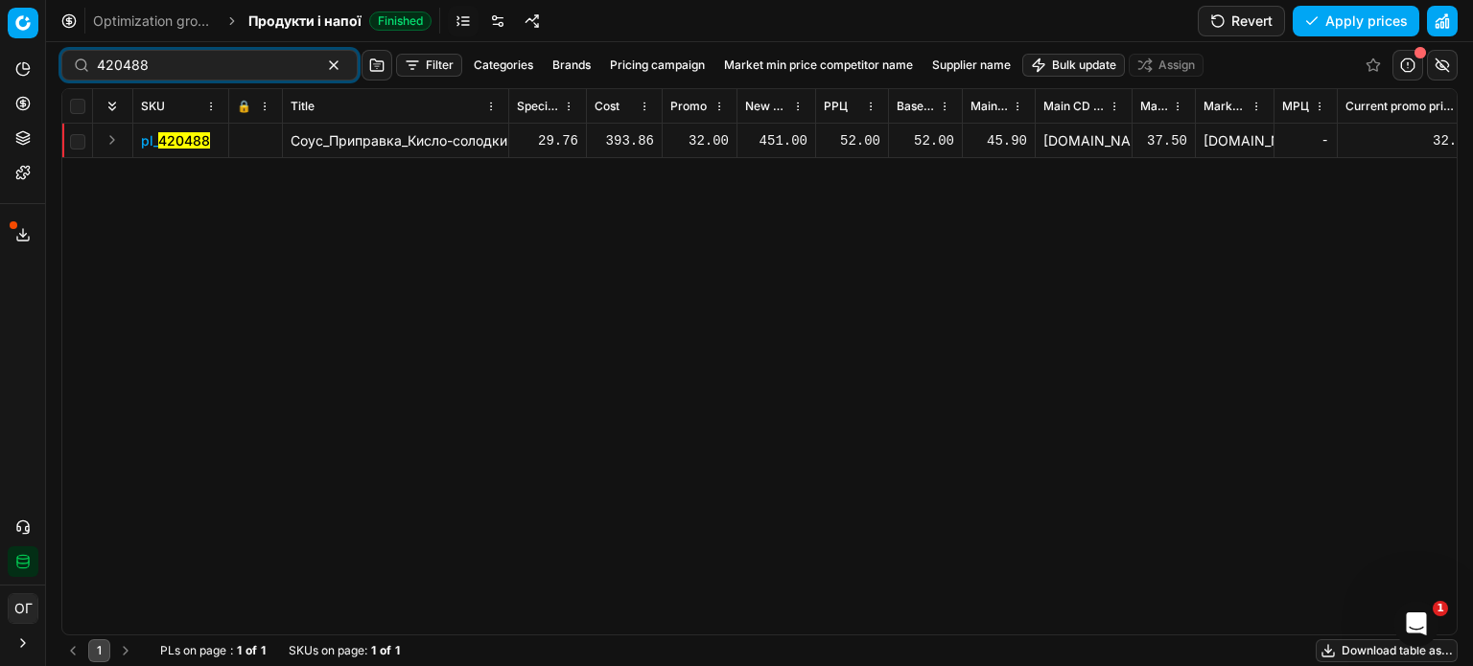
click at [783, 138] on div "451.00" at bounding box center [776, 140] width 62 height 19
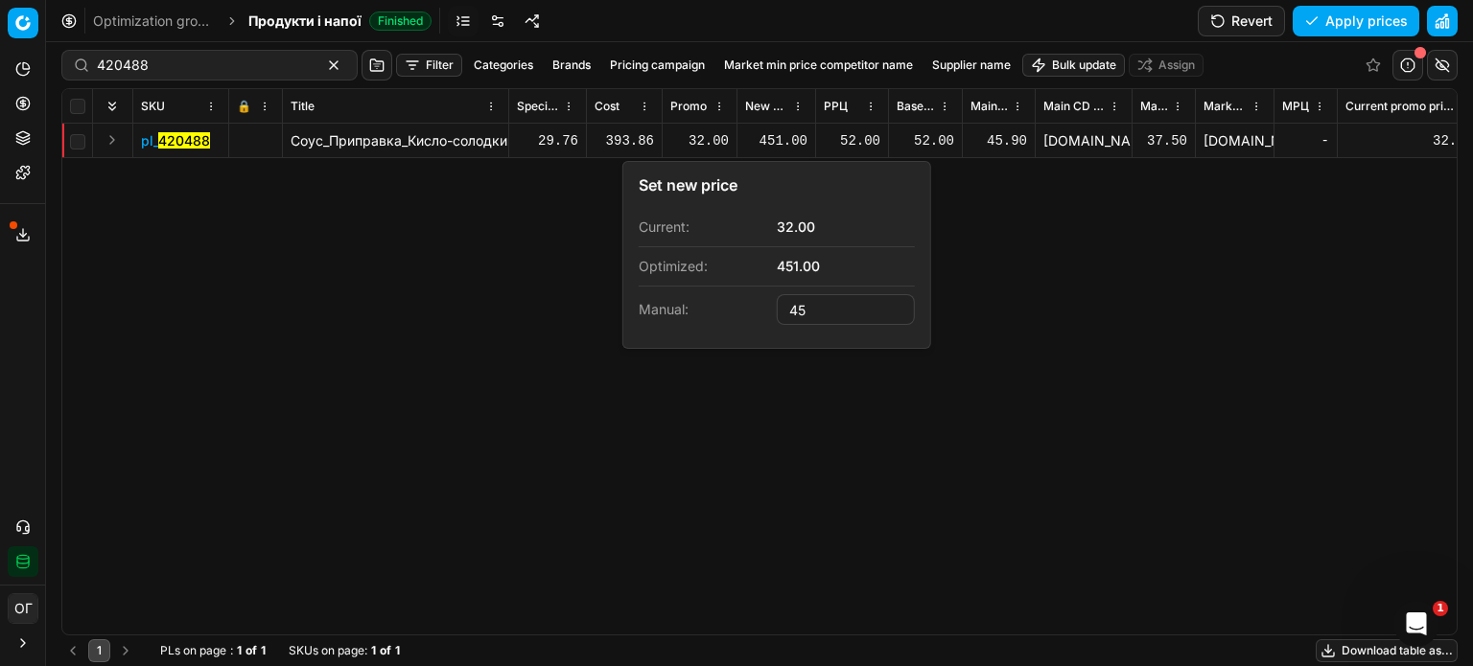
type input "4"
type input "32.00"
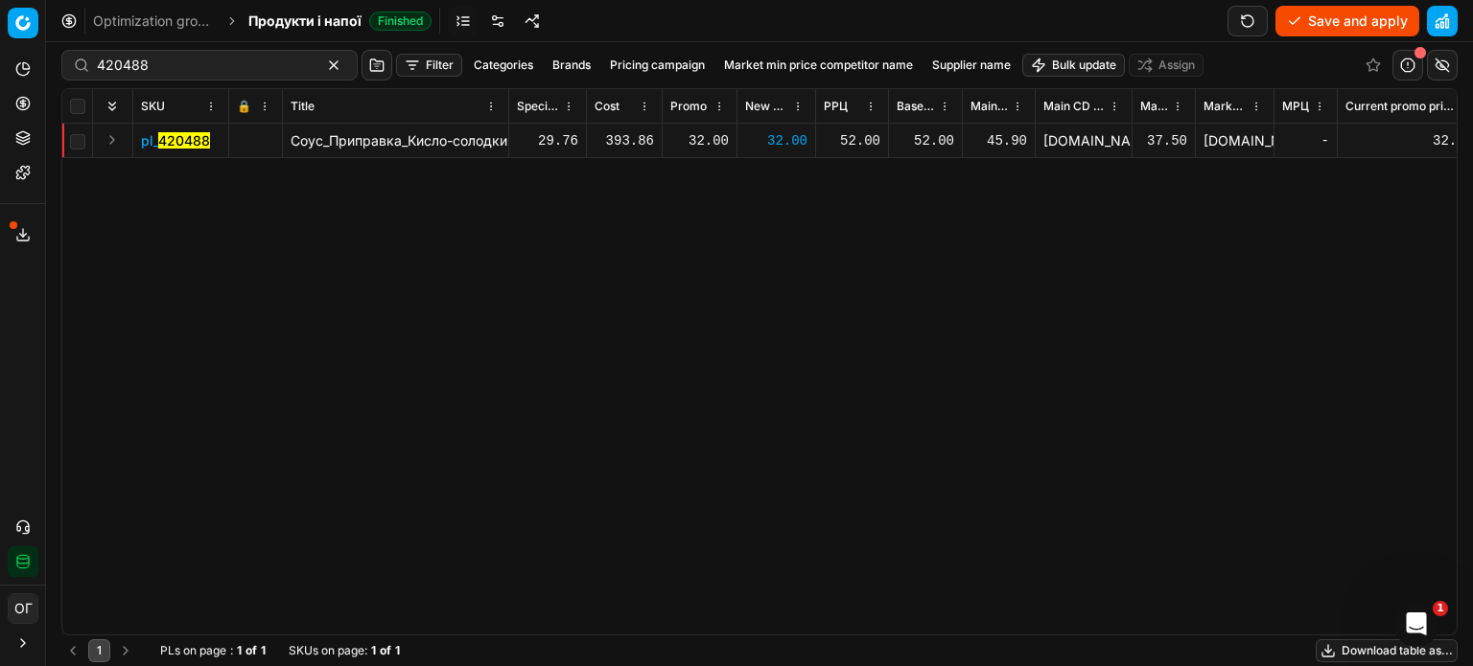
click at [1337, 22] on button "Save and apply" at bounding box center [1347, 21] width 144 height 31
